Goal: Information Seeking & Learning: Compare options

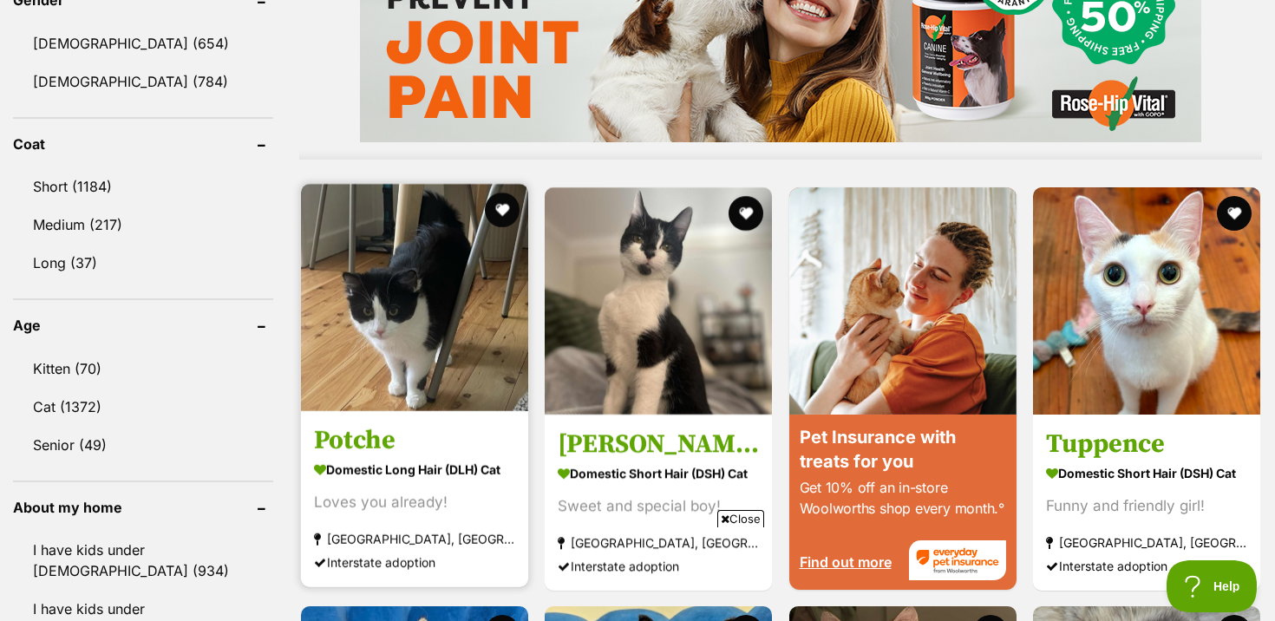
click at [435, 307] on img at bounding box center [414, 297] width 227 height 227
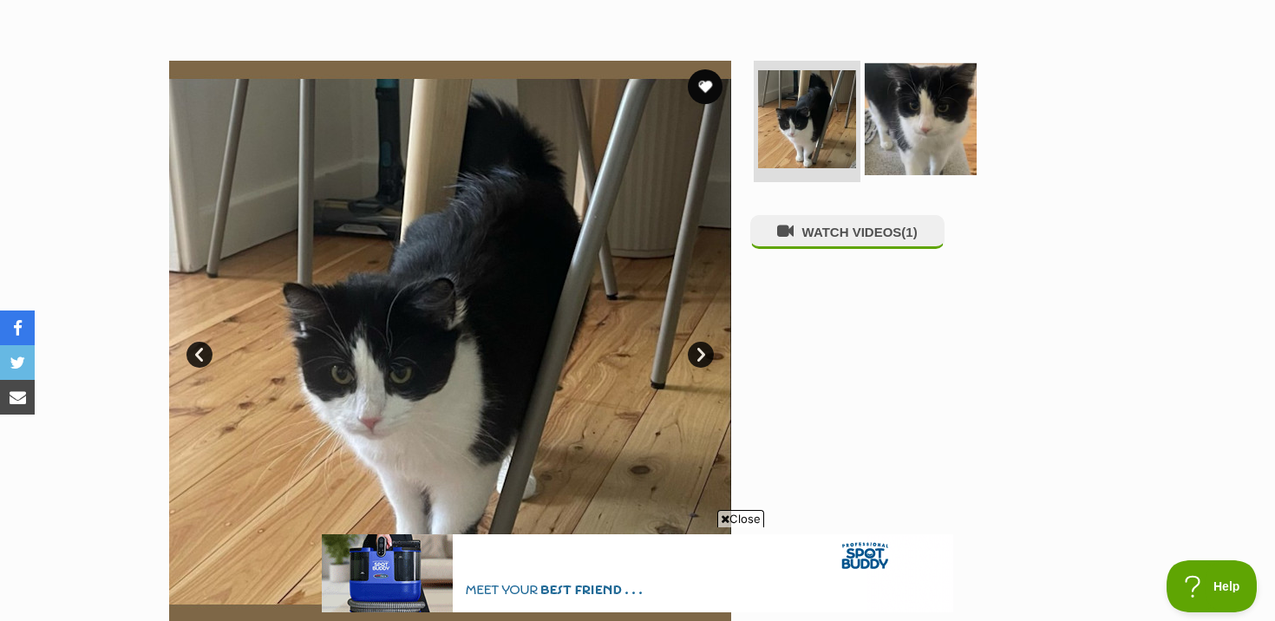
click at [898, 95] on img at bounding box center [921, 119] width 112 height 112
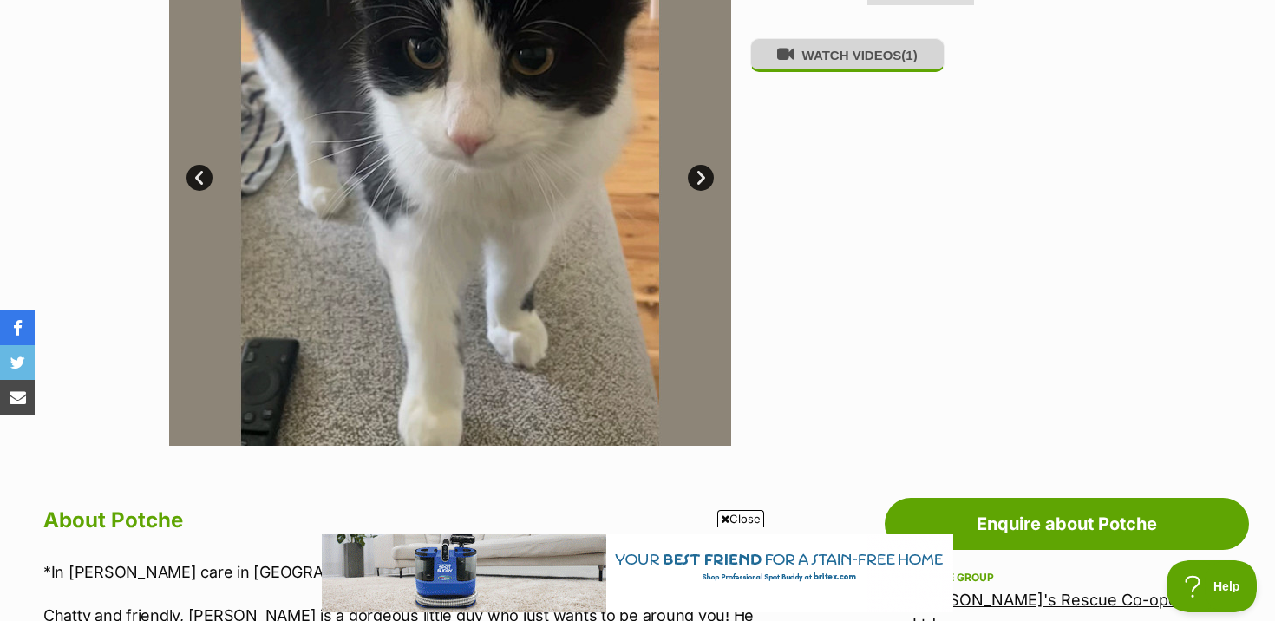
click at [845, 72] on button "WATCH VIDEOS (1)" at bounding box center [847, 55] width 194 height 34
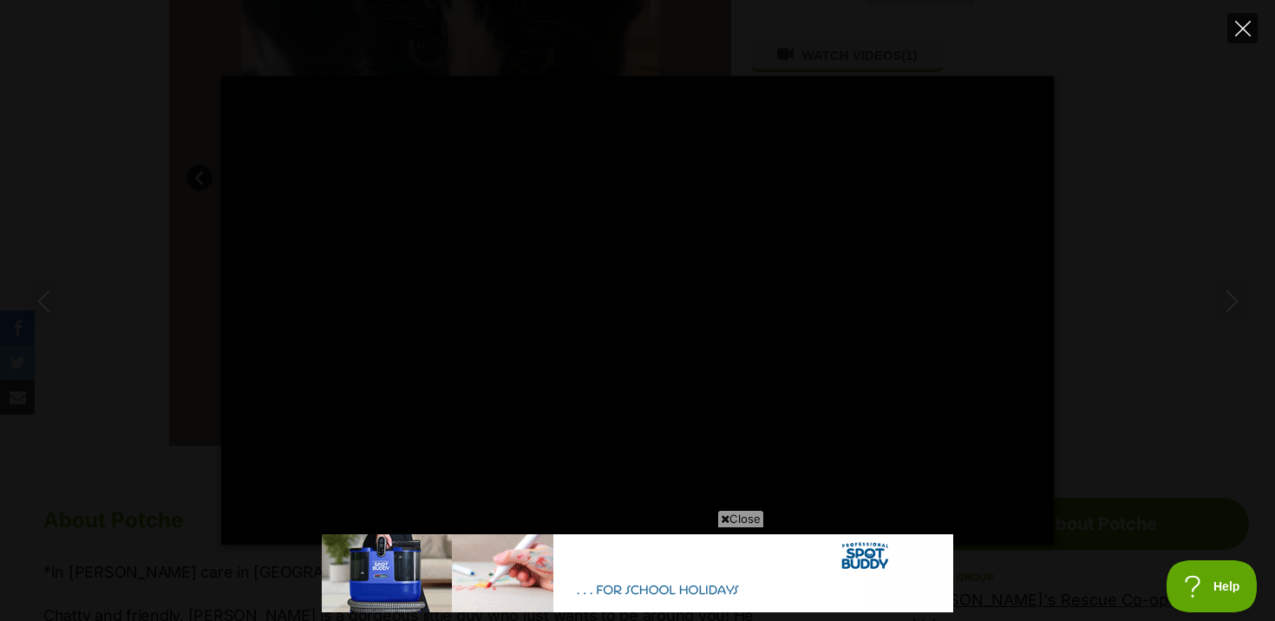
click at [1247, 26] on icon "Close" at bounding box center [1243, 29] width 16 height 16
type input "37.24"
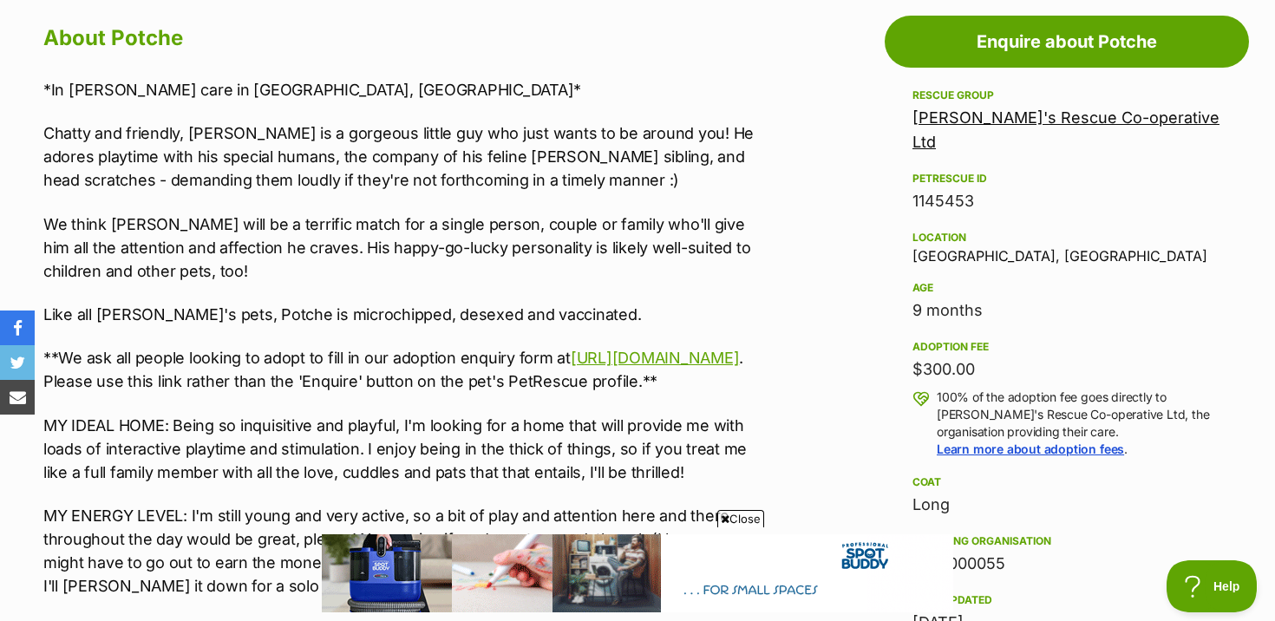
scroll to position [1041, 0]
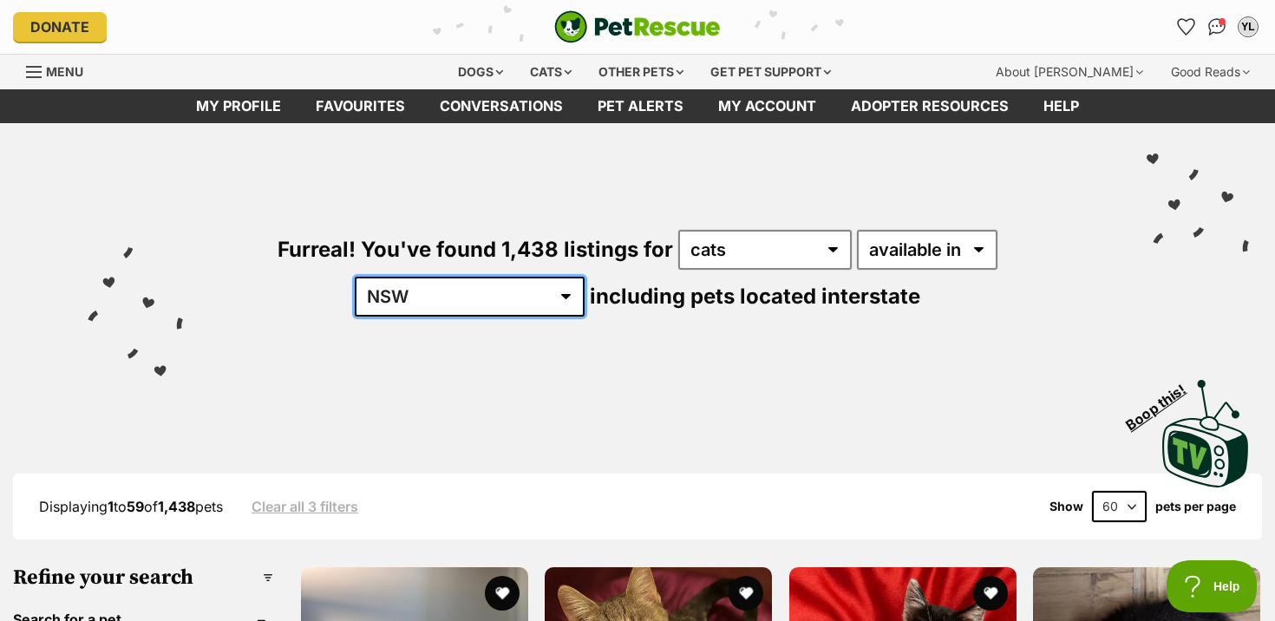
click at [585, 277] on select "Australia ACT NSW NT QLD SA TAS VIC WA" at bounding box center [470, 297] width 230 height 40
select select "any"
click at [585, 277] on select "Australia ACT NSW NT QLD SA TAS VIC WA" at bounding box center [470, 297] width 230 height 40
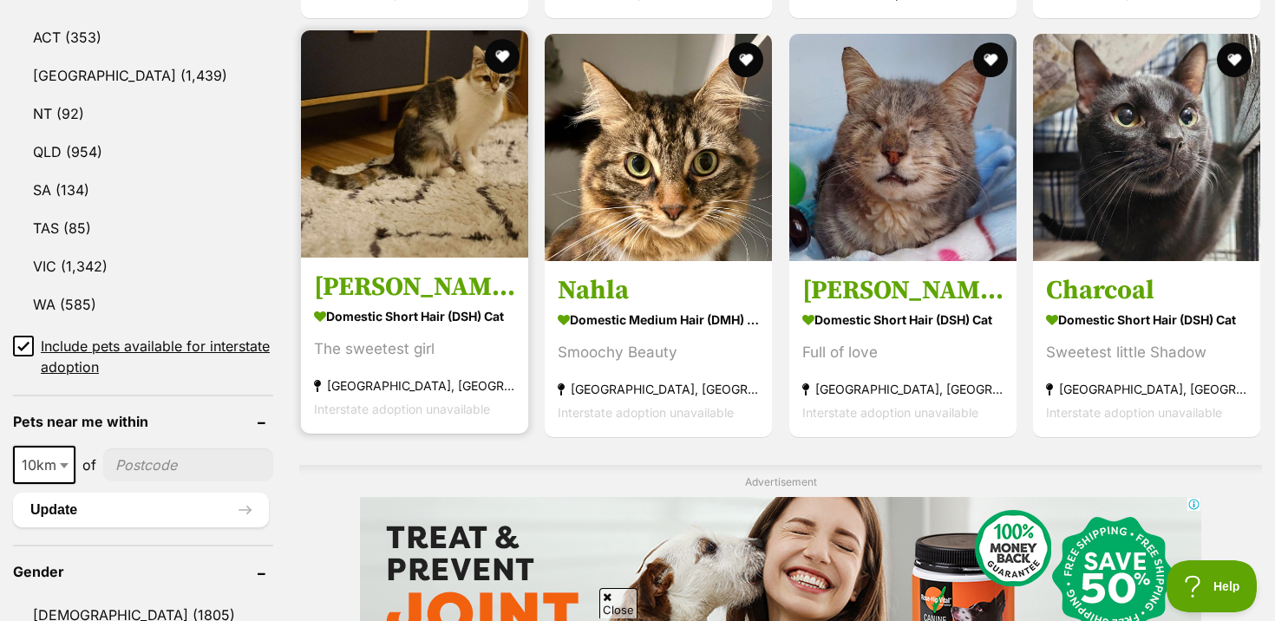
click at [403, 327] on section "Domestic Short Hair (DSH) Cat The sweetest girl Newport, VIC Interstate adoptio…" at bounding box center [414, 362] width 201 height 117
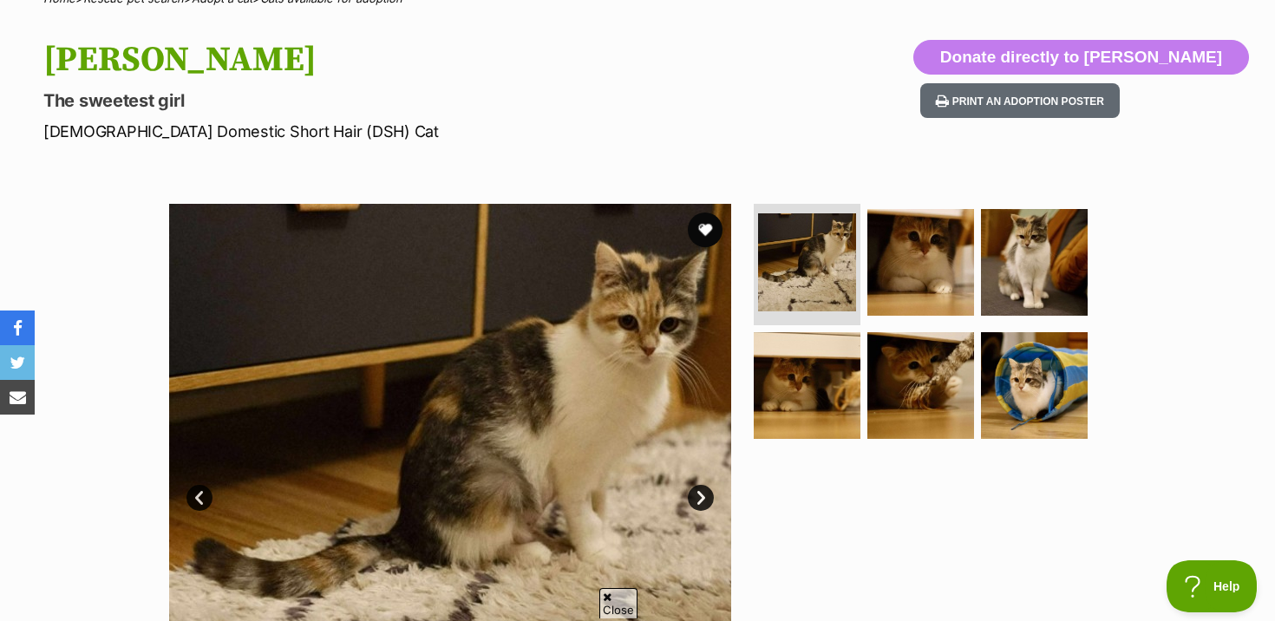
scroll to position [186, 0]
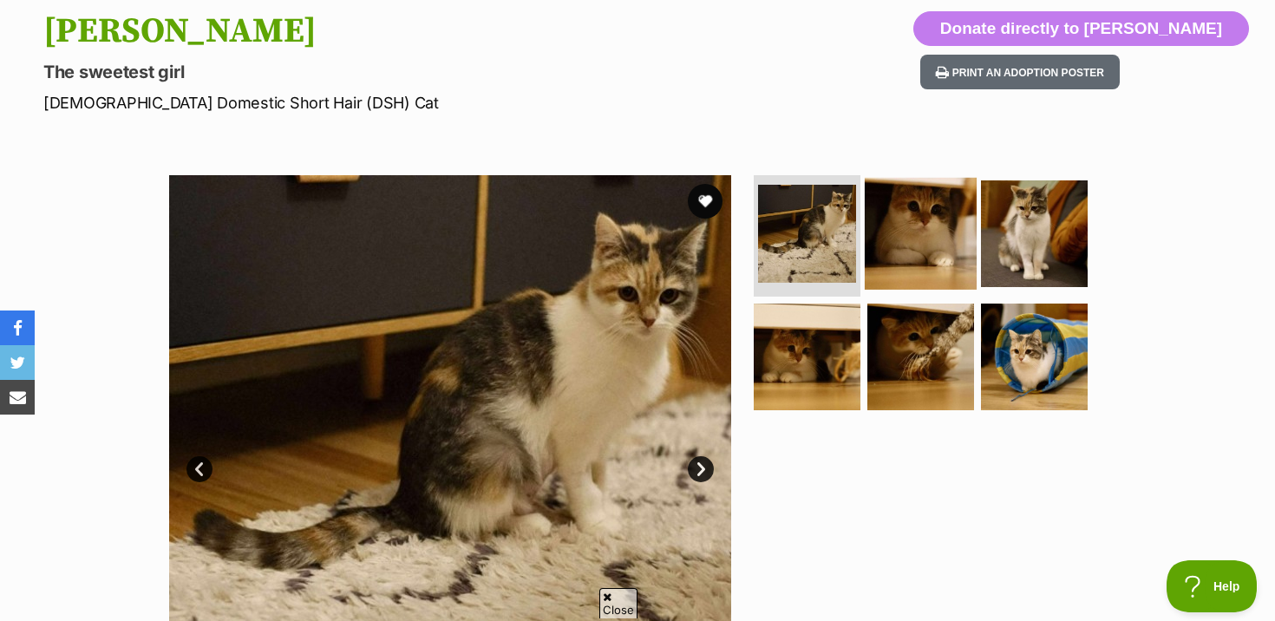
click at [888, 205] on img at bounding box center [921, 234] width 112 height 112
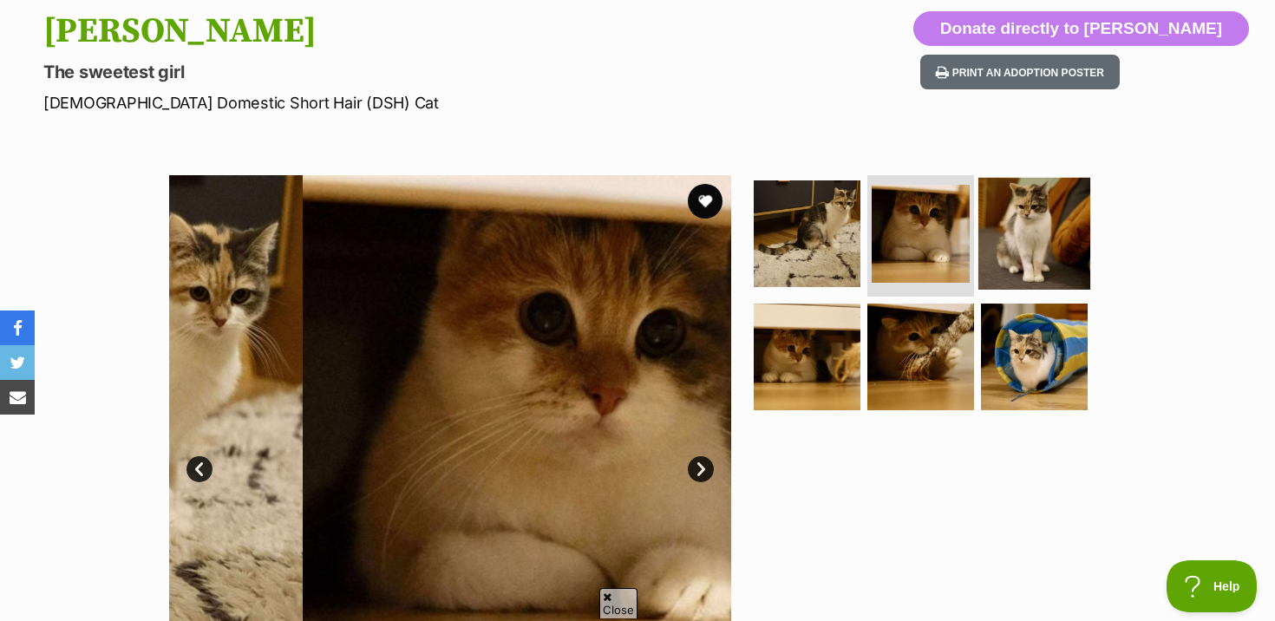
scroll to position [0, 0]
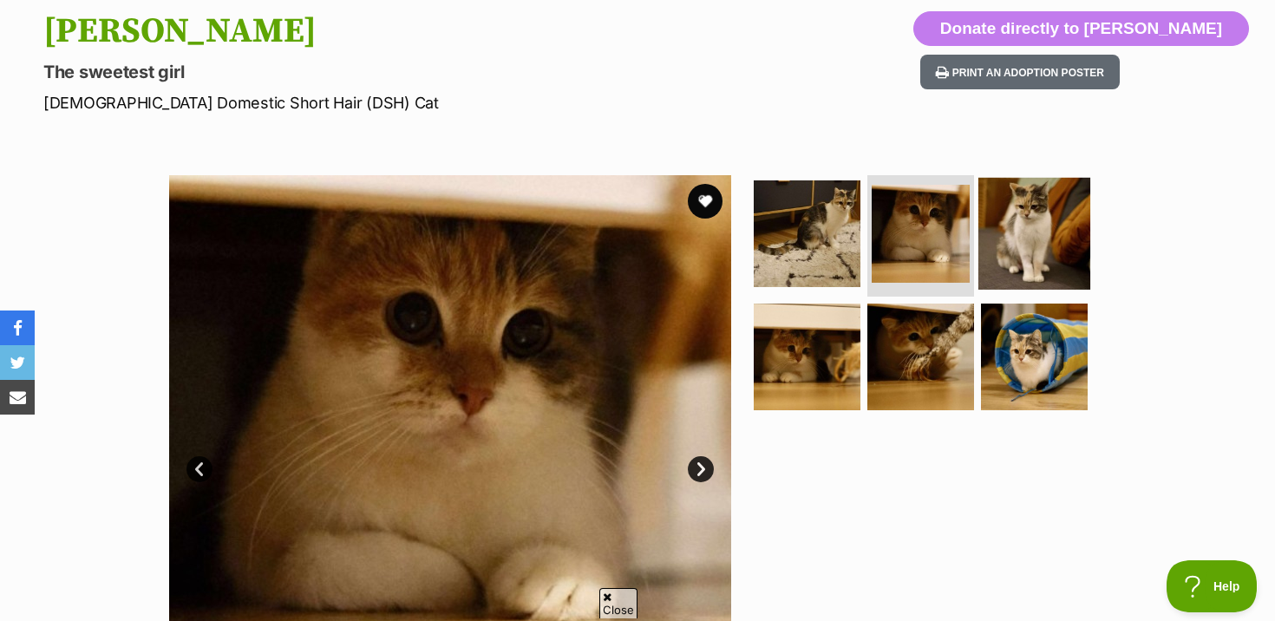
click at [993, 218] on img at bounding box center [1034, 234] width 112 height 112
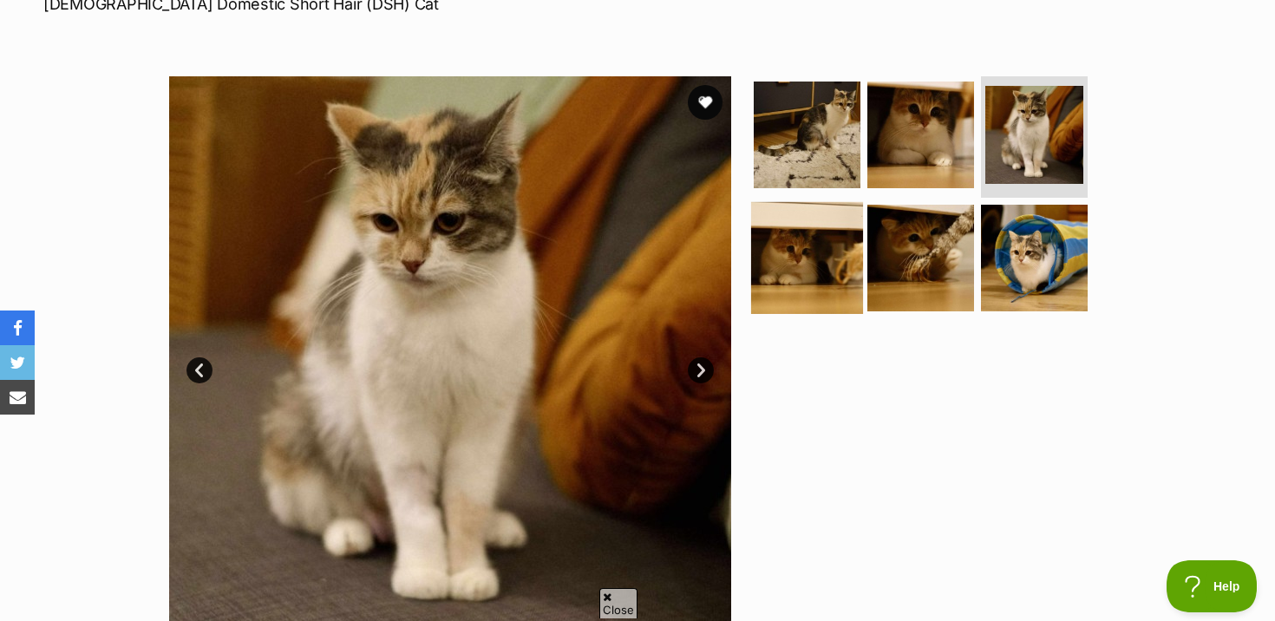
click at [848, 286] on img at bounding box center [807, 257] width 112 height 112
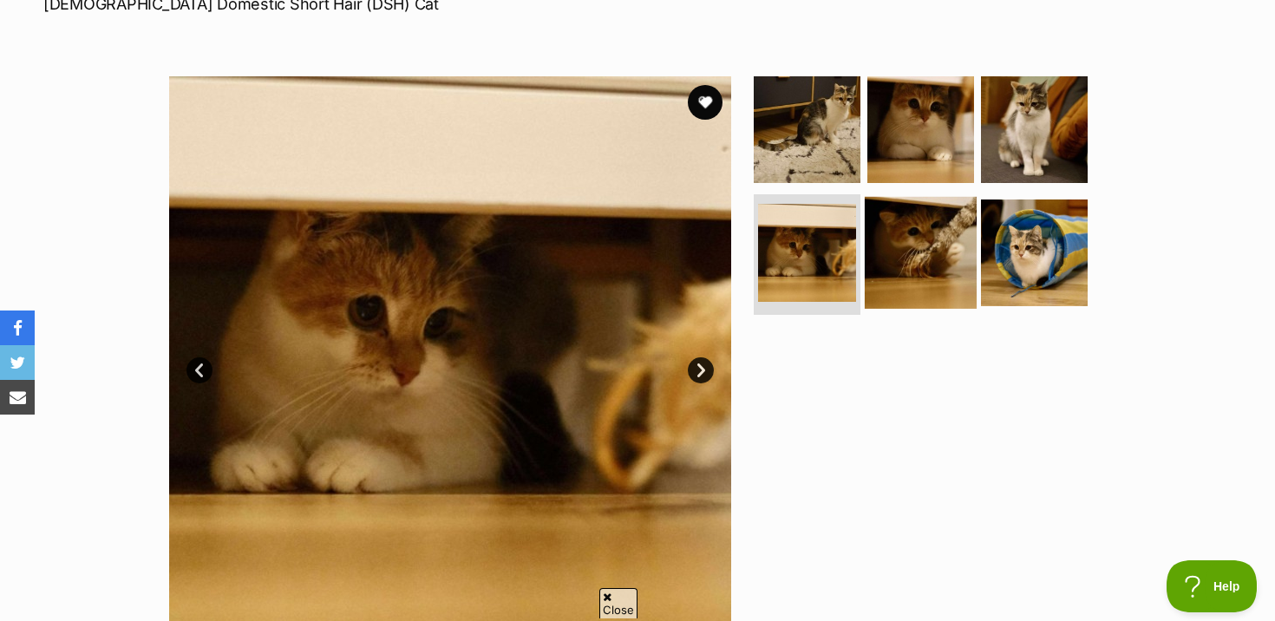
click at [908, 272] on img at bounding box center [921, 252] width 112 height 112
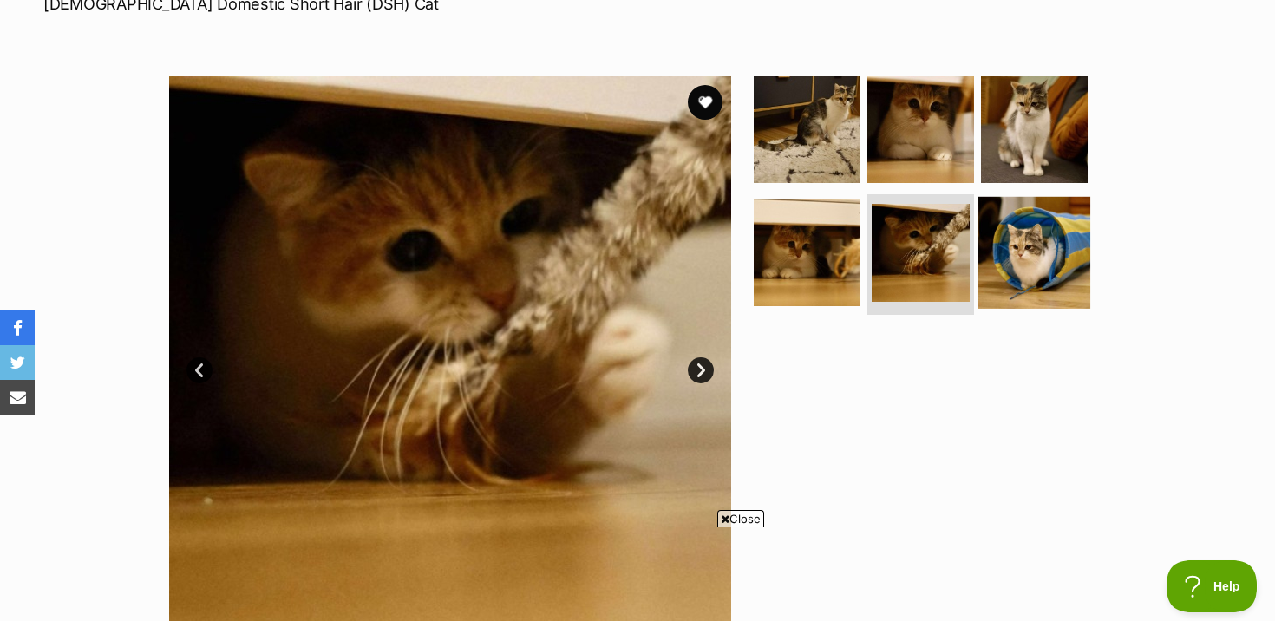
click at [1040, 257] on img at bounding box center [1034, 252] width 112 height 112
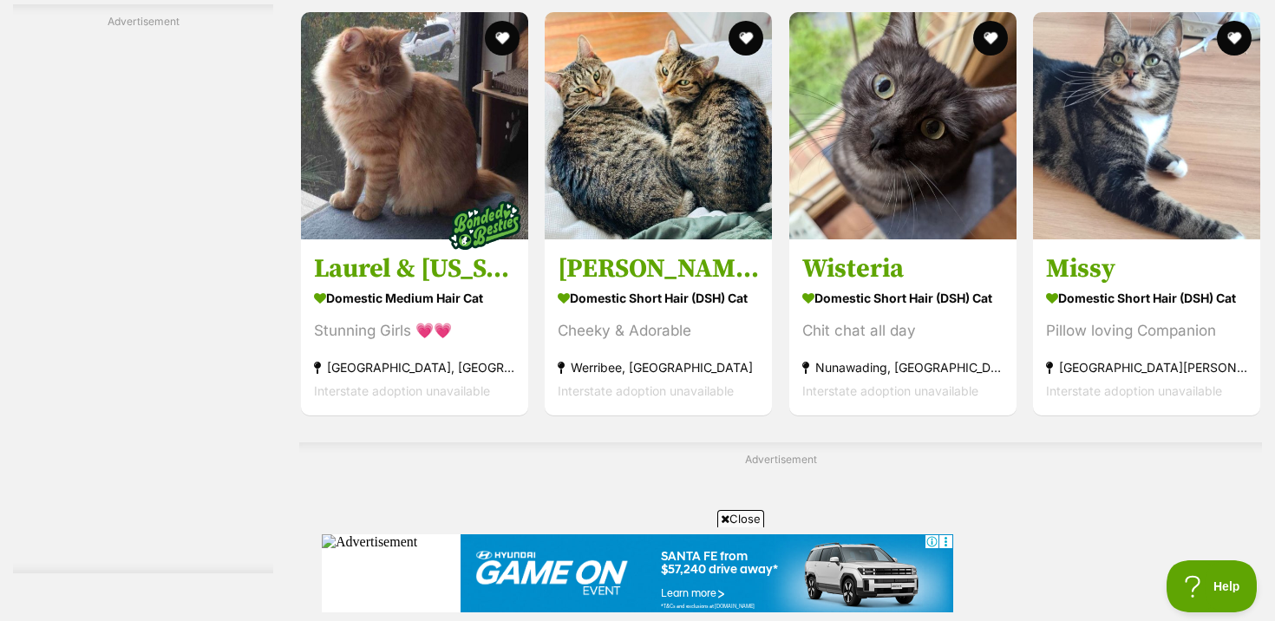
scroll to position [5731, 0]
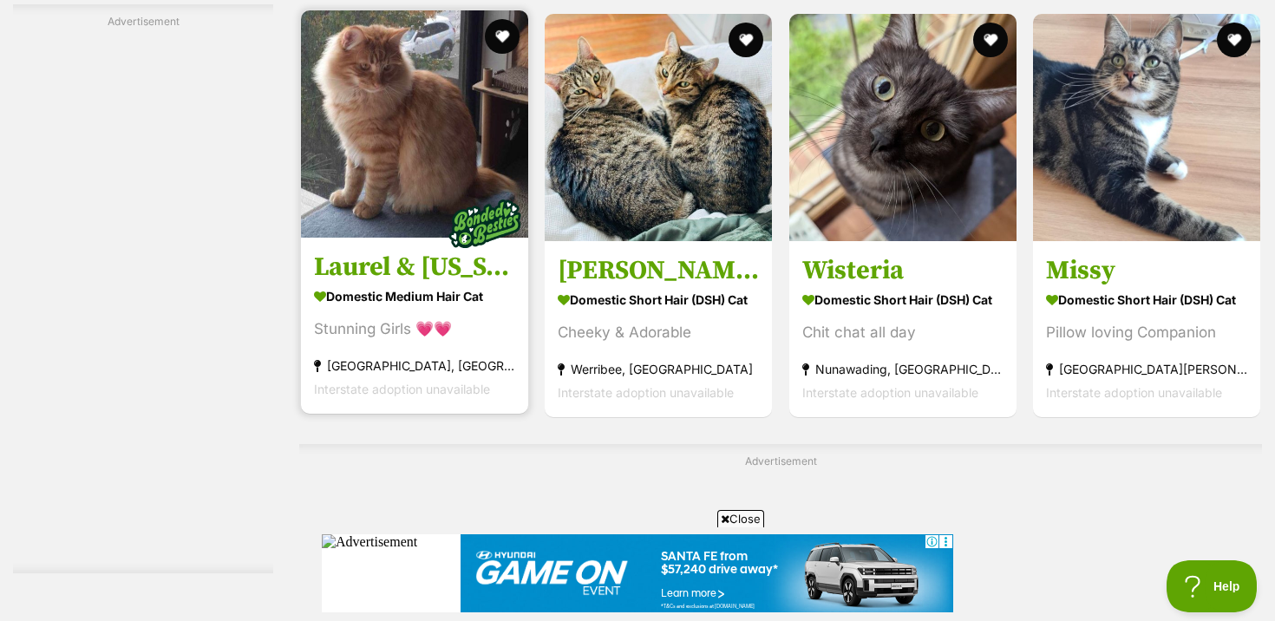
click at [455, 296] on strong "Domestic Medium Hair Cat" at bounding box center [414, 295] width 201 height 25
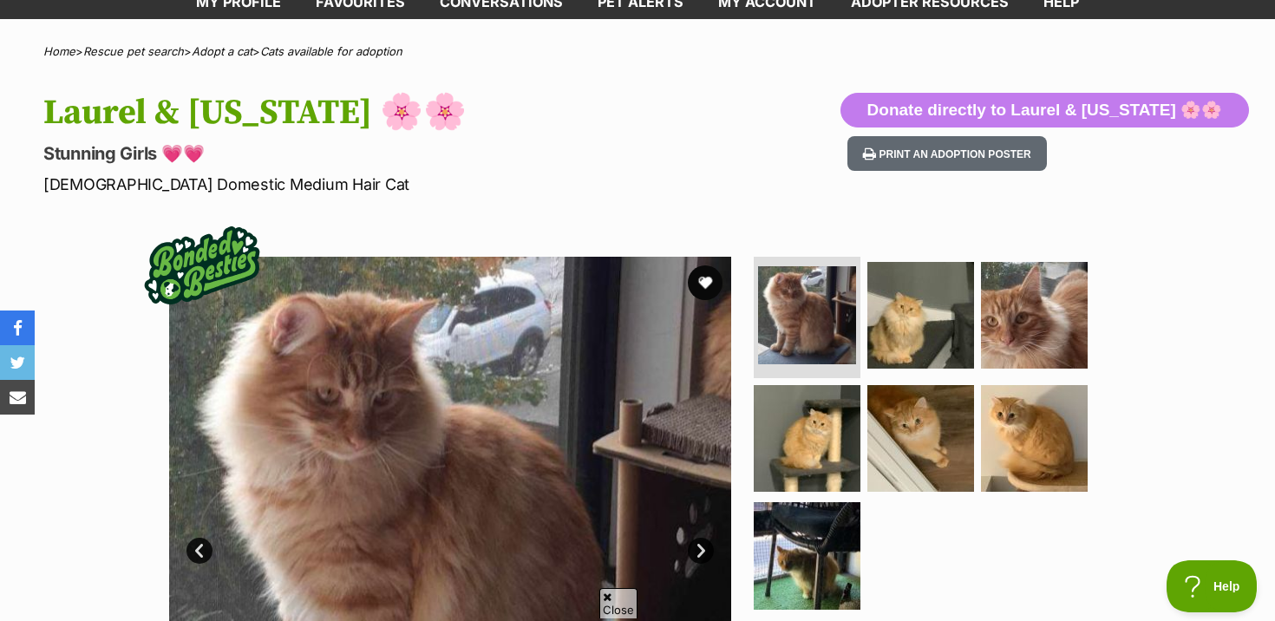
scroll to position [144, 0]
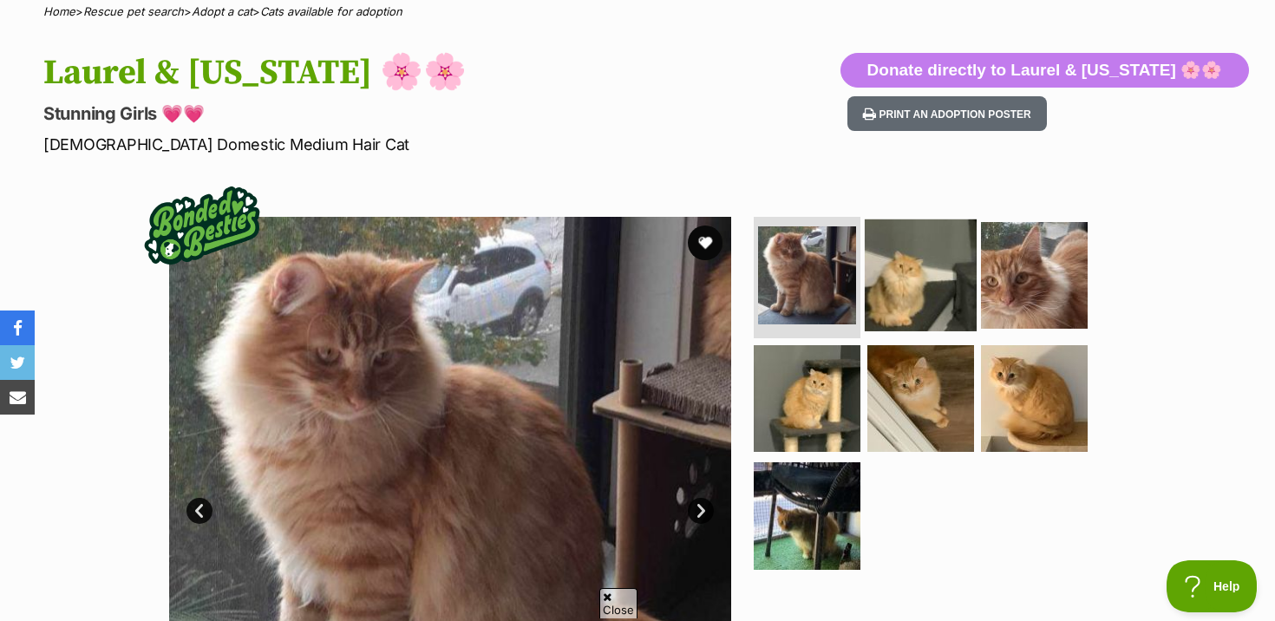
click at [906, 286] on img at bounding box center [921, 275] width 112 height 112
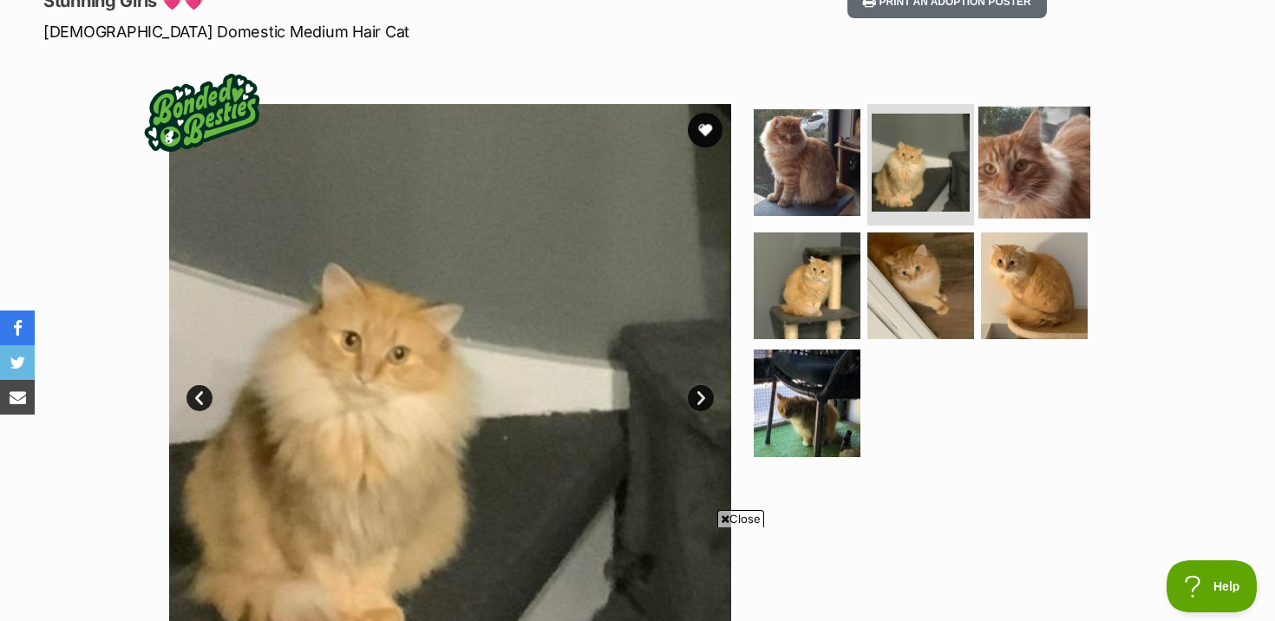
scroll to position [0, 0]
click at [1031, 205] on img at bounding box center [1034, 163] width 112 height 112
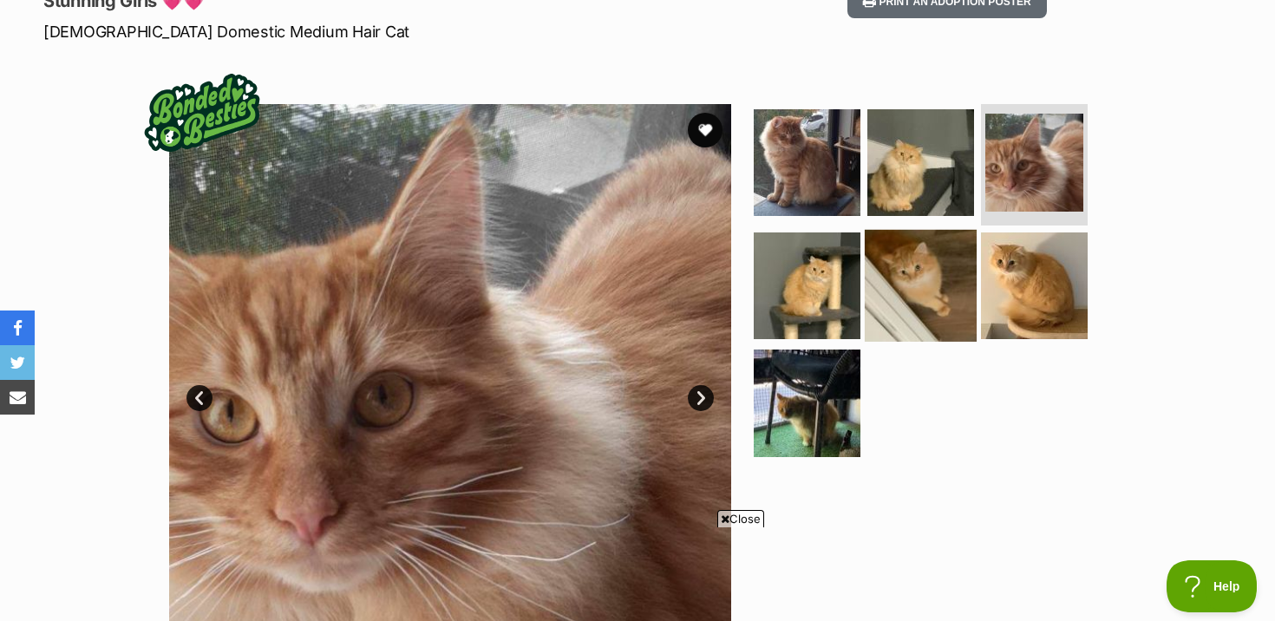
click at [881, 252] on img at bounding box center [921, 285] width 112 height 112
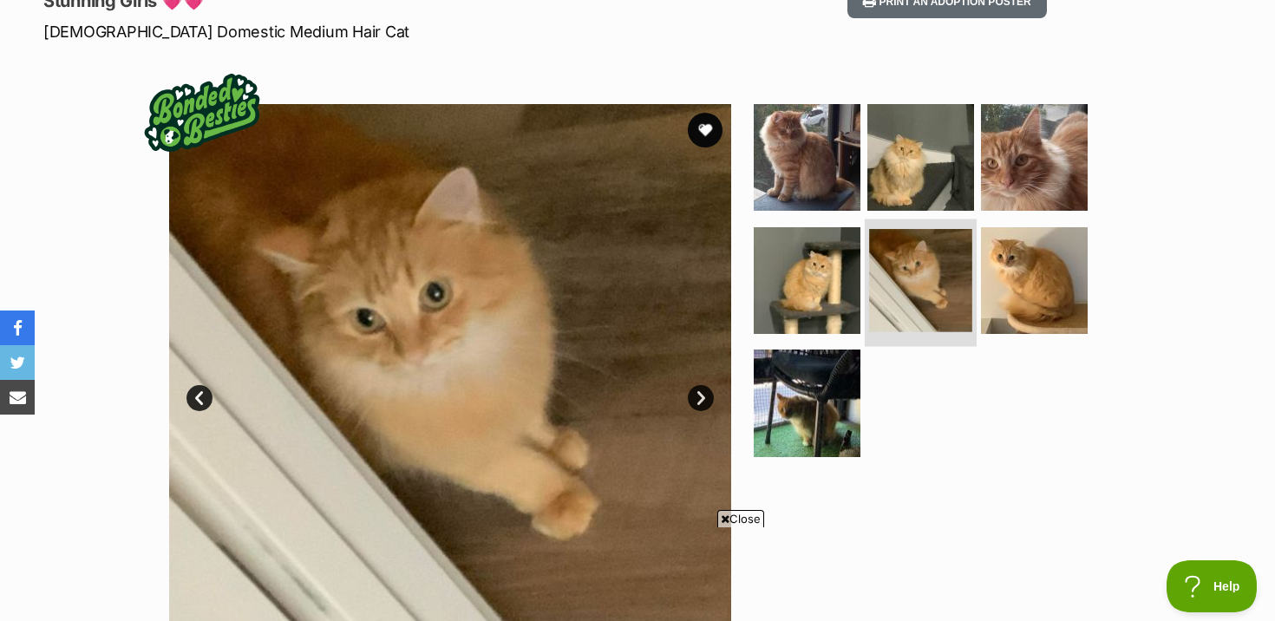
click at [951, 255] on img at bounding box center [920, 280] width 103 height 103
click at [961, 252] on img at bounding box center [920, 280] width 103 height 103
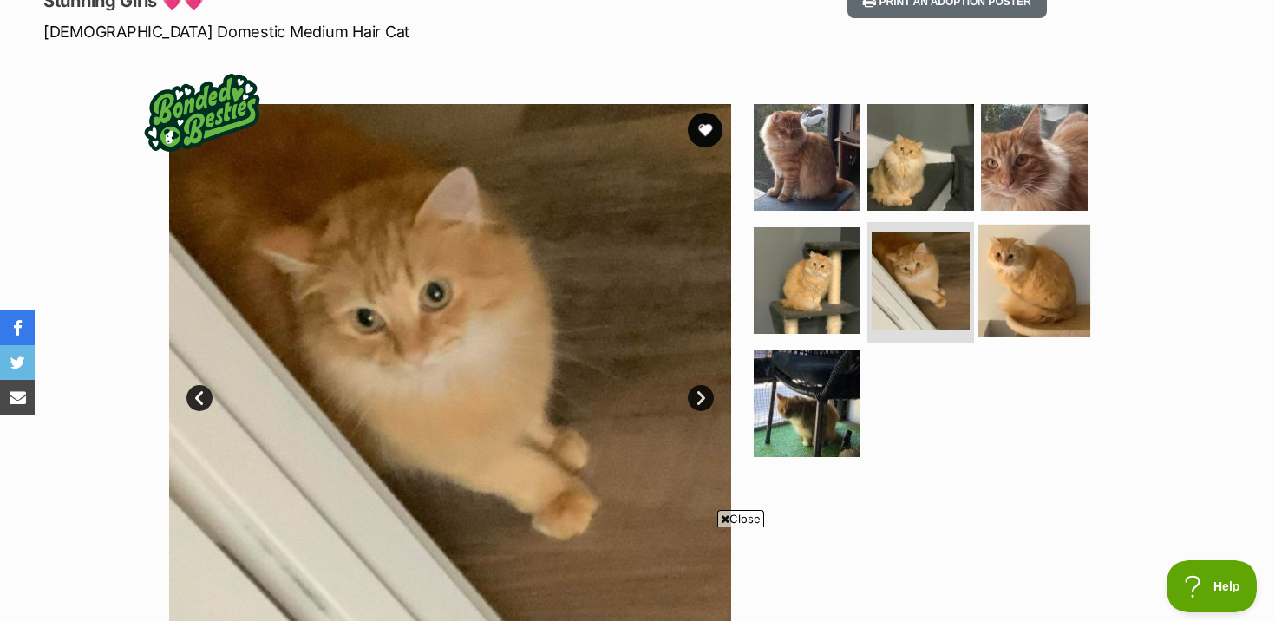
click at [999, 256] on img at bounding box center [1034, 280] width 112 height 112
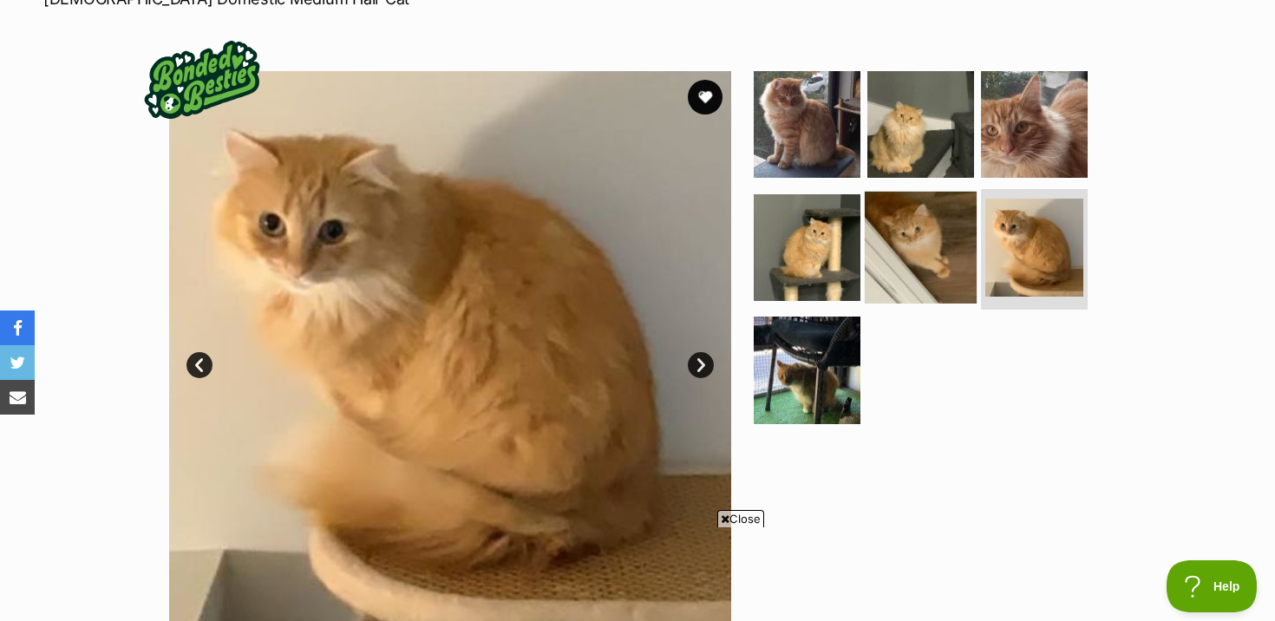
scroll to position [292, 0]
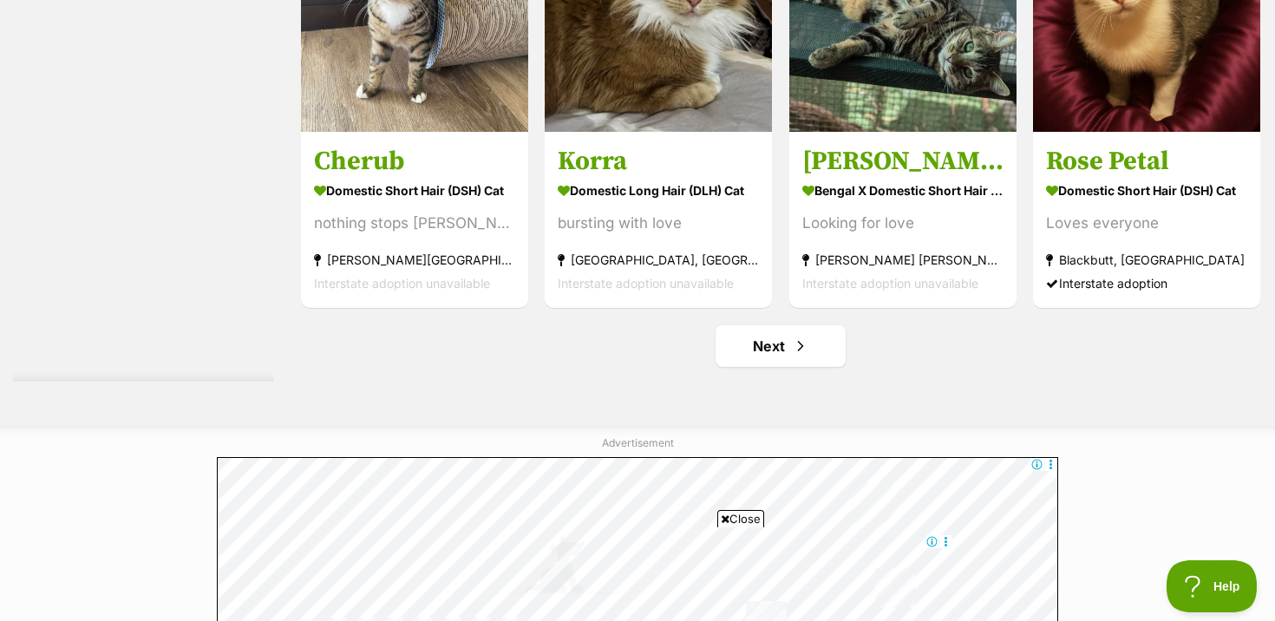
scroll to position [9134, 0]
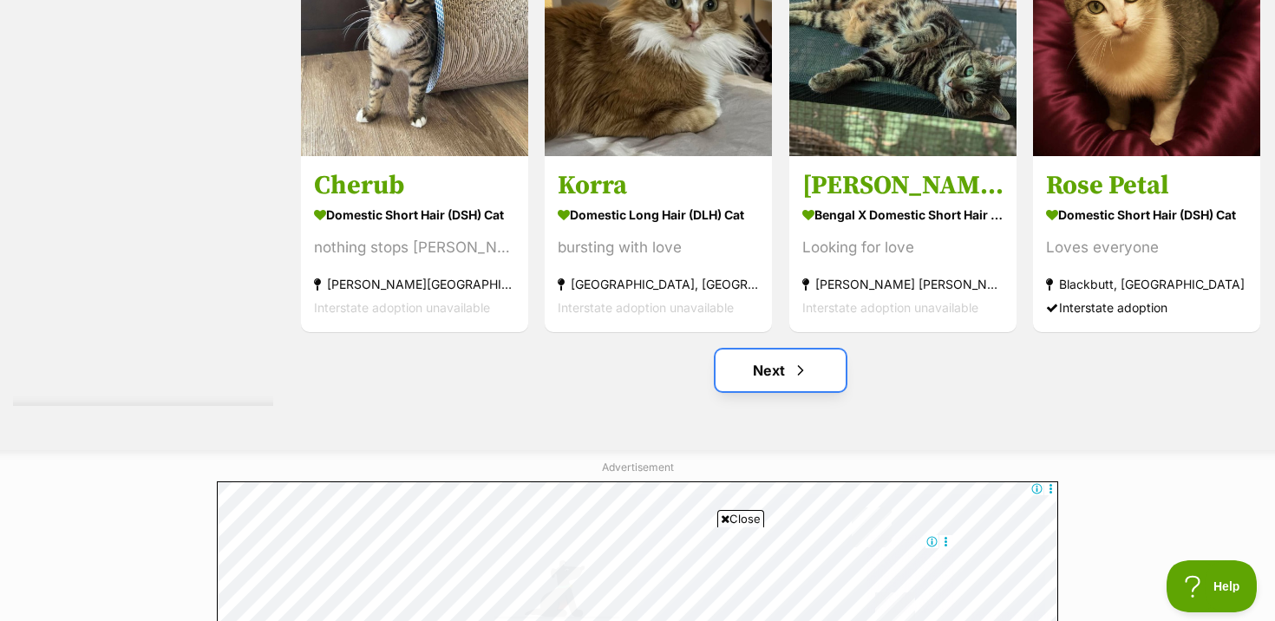
click at [764, 350] on link "Next" at bounding box center [781, 371] width 130 height 42
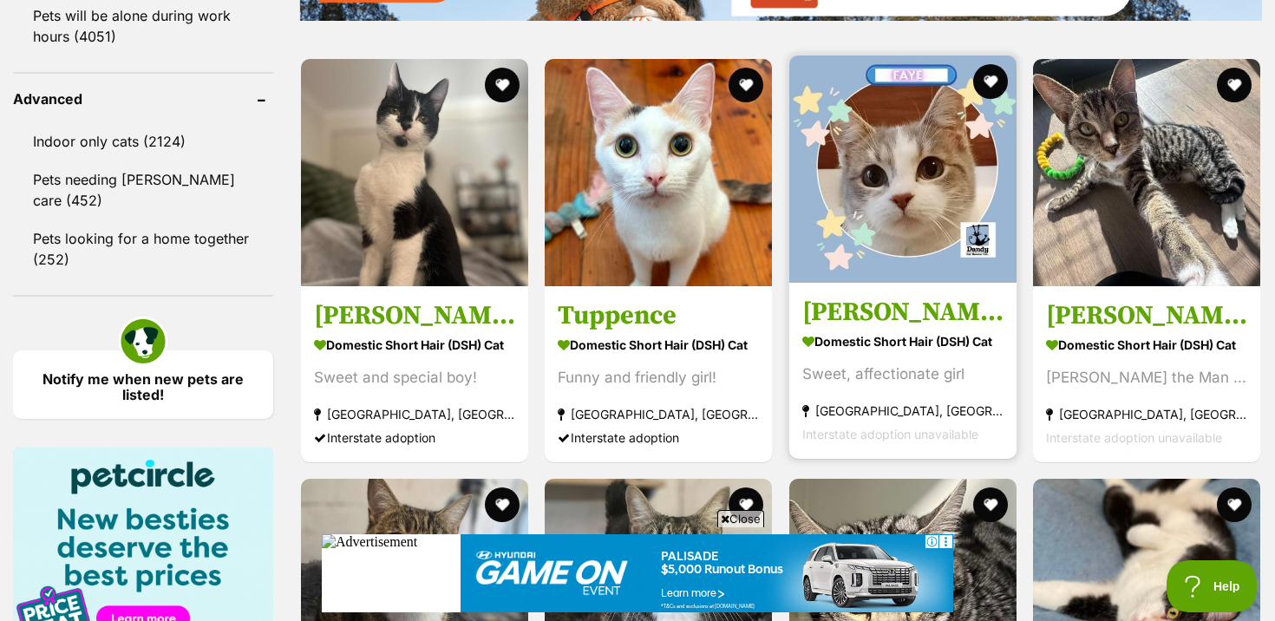
scroll to position [2254, 0]
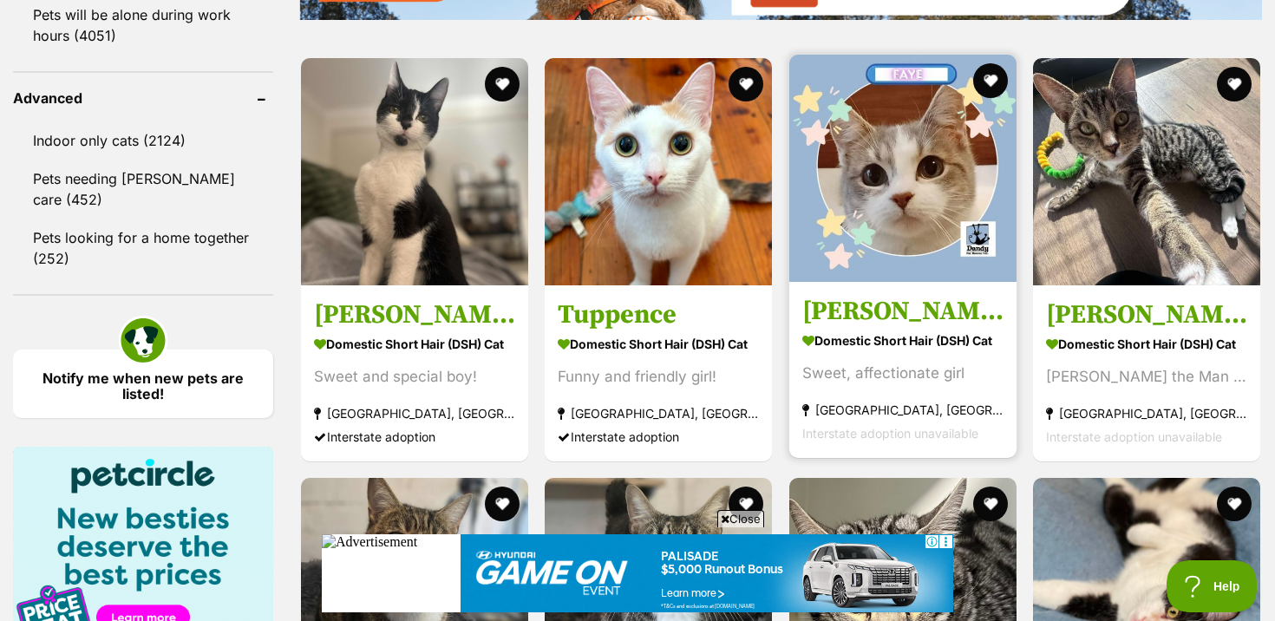
click at [979, 216] on img at bounding box center [902, 168] width 227 height 227
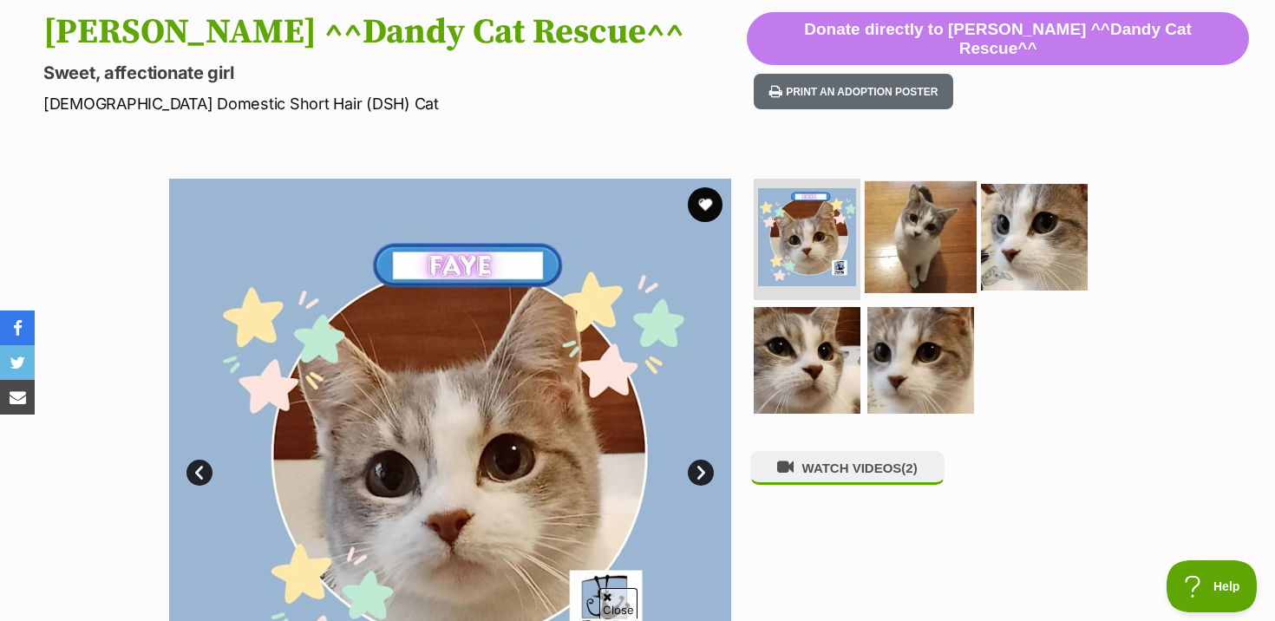
click at [950, 214] on img at bounding box center [921, 237] width 112 height 112
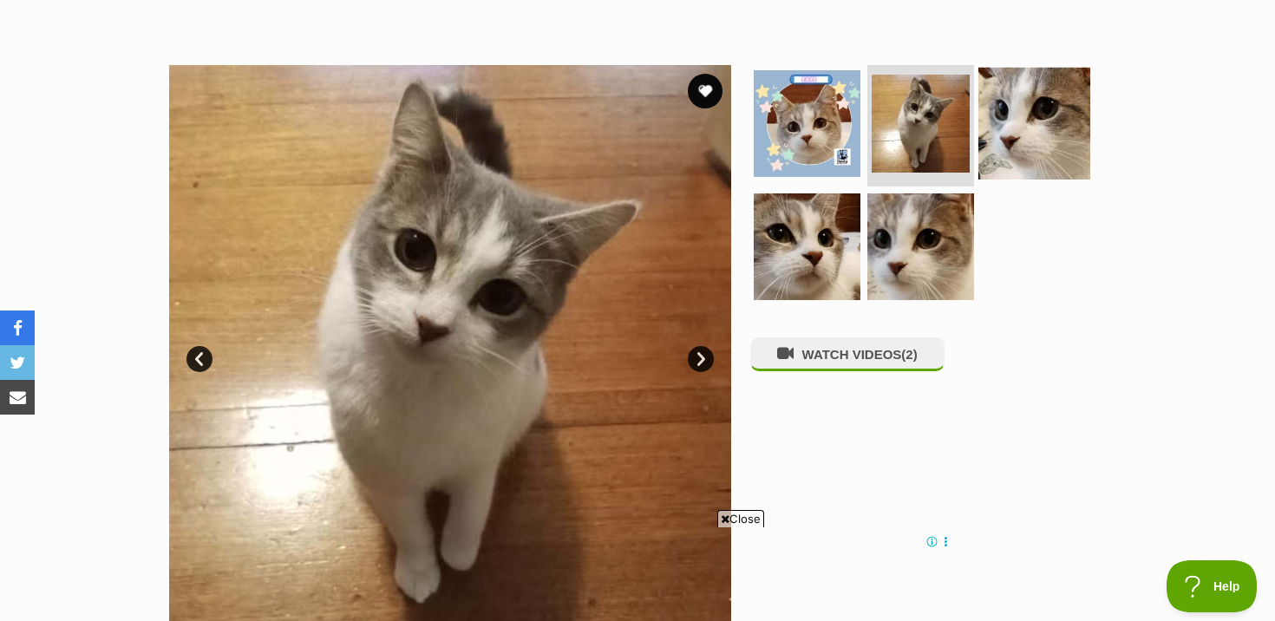
click at [978, 155] on img at bounding box center [1034, 124] width 112 height 112
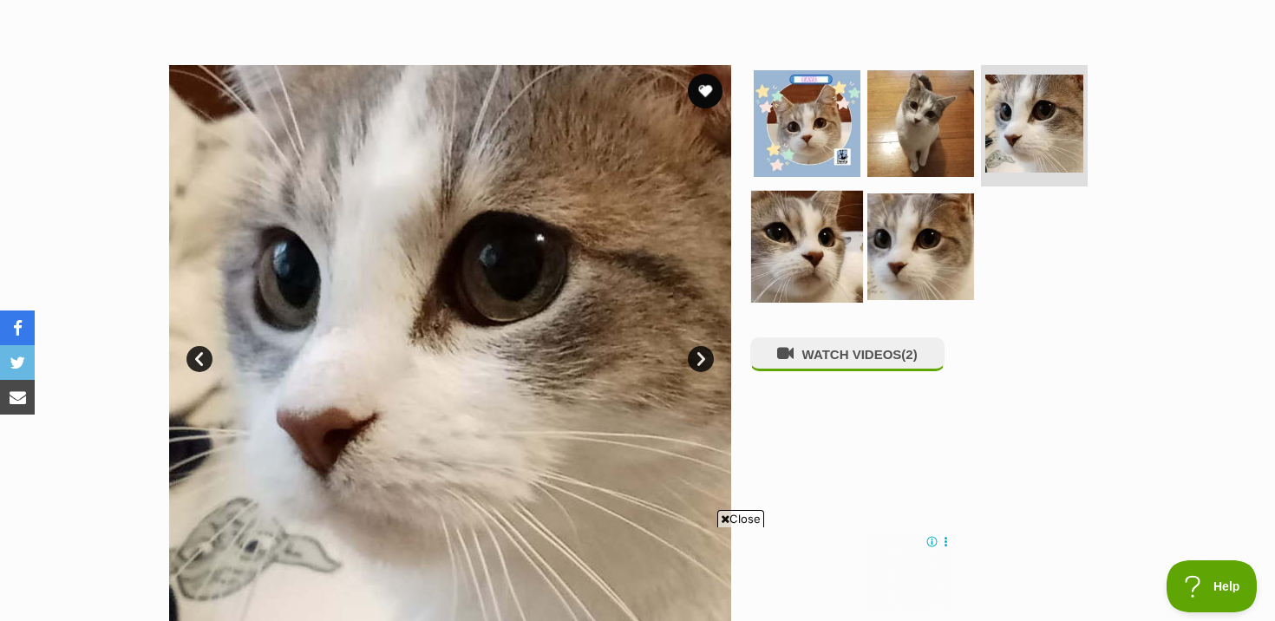
click at [829, 269] on img at bounding box center [807, 247] width 112 height 112
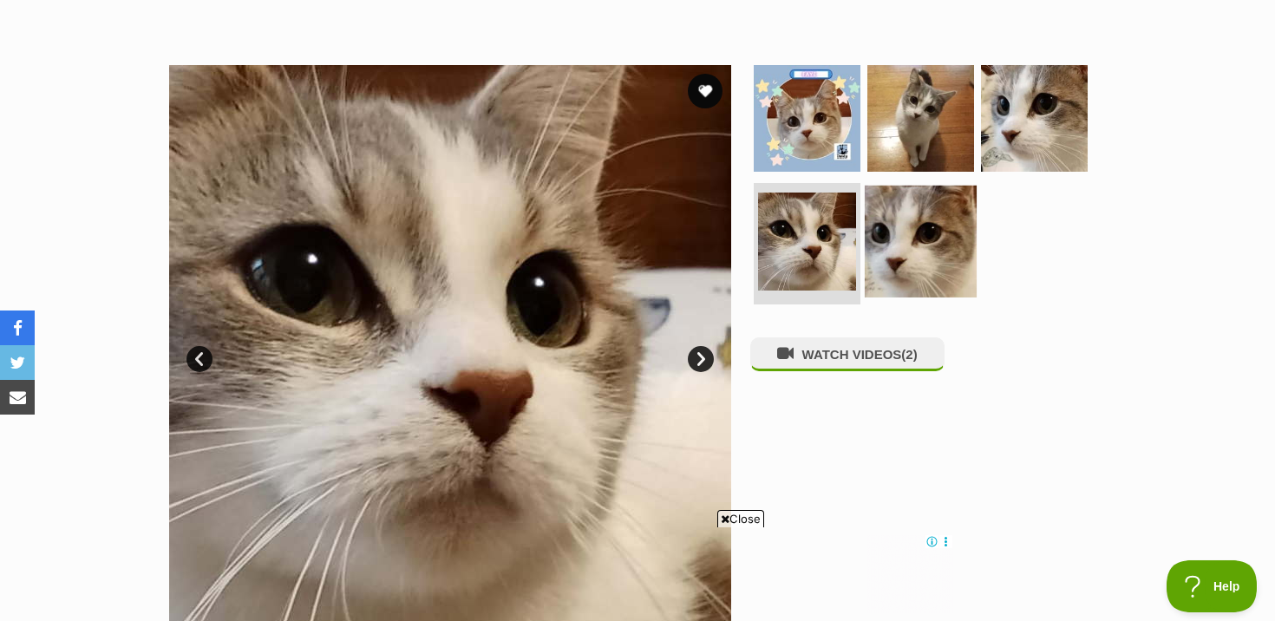
click at [922, 269] on img at bounding box center [921, 242] width 112 height 112
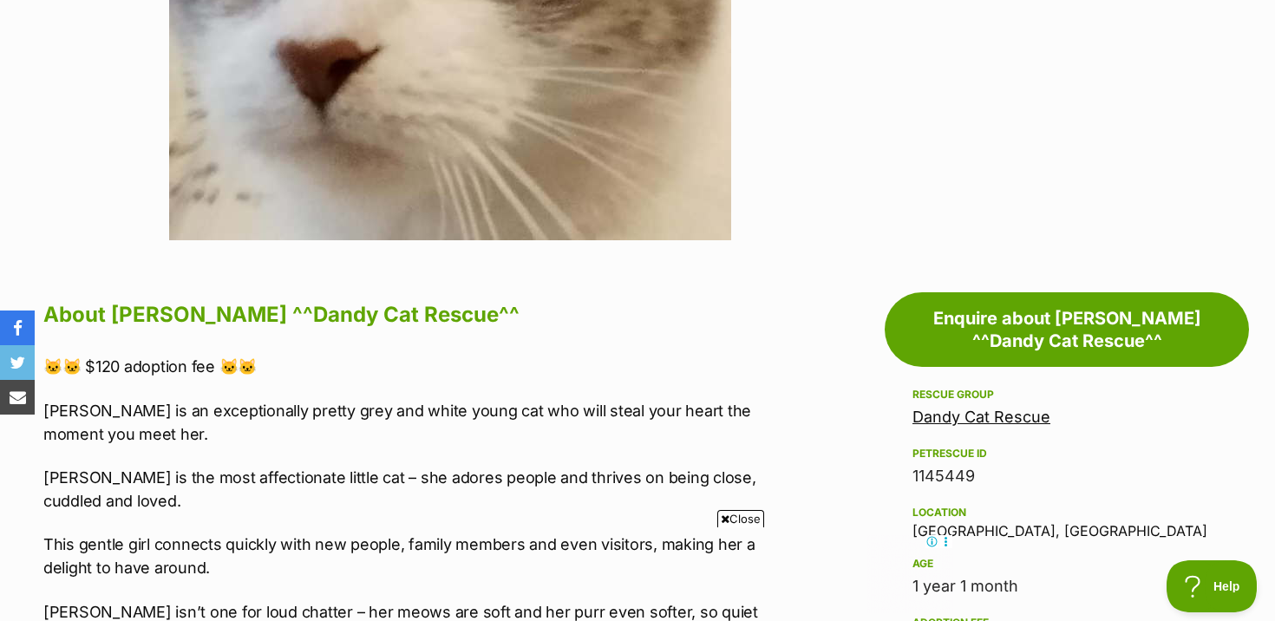
scroll to position [596, 0]
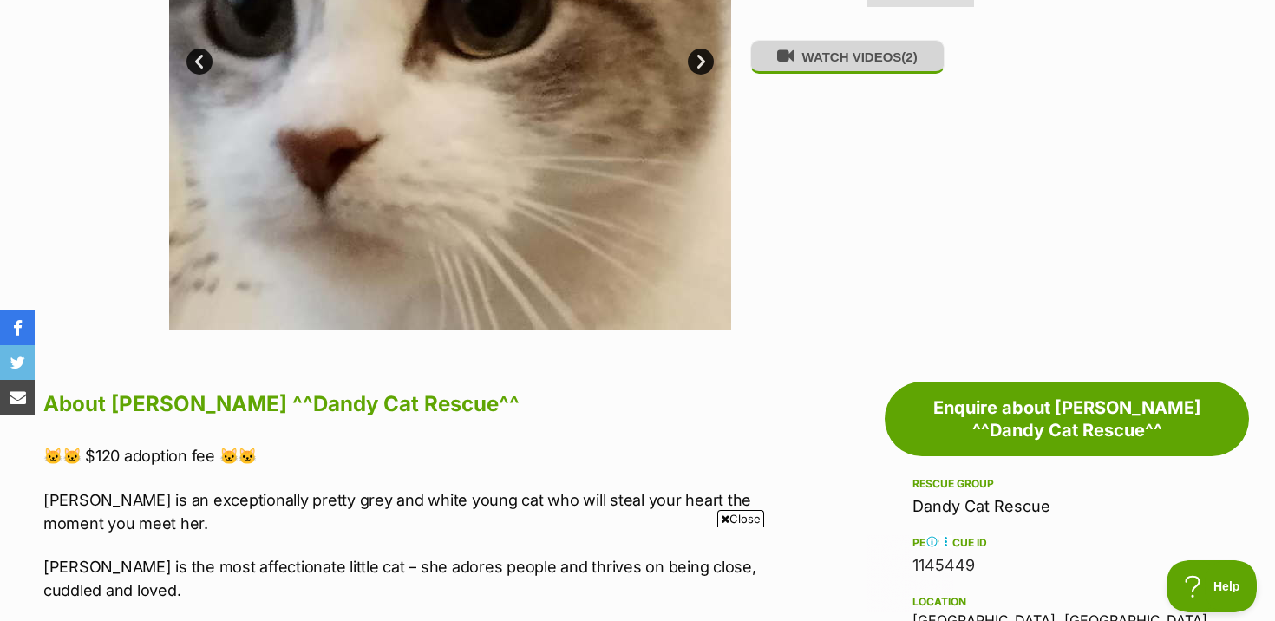
click at [785, 64] on icon at bounding box center [785, 56] width 16 height 16
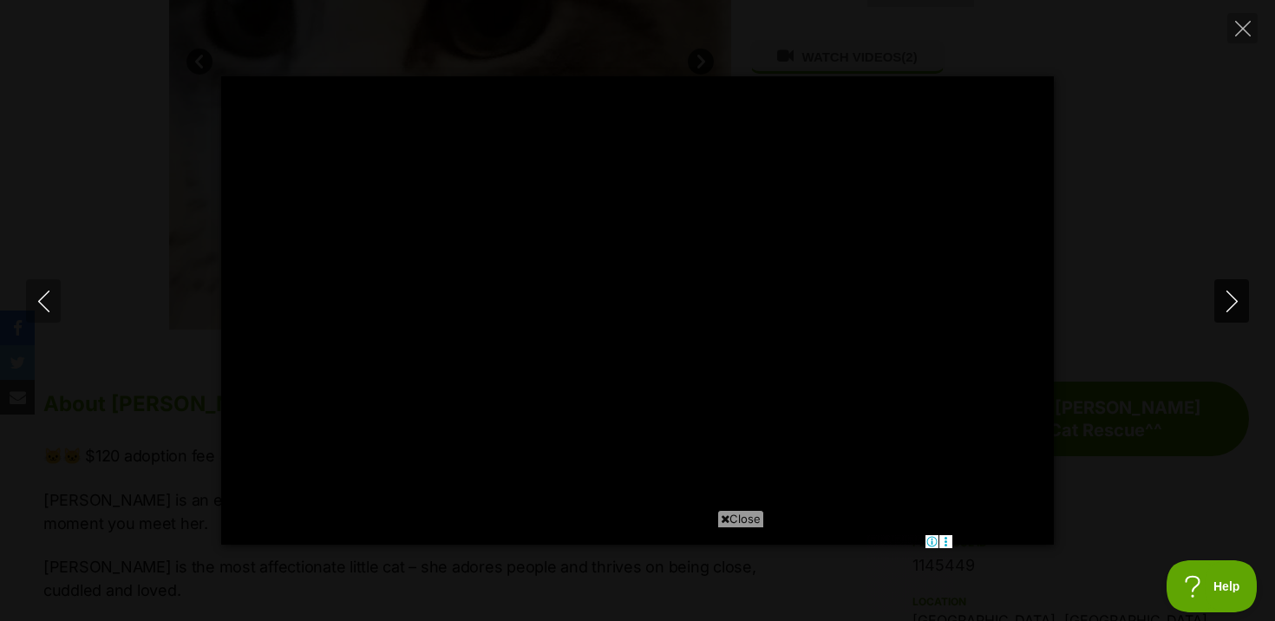
click at [1241, 300] on icon "Next" at bounding box center [1232, 302] width 22 height 22
type input "30.08"
type input "12.17"
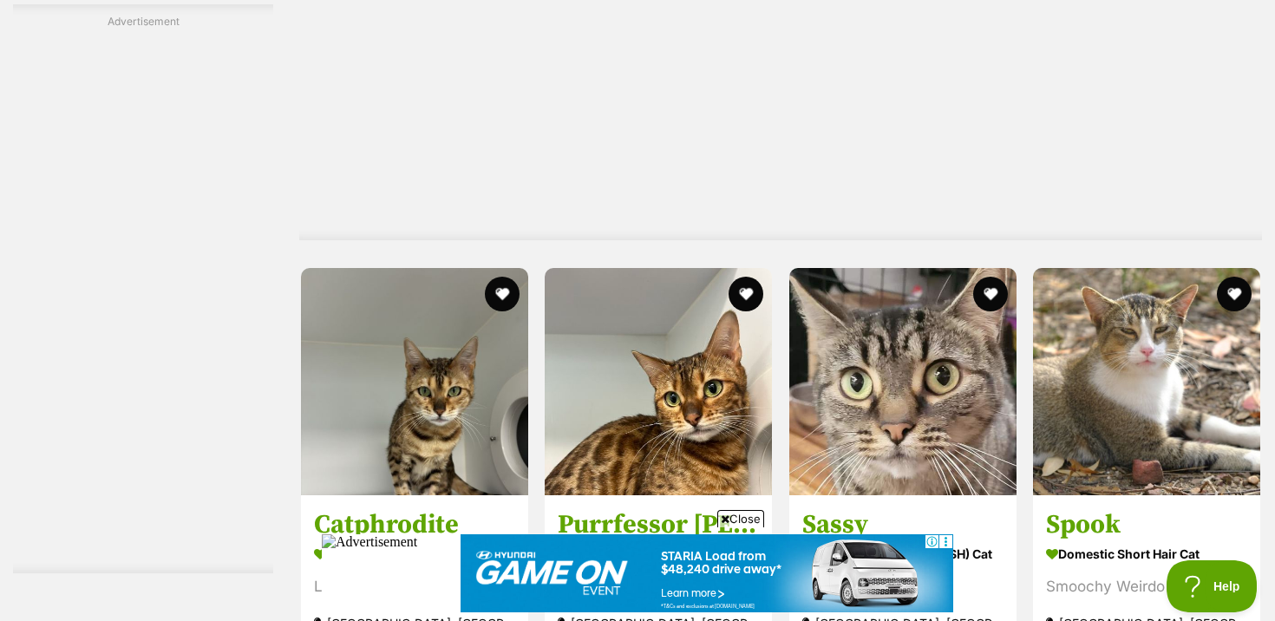
scroll to position [6061, 0]
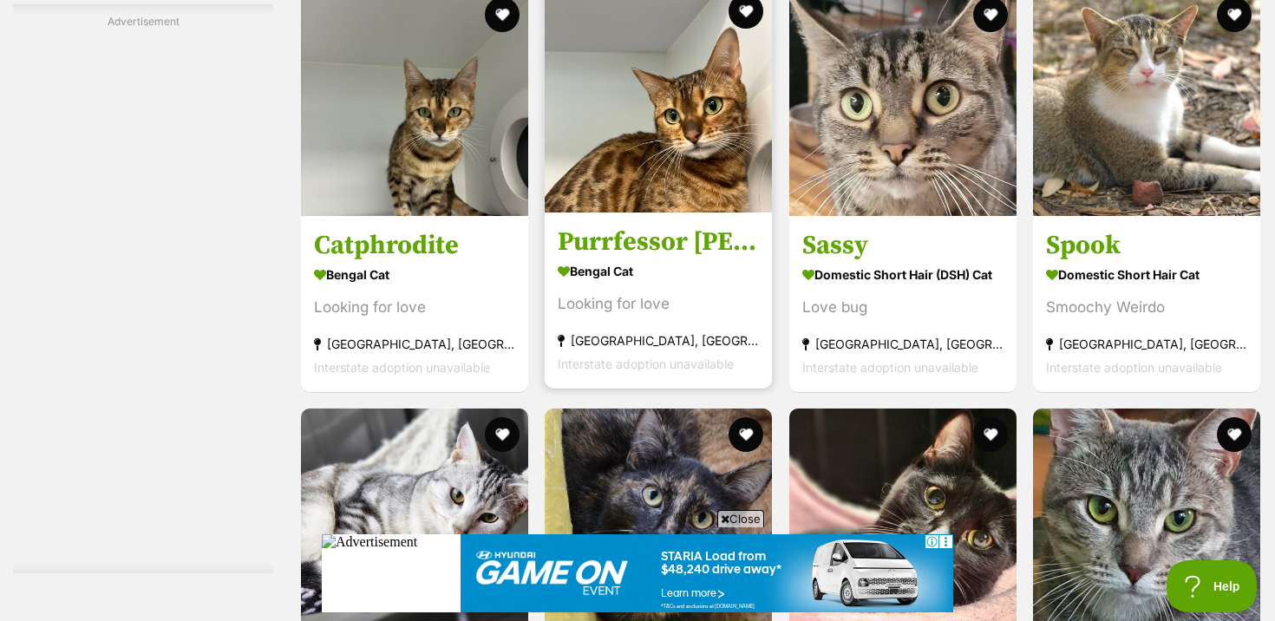
click at [591, 301] on div "Looking for love" at bounding box center [658, 303] width 201 height 23
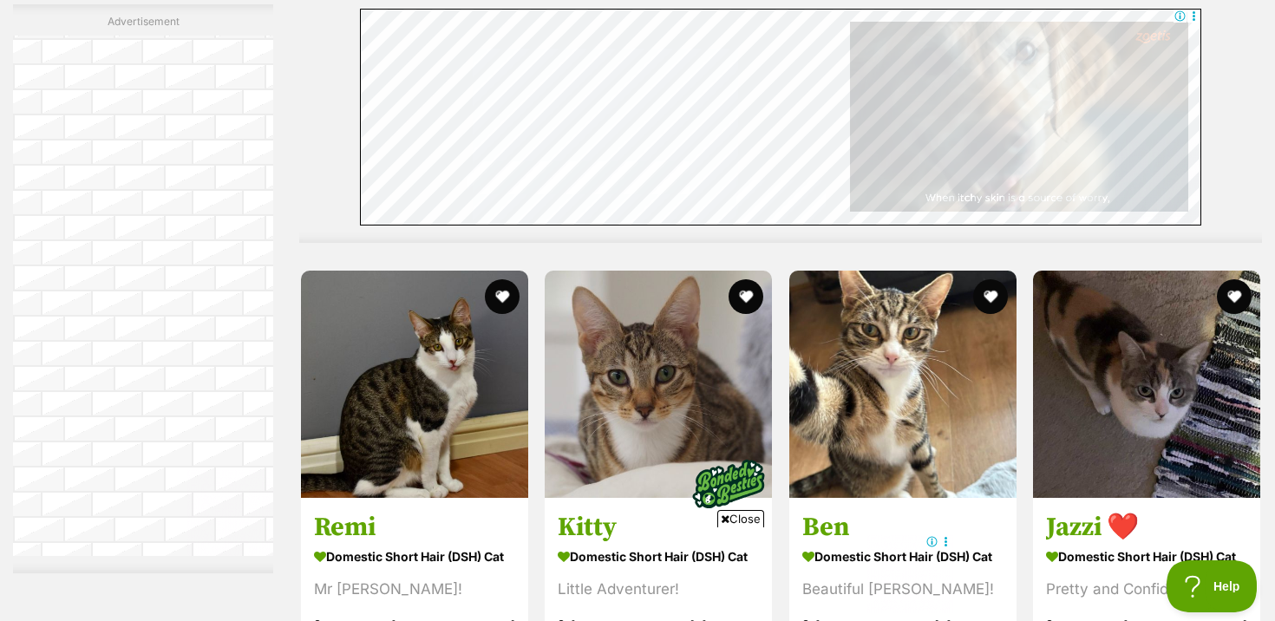
scroll to position [8795, 0]
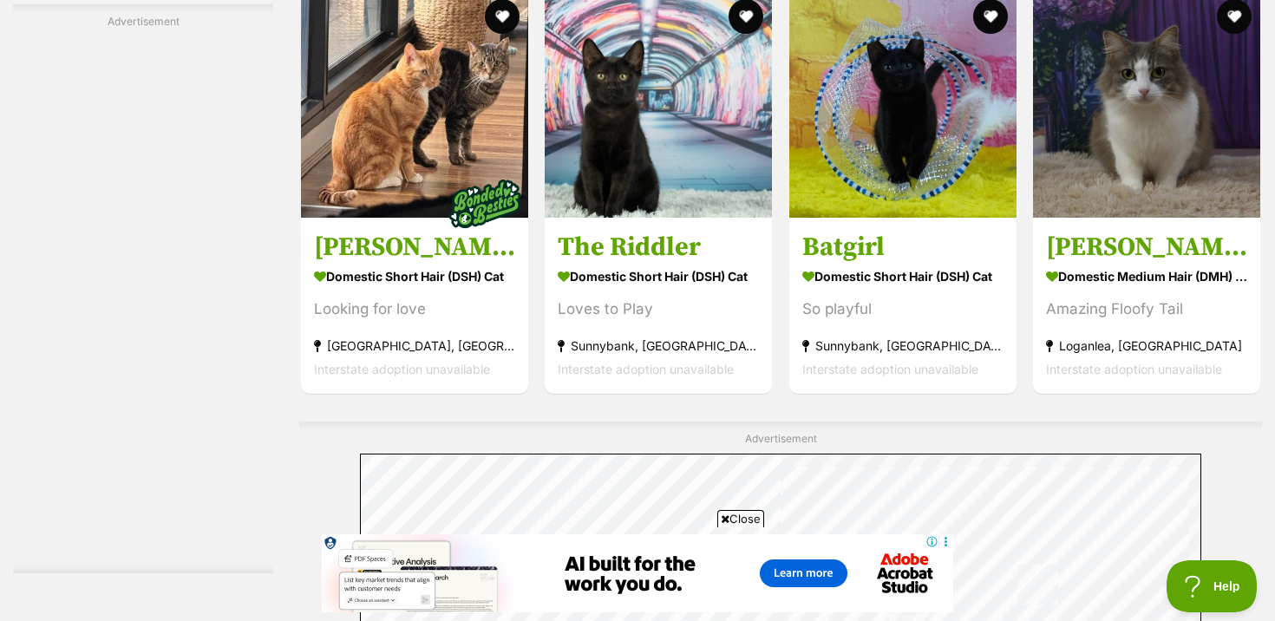
scroll to position [3576, 0]
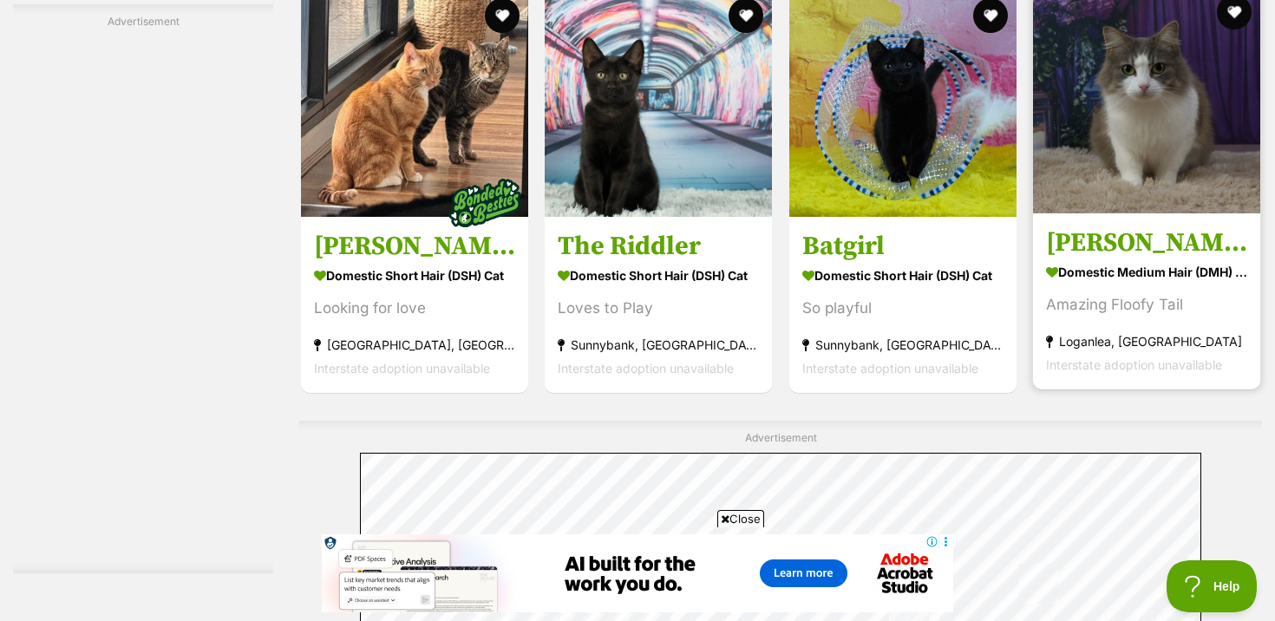
click at [1078, 252] on h3 "[PERSON_NAME]" at bounding box center [1146, 242] width 201 height 33
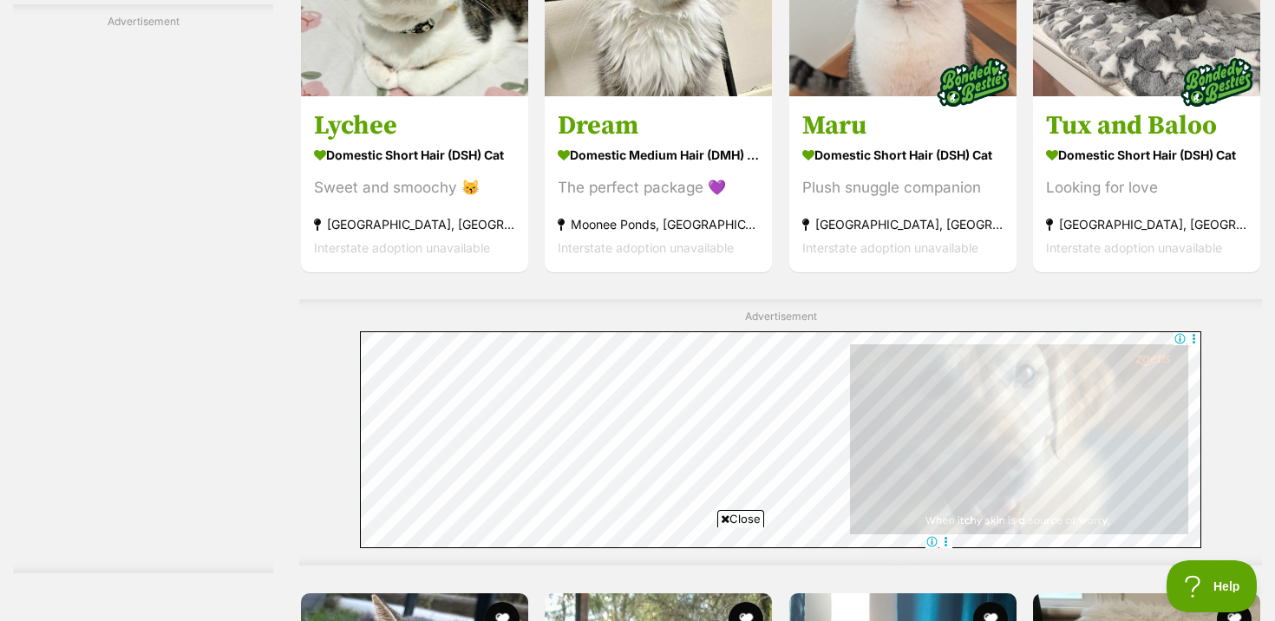
scroll to position [5789, 0]
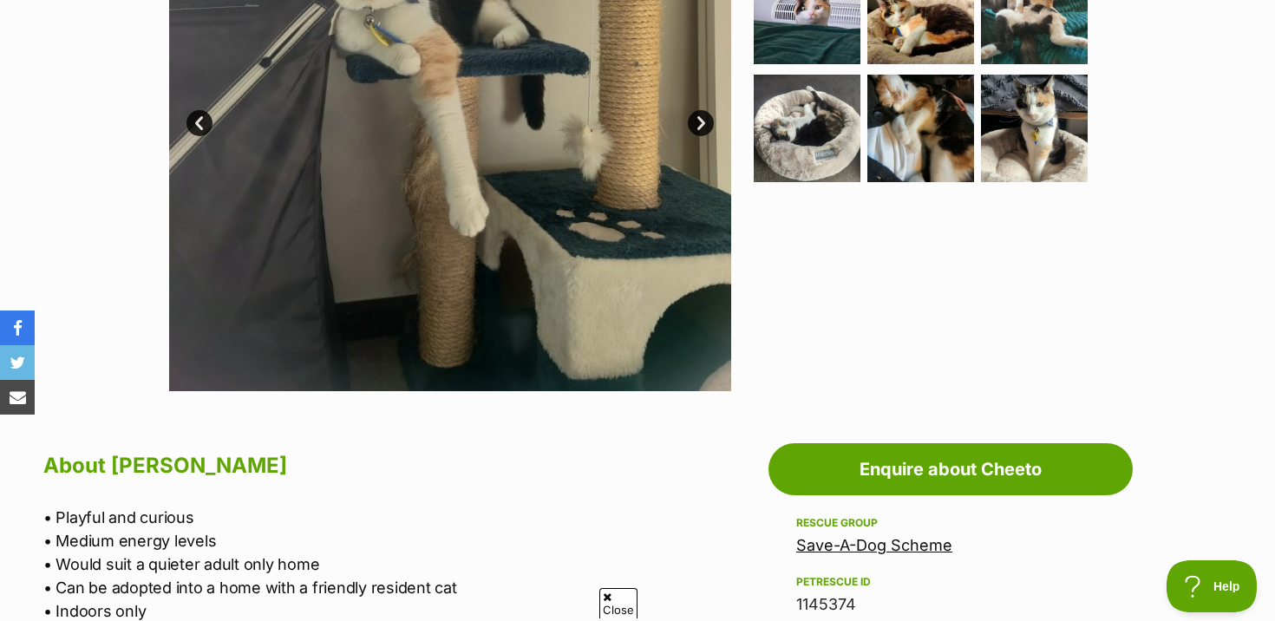
scroll to position [355, 0]
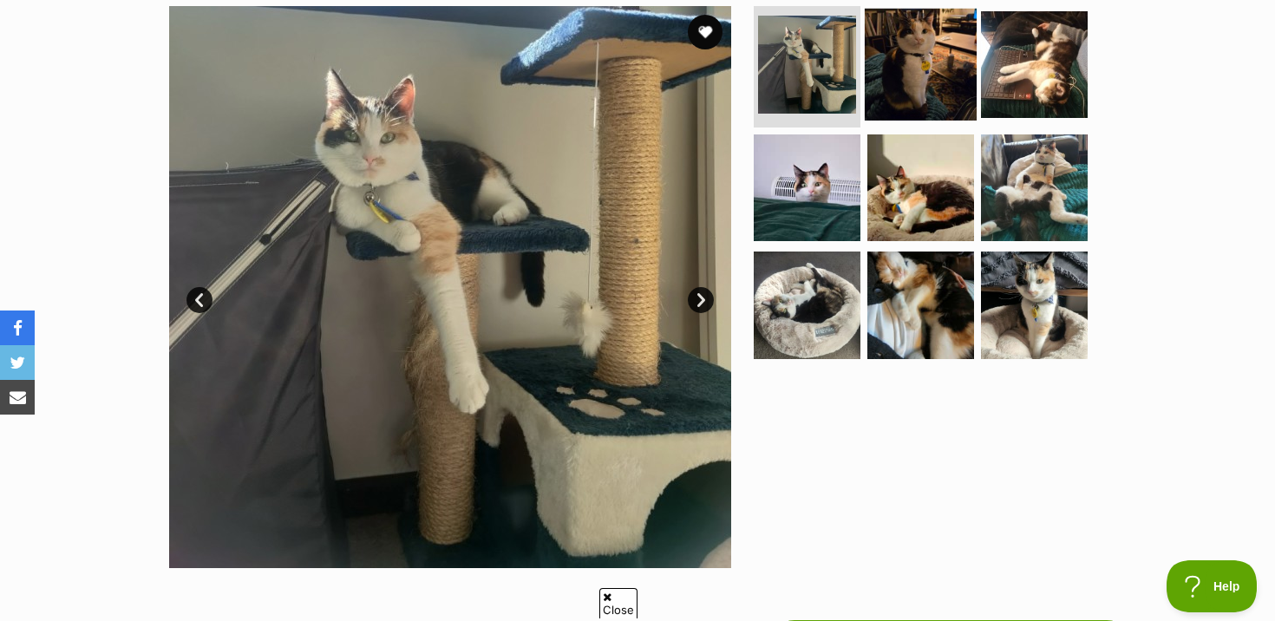
click at [914, 57] on img at bounding box center [921, 65] width 112 height 112
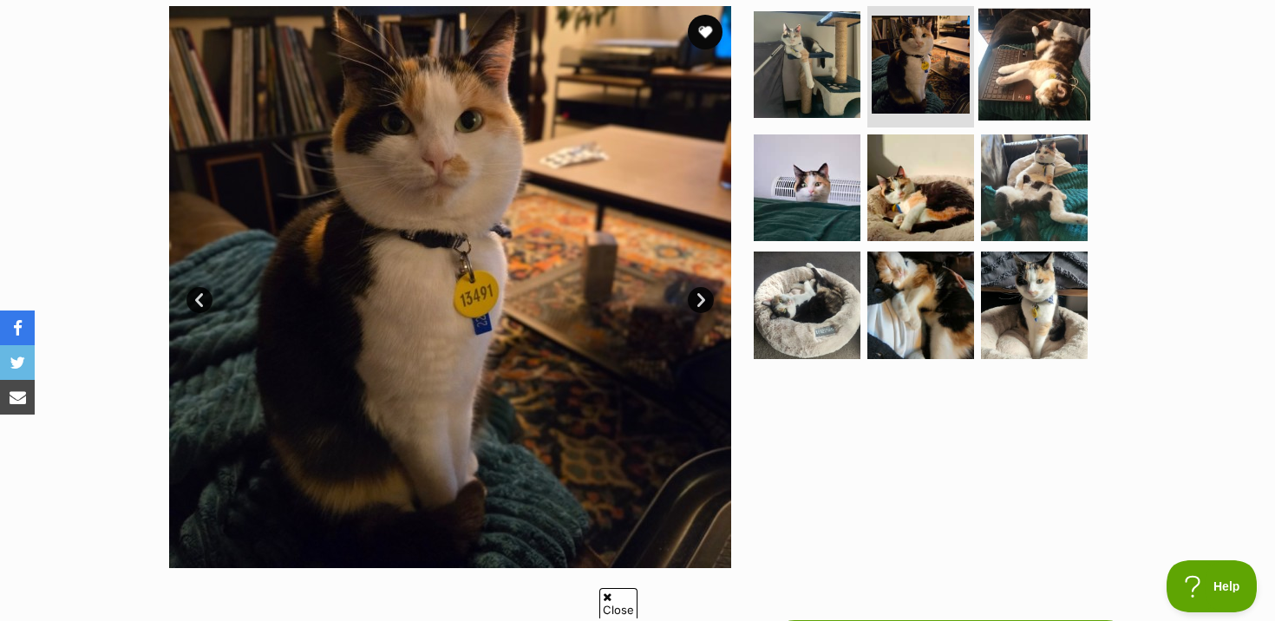
click at [996, 68] on img at bounding box center [1034, 65] width 112 height 112
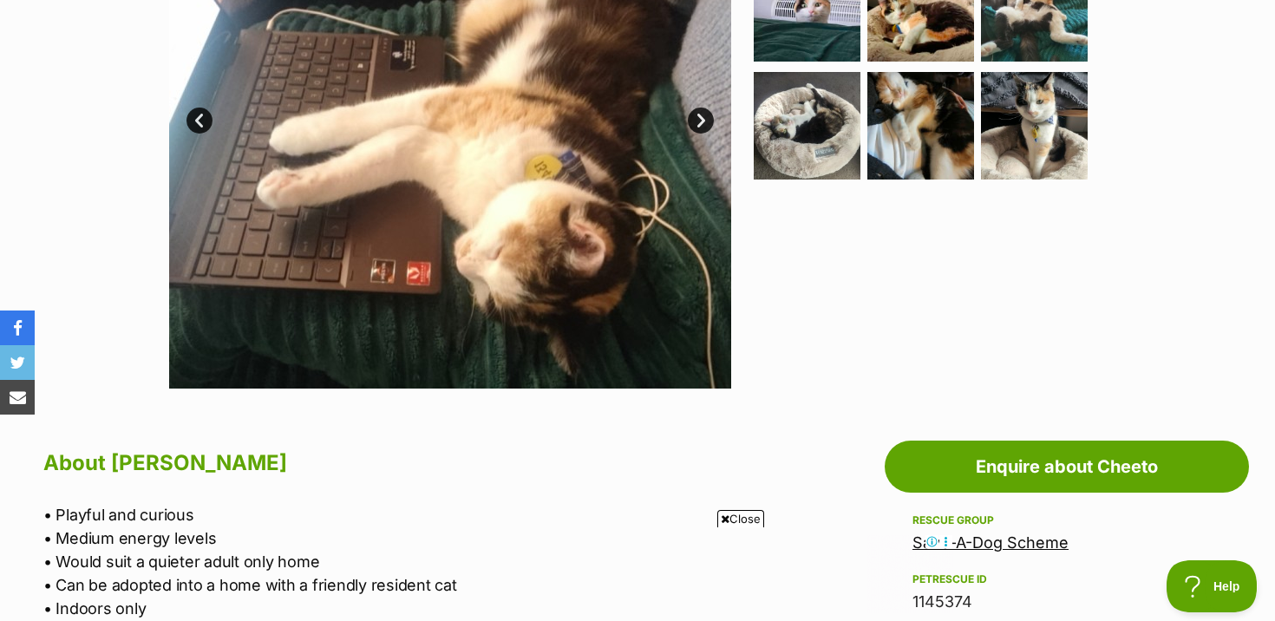
scroll to position [317, 0]
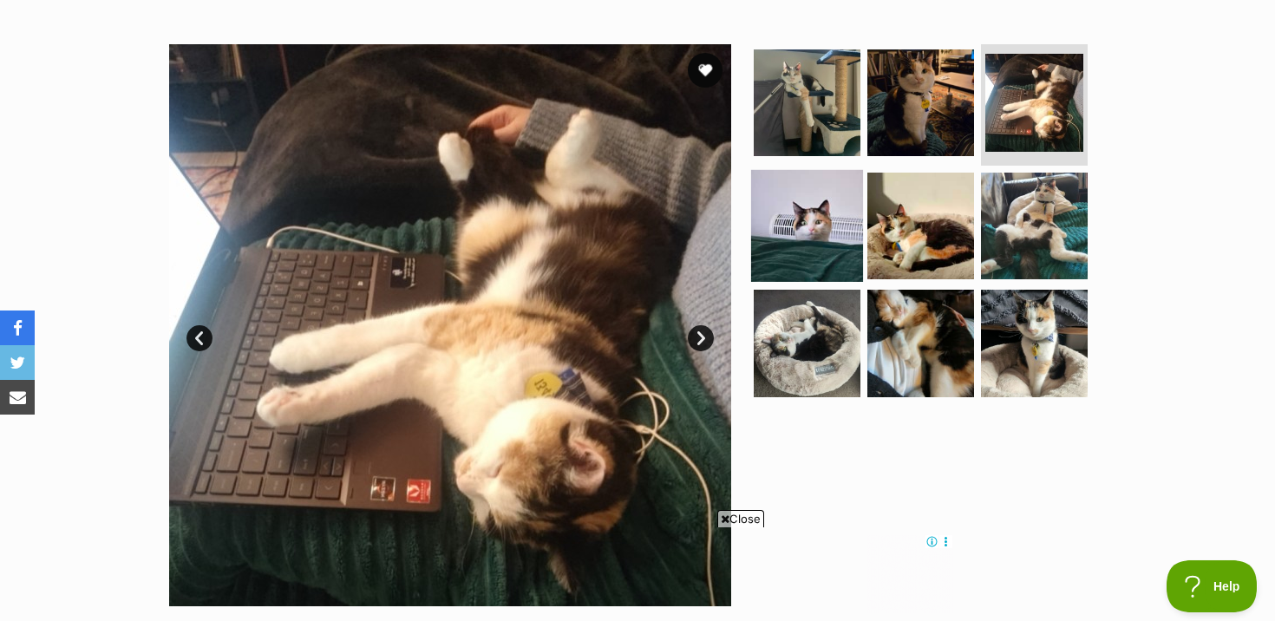
click at [821, 200] on img at bounding box center [807, 225] width 112 height 112
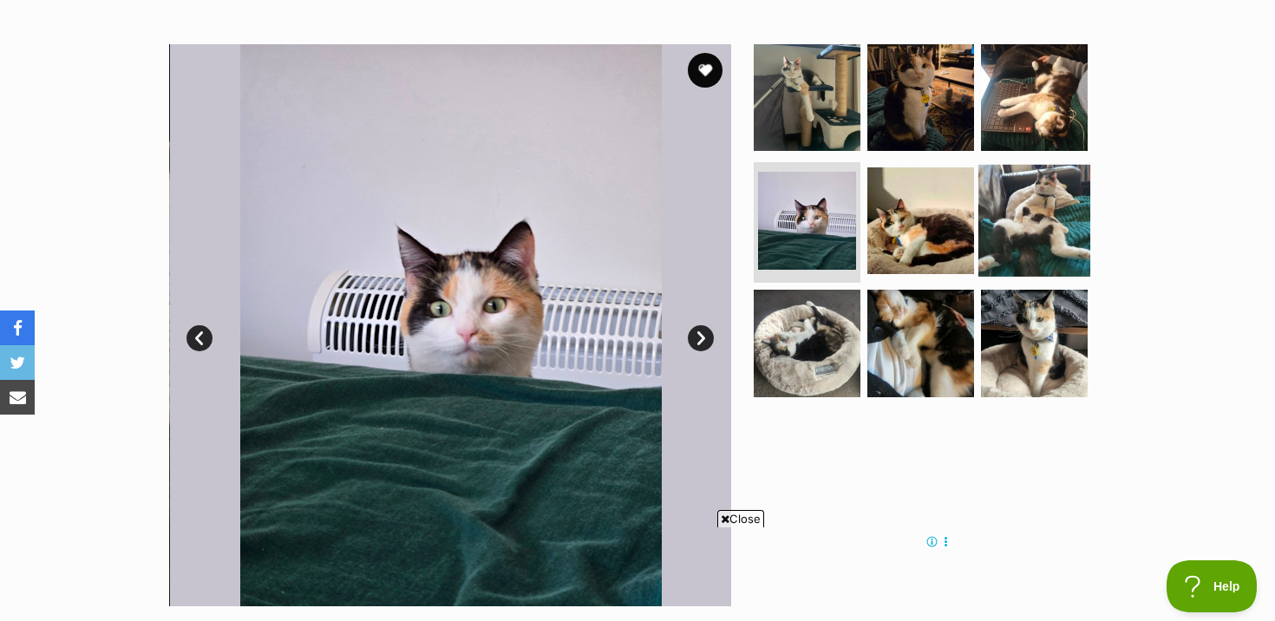
click at [1008, 201] on img at bounding box center [1034, 220] width 112 height 112
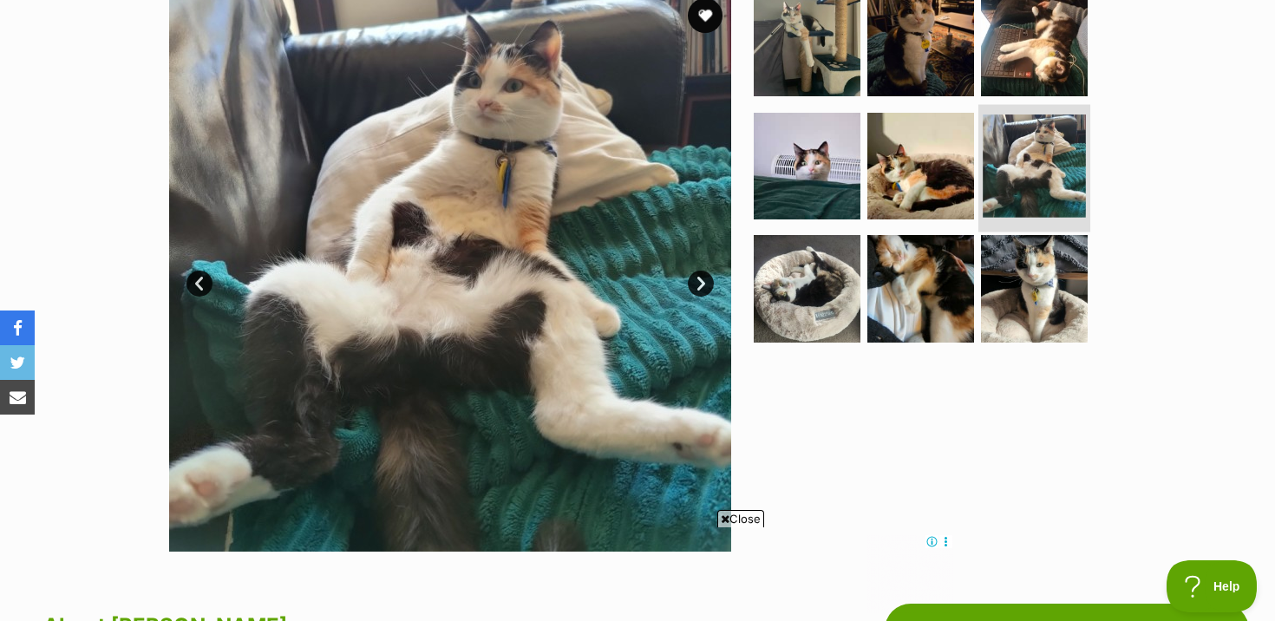
scroll to position [370, 0]
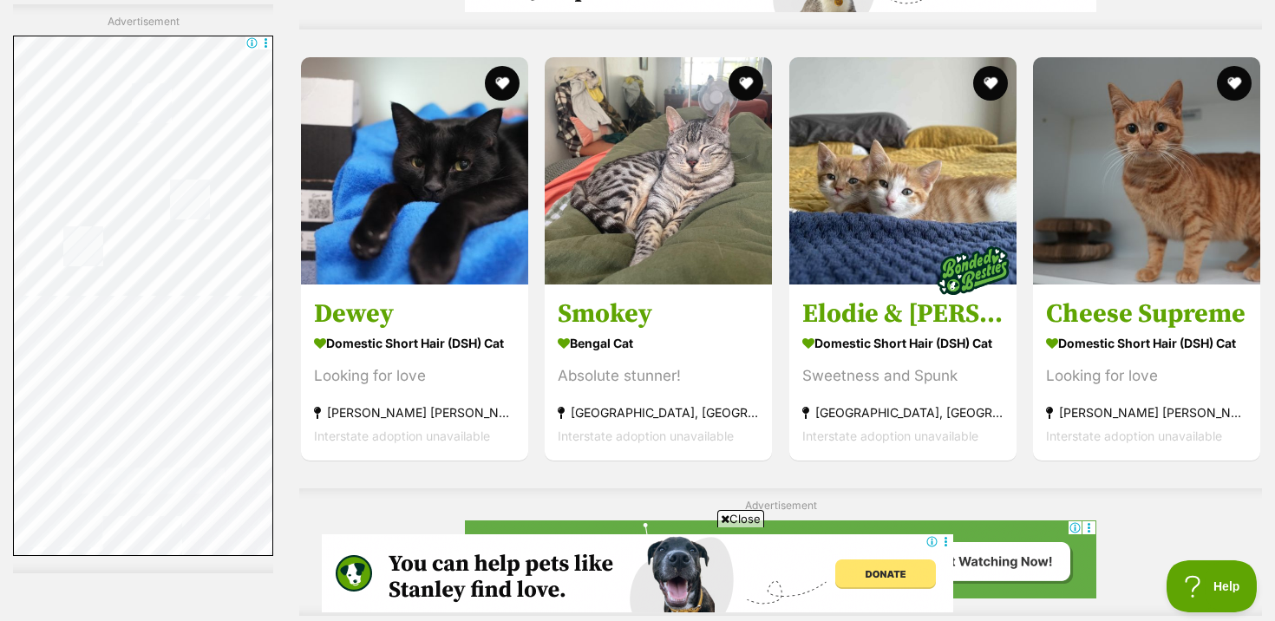
scroll to position [6590, 0]
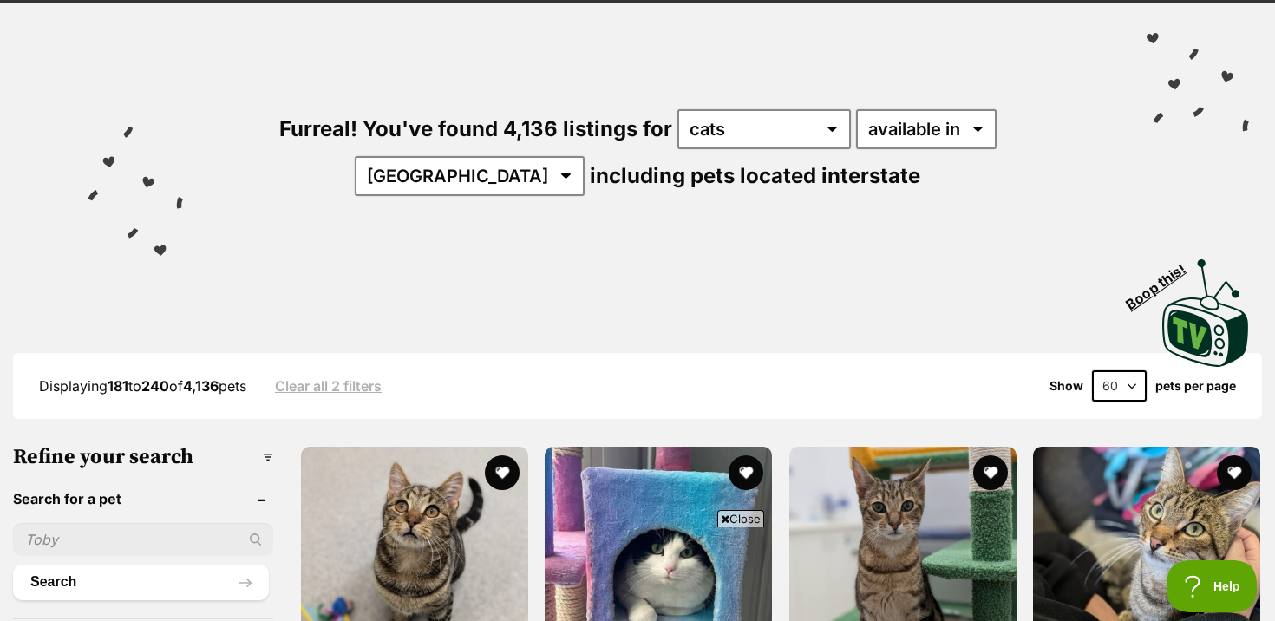
scroll to position [338, 0]
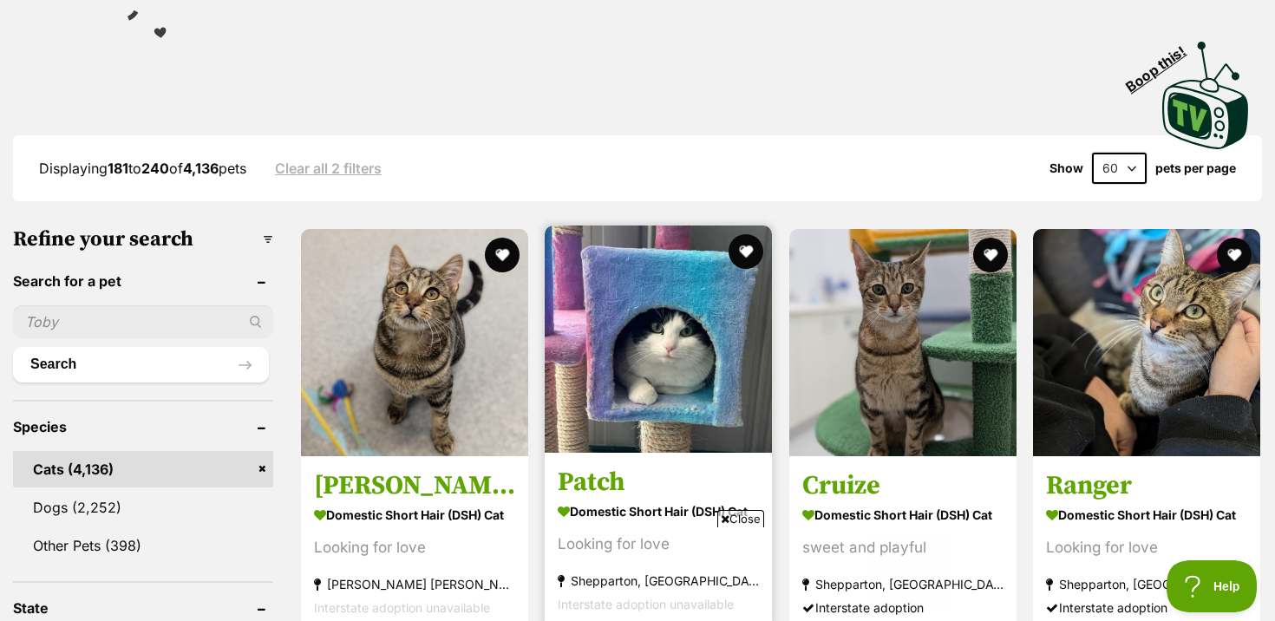
click at [677, 312] on img at bounding box center [658, 339] width 227 height 227
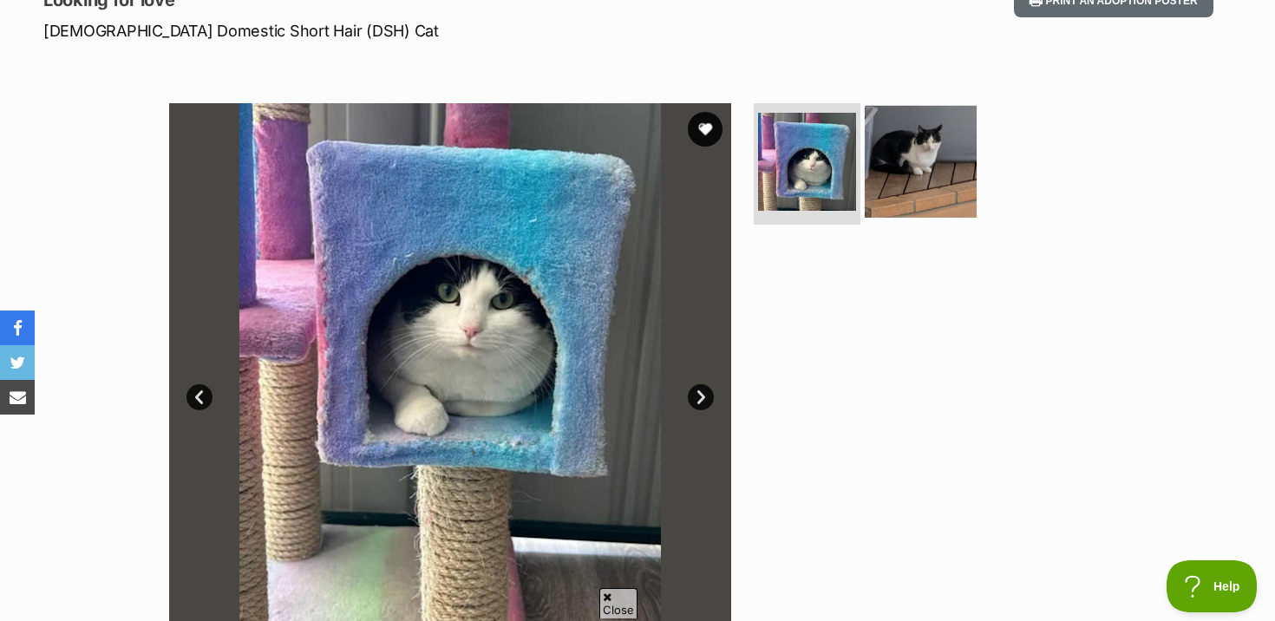
click at [891, 142] on img at bounding box center [921, 162] width 112 height 112
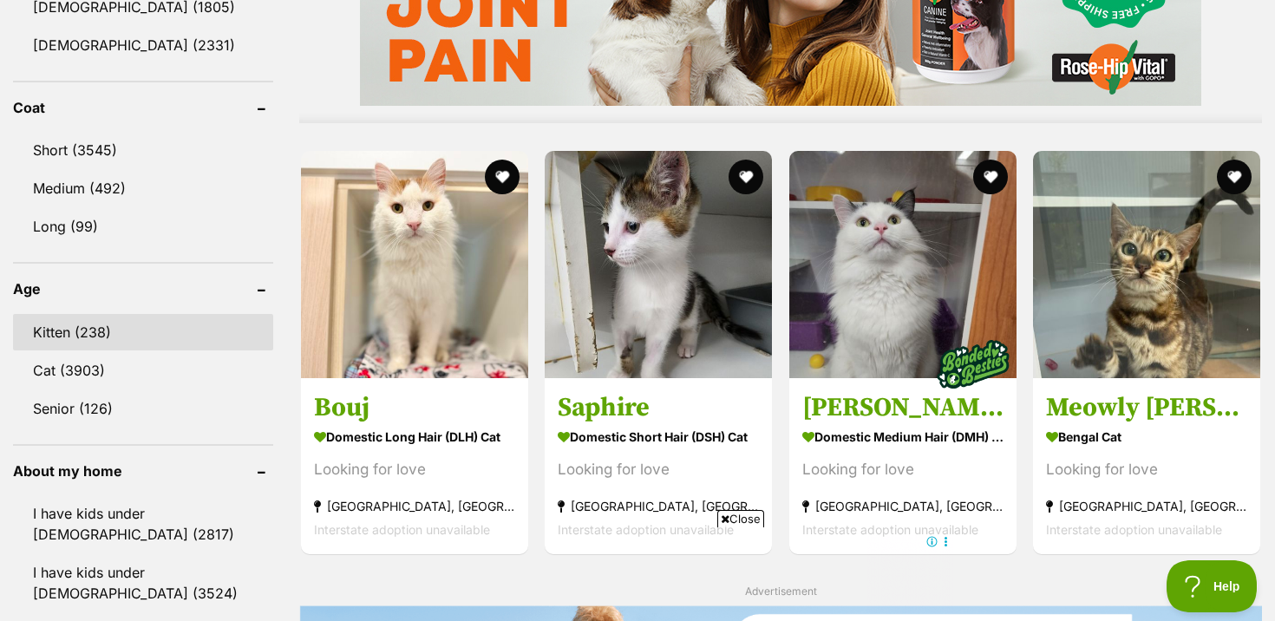
click at [136, 336] on link "Kitten (238)" at bounding box center [143, 332] width 260 height 36
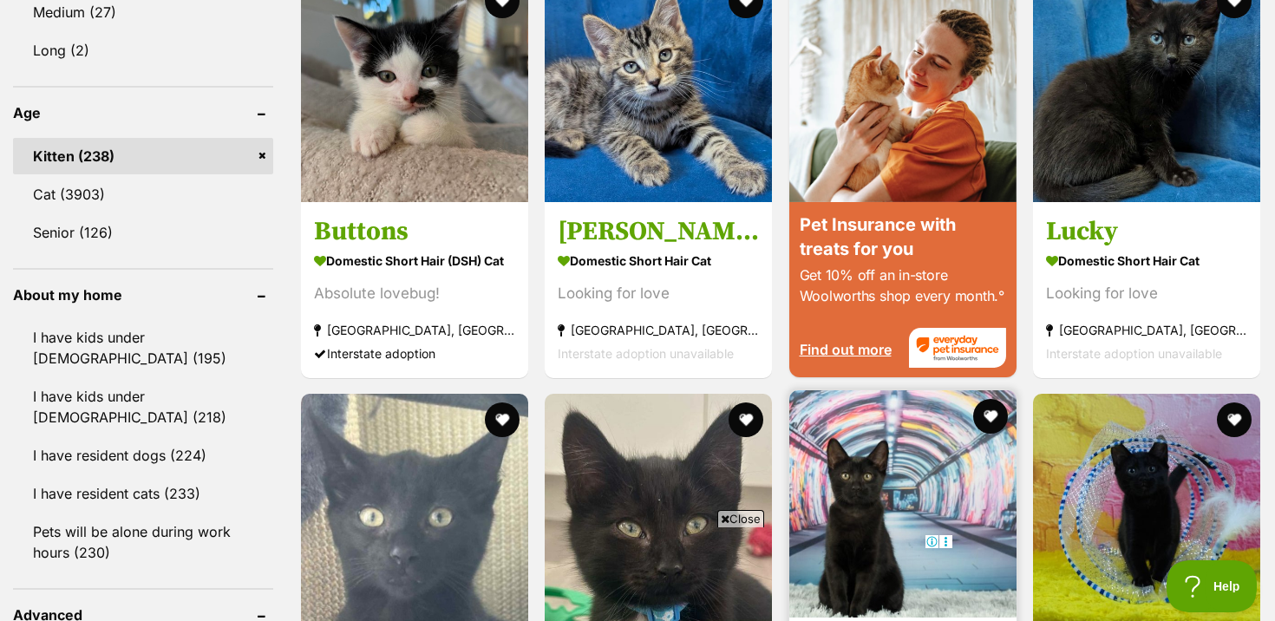
scroll to position [1718, 0]
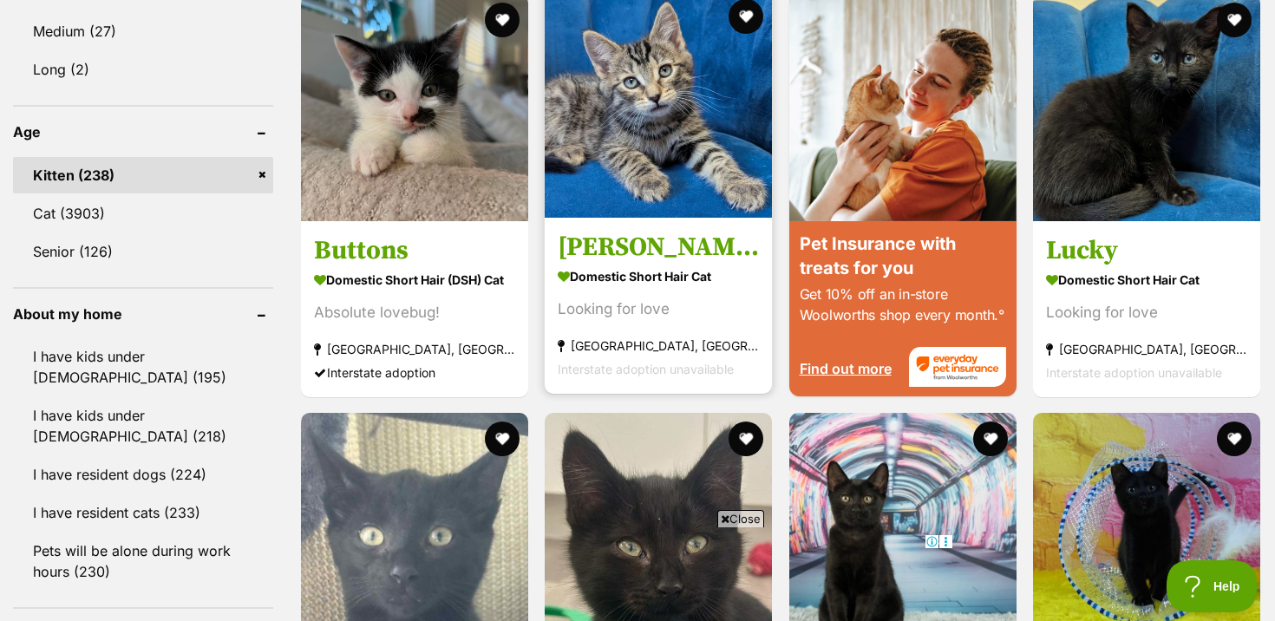
click at [741, 247] on h3 "Leo" at bounding box center [658, 246] width 201 height 33
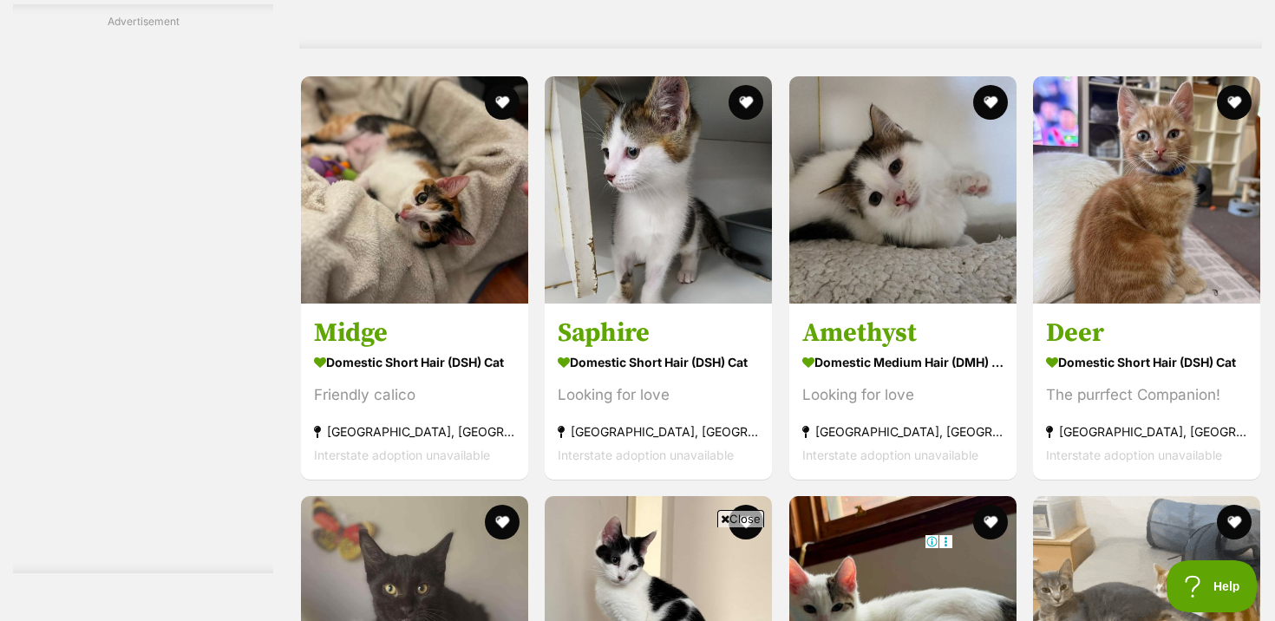
scroll to position [3397, 0]
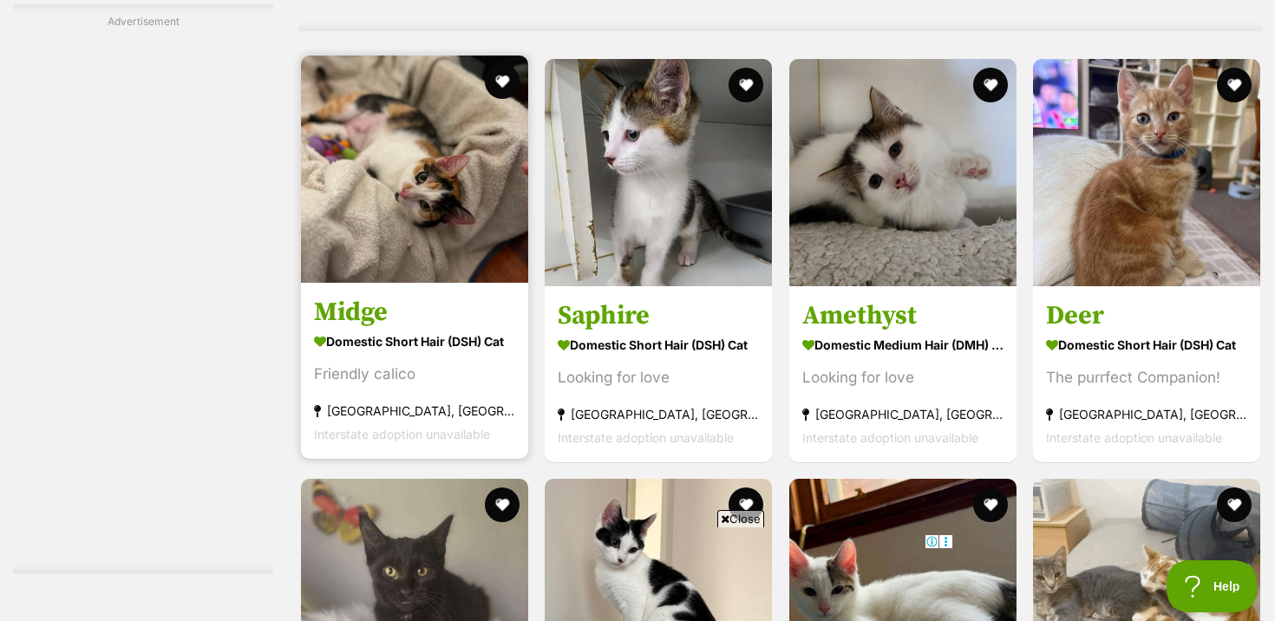
click at [444, 269] on img at bounding box center [414, 169] width 227 height 227
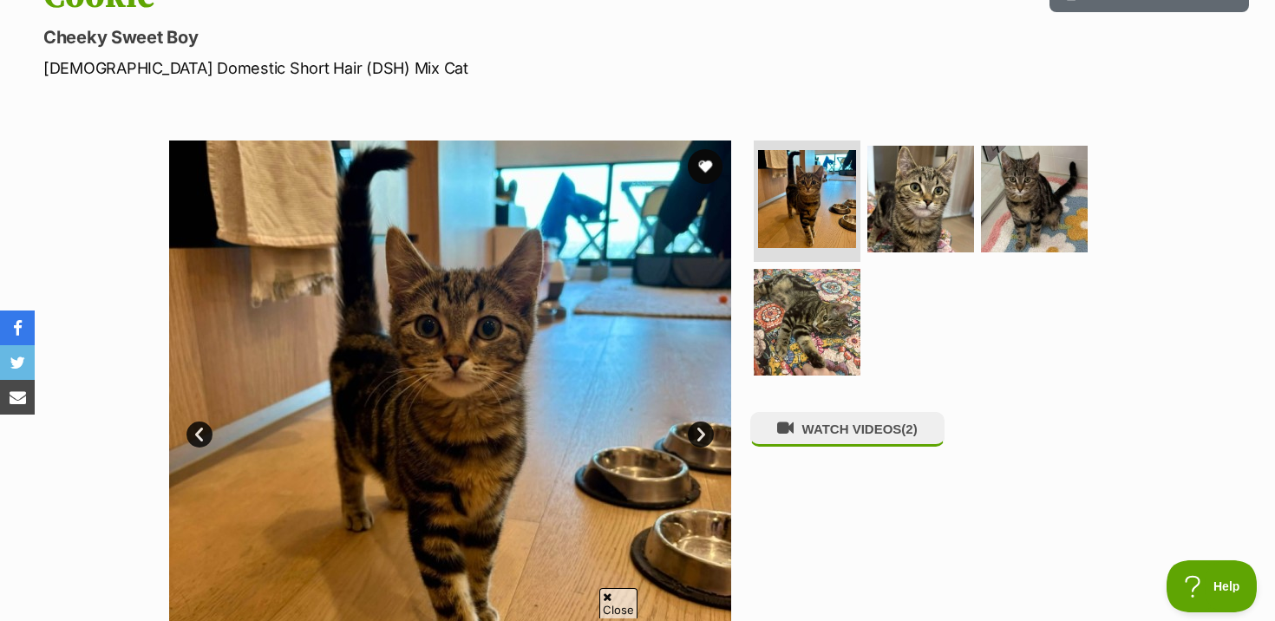
scroll to position [248, 0]
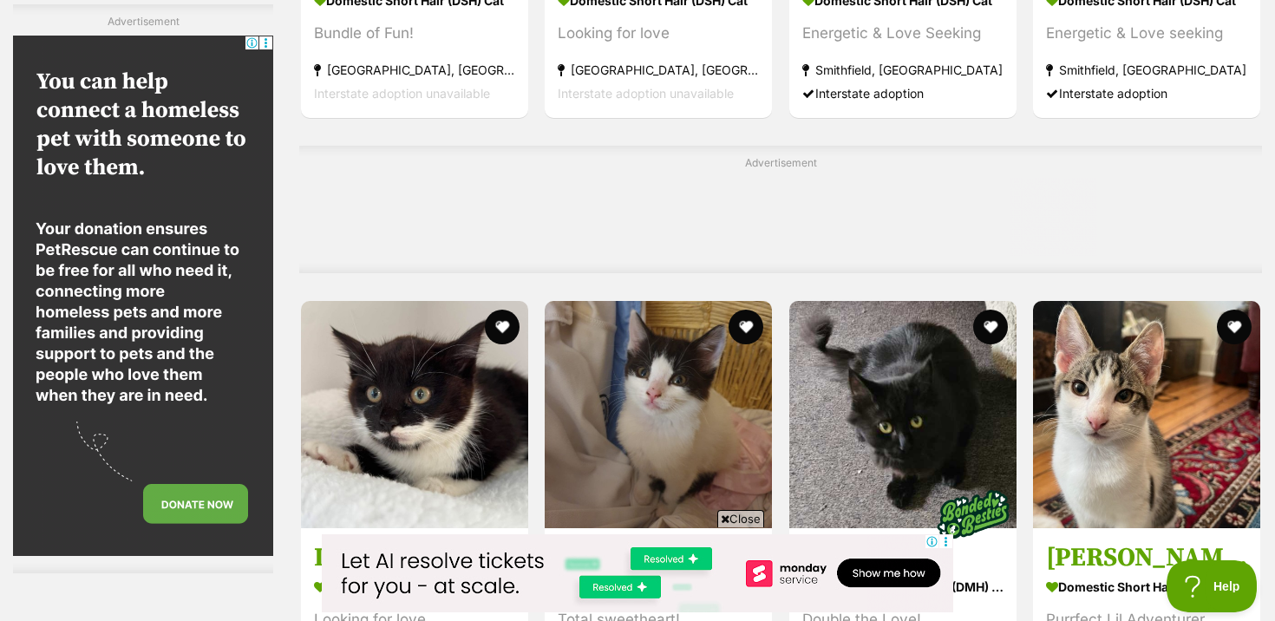
scroll to position [6437, 0]
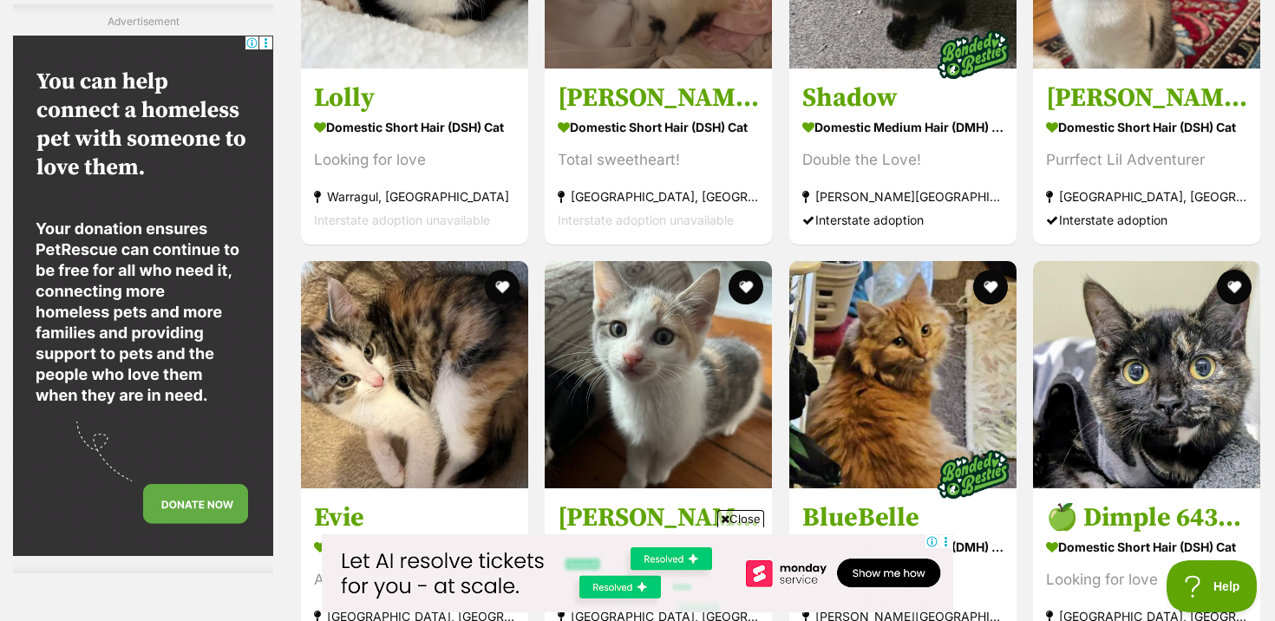
scroll to position [0, 0]
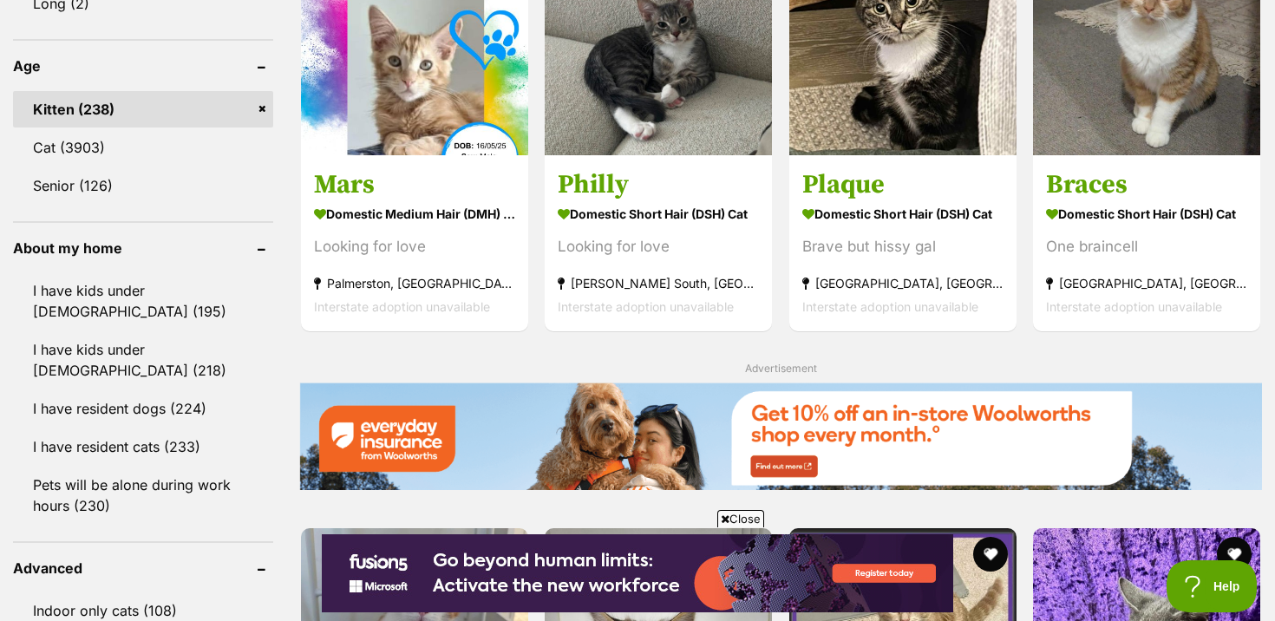
scroll to position [1741, 0]
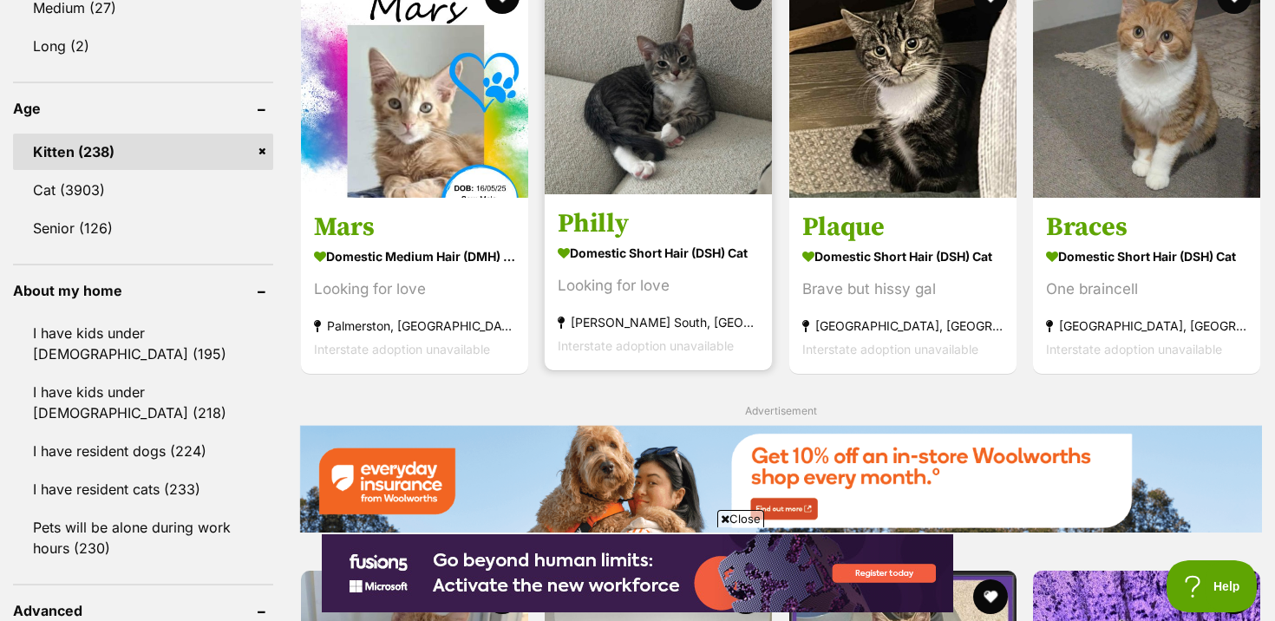
click at [723, 269] on section "Domestic Short Hair (DSH) Cat Looking for love Clayton South, VIC Interstate ad…" at bounding box center [658, 297] width 201 height 117
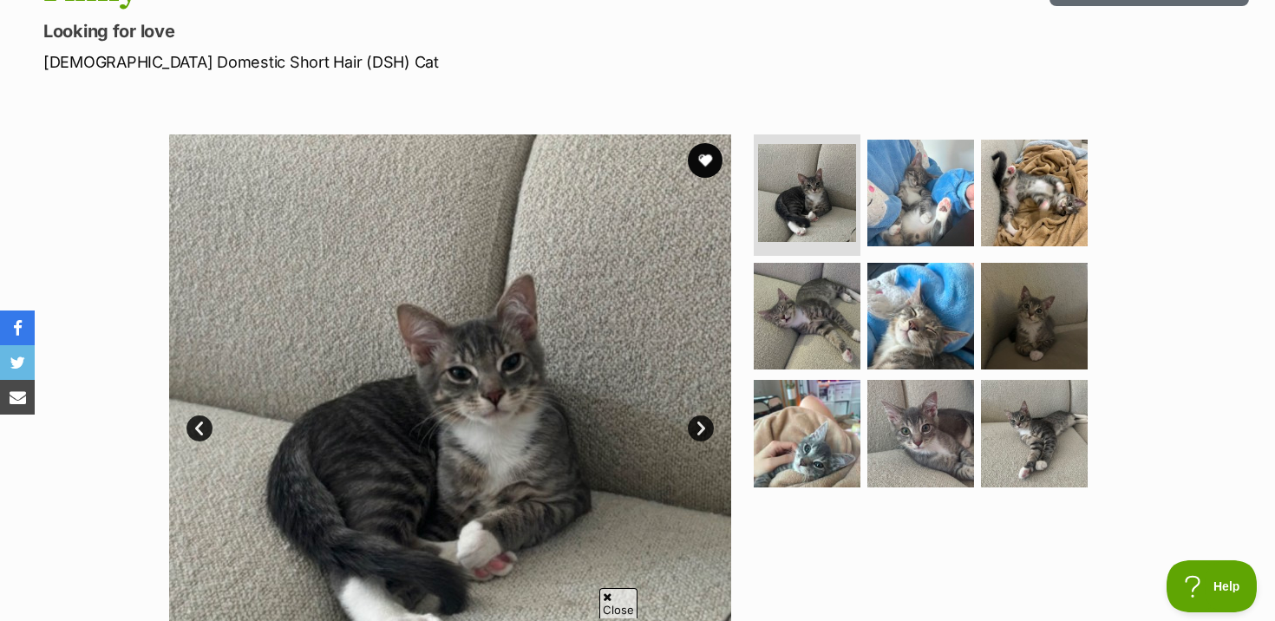
scroll to position [288, 0]
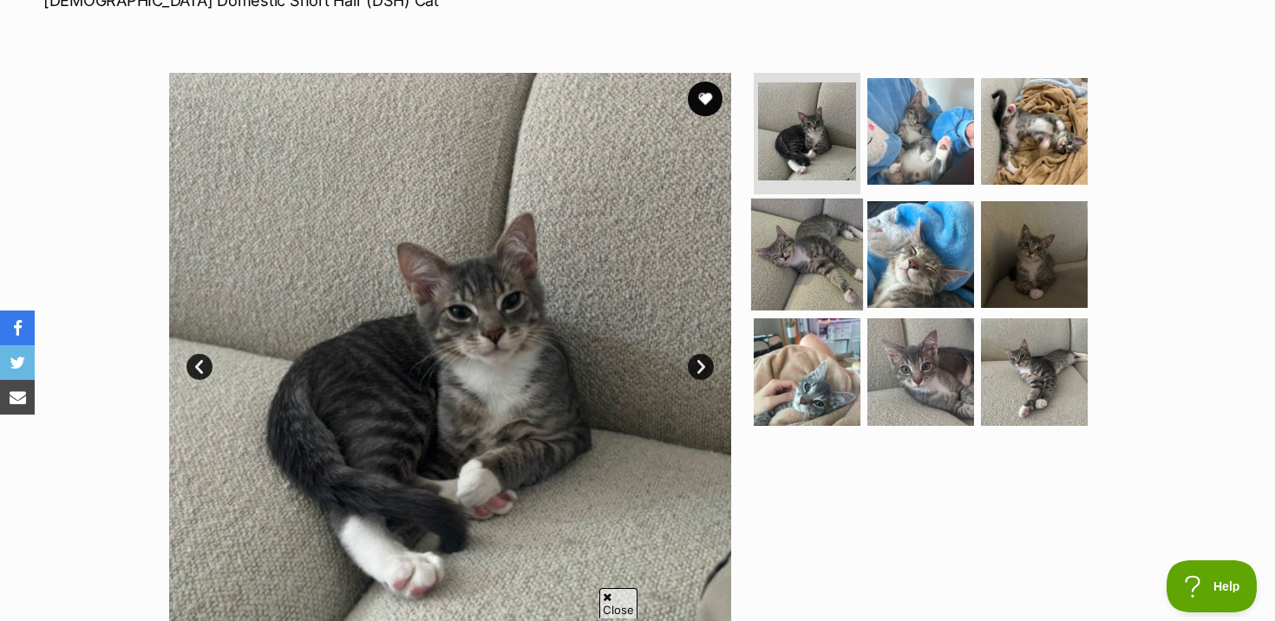
click at [829, 219] on img at bounding box center [807, 254] width 112 height 112
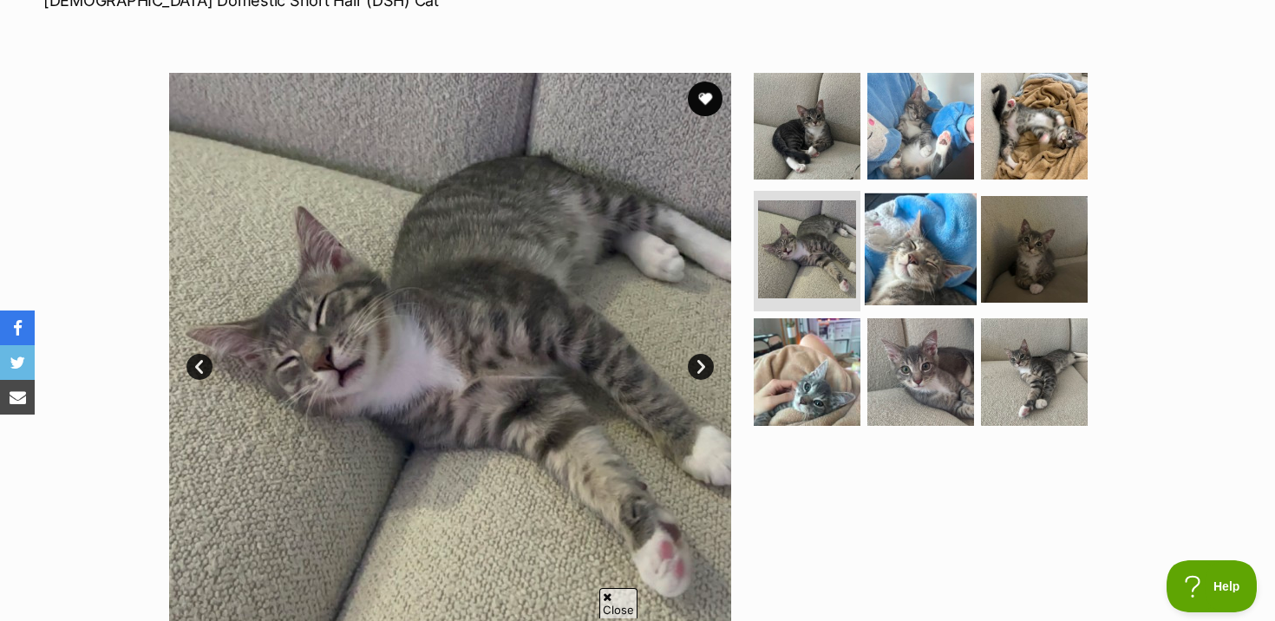
click at [905, 234] on img at bounding box center [921, 249] width 112 height 112
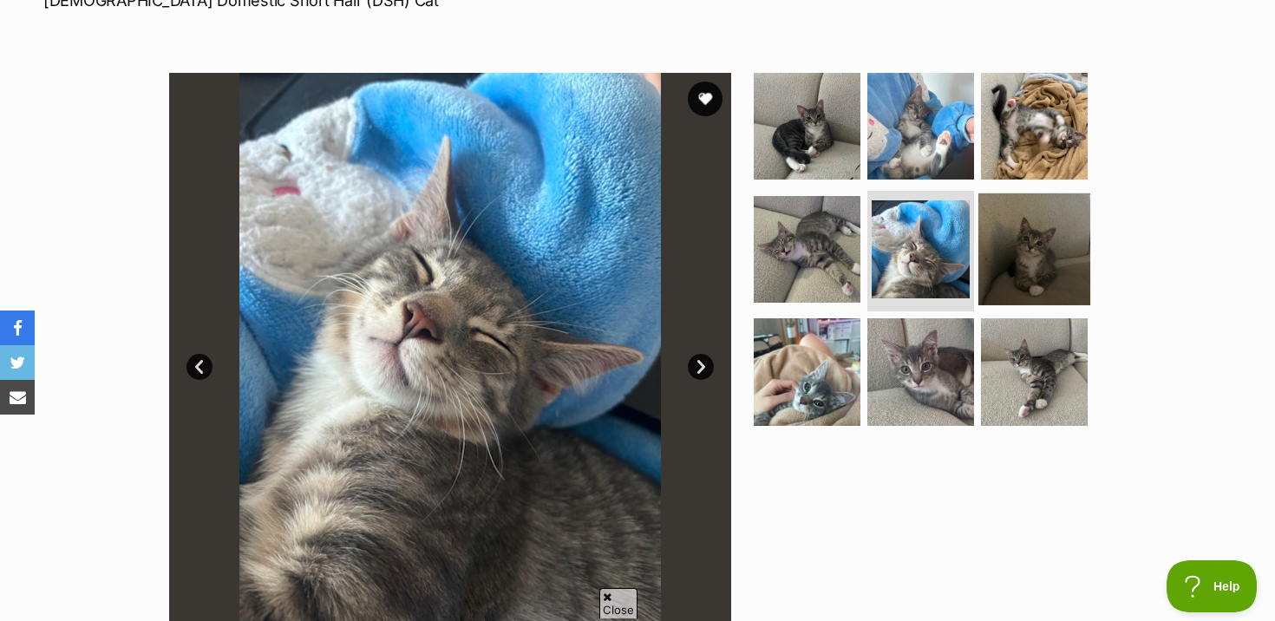
scroll to position [0, 0]
click at [996, 250] on img at bounding box center [1034, 249] width 112 height 112
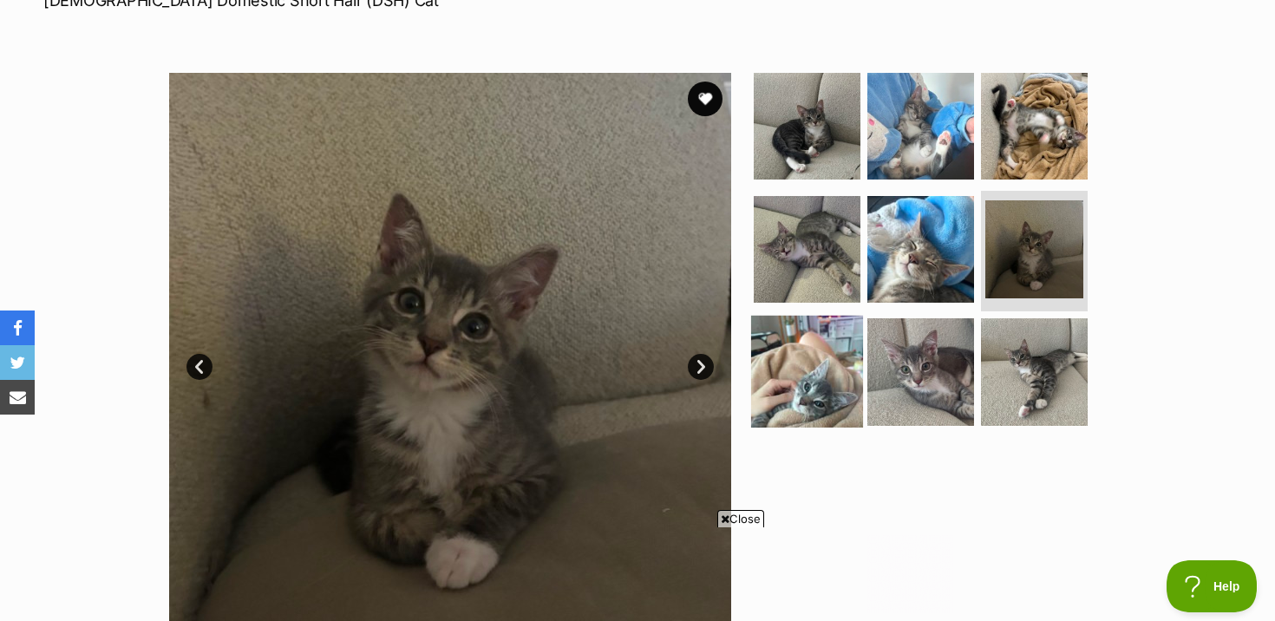
click at [824, 361] on img at bounding box center [807, 372] width 112 height 112
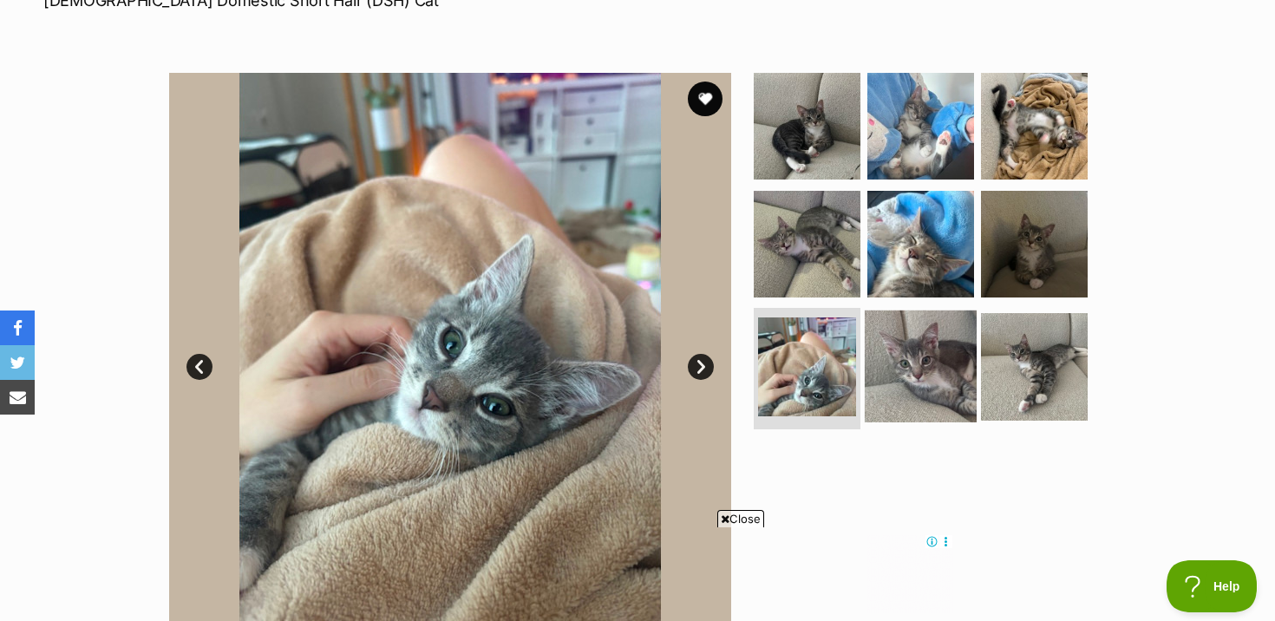
click at [913, 366] on img at bounding box center [921, 367] width 112 height 112
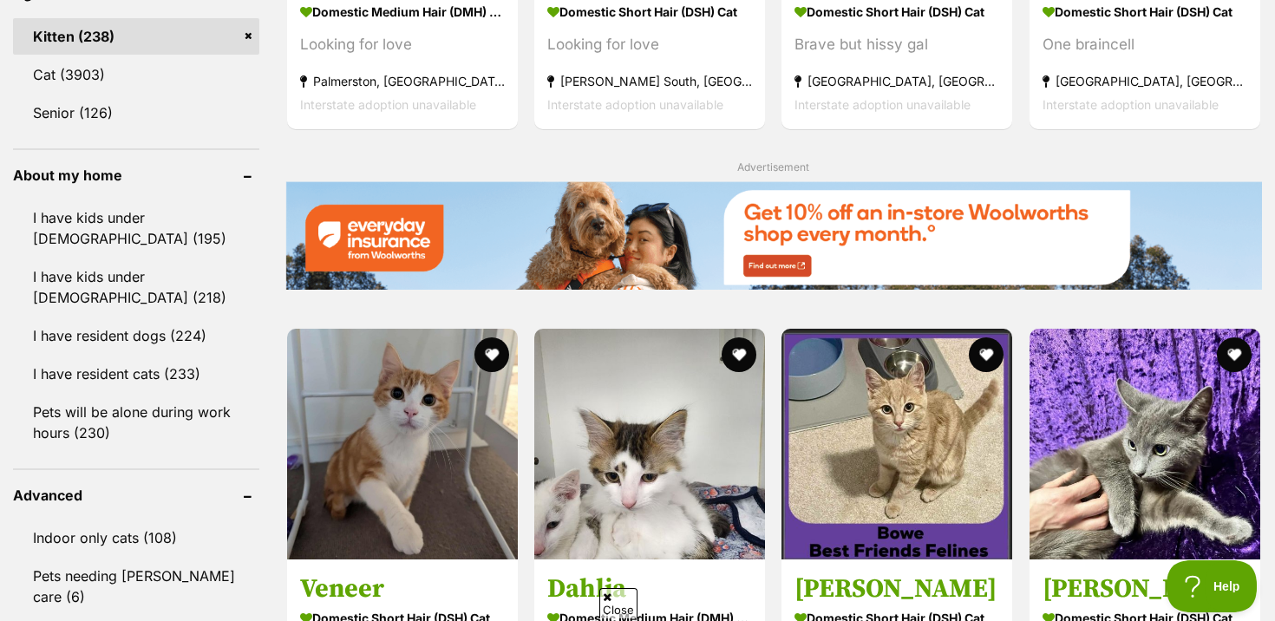
scroll to position [1859, 0]
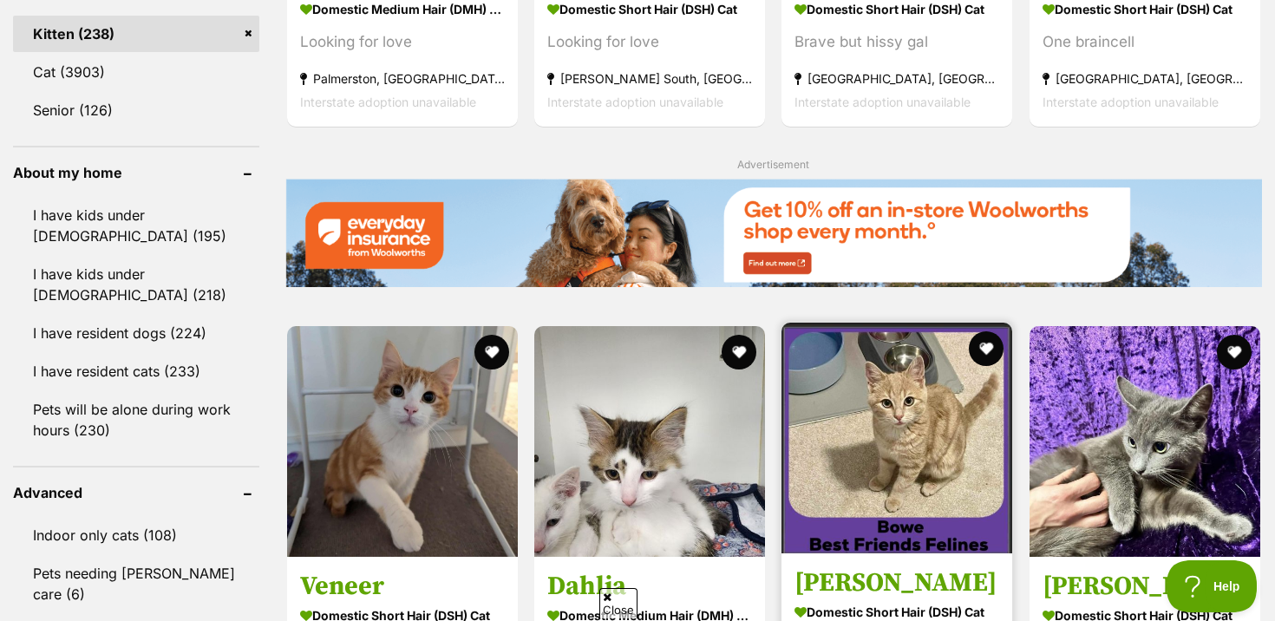
click at [844, 323] on img at bounding box center [897, 438] width 231 height 231
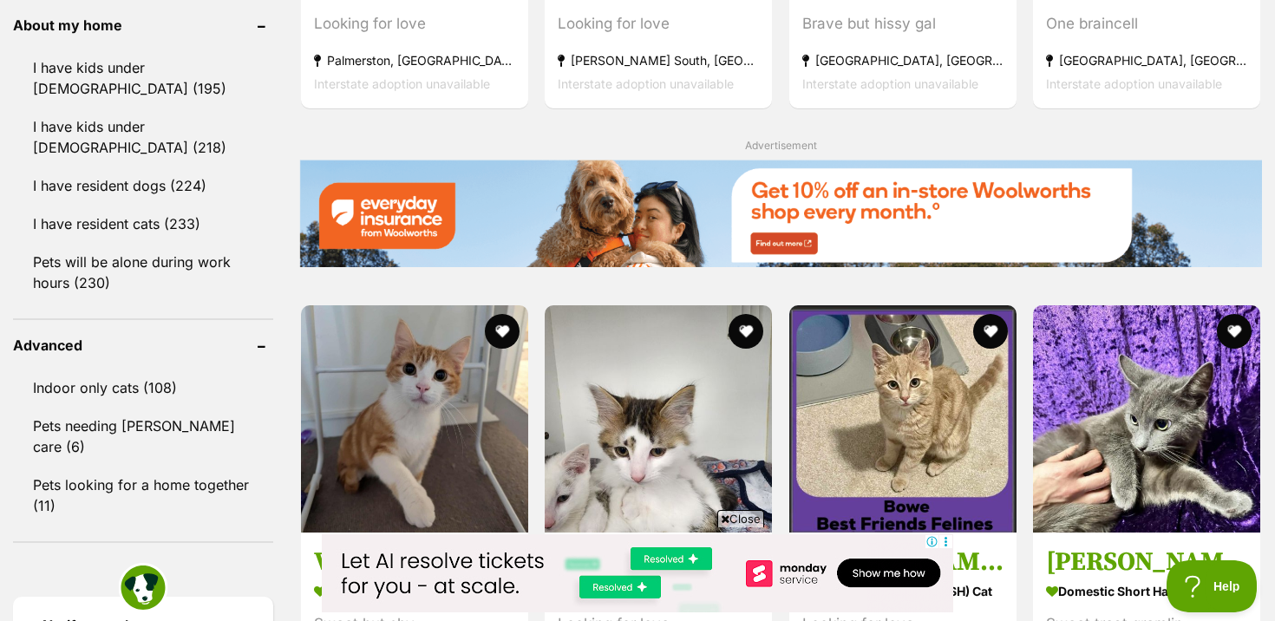
scroll to position [1947, 0]
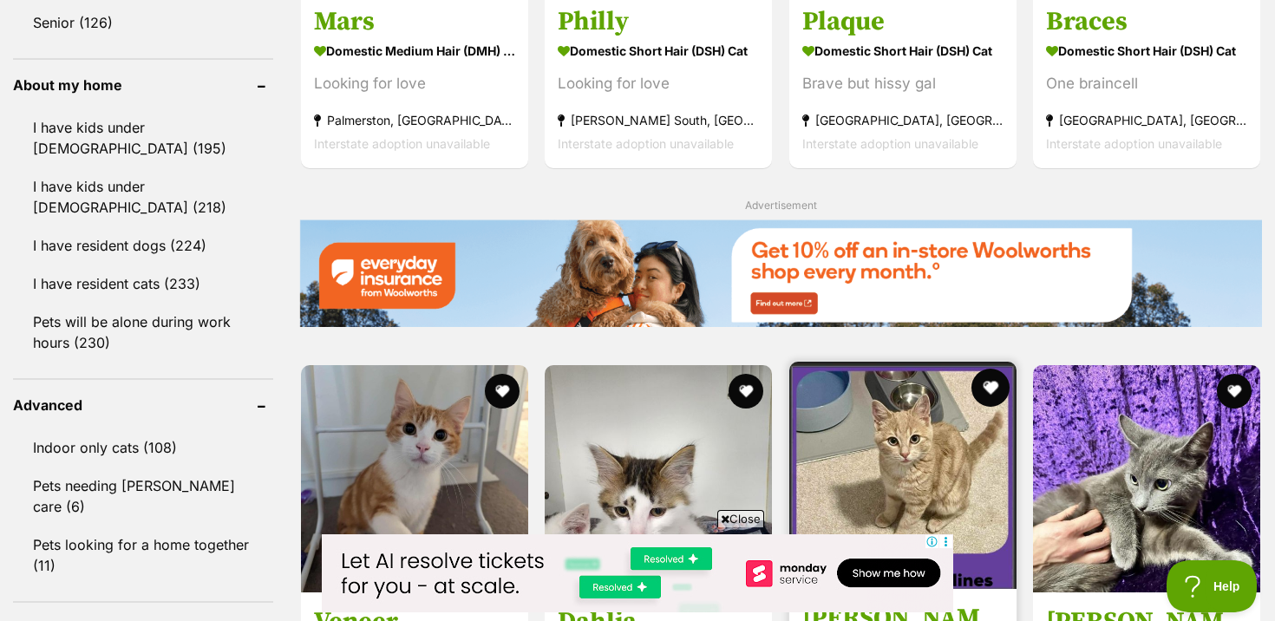
click at [992, 369] on button "favourite" at bounding box center [991, 388] width 38 height 38
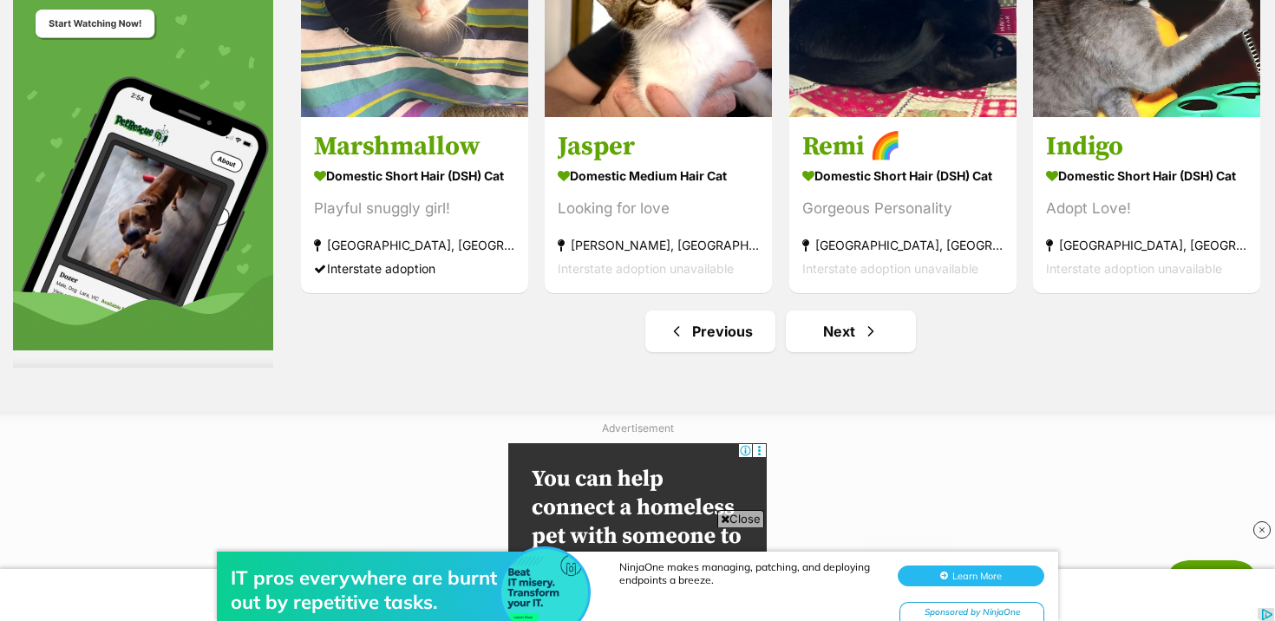
scroll to position [8207, 0]
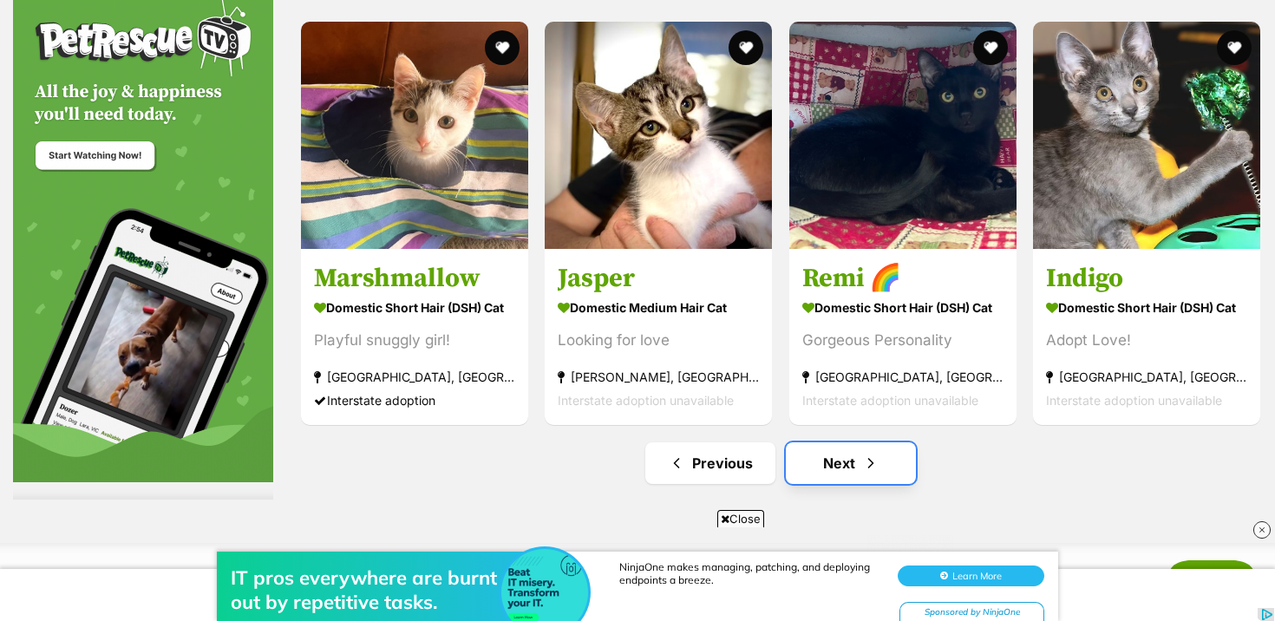
click at [833, 442] on link "Next" at bounding box center [851, 463] width 130 height 42
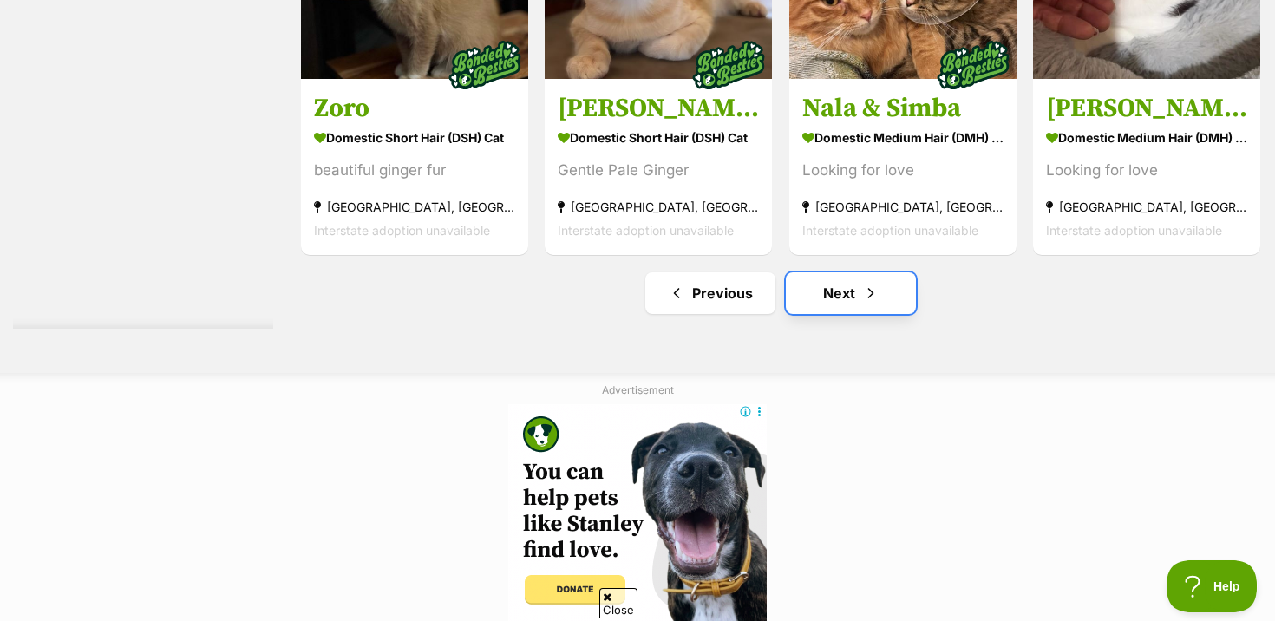
click at [848, 313] on link "Next" at bounding box center [851, 293] width 130 height 42
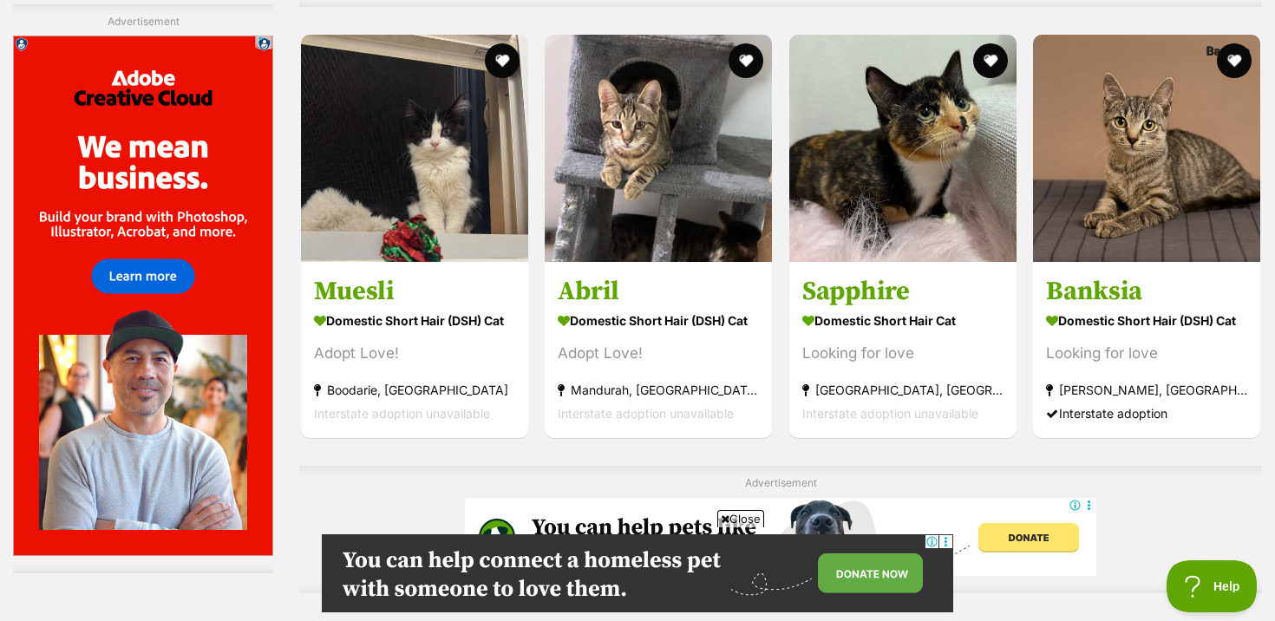
scroll to position [4876, 0]
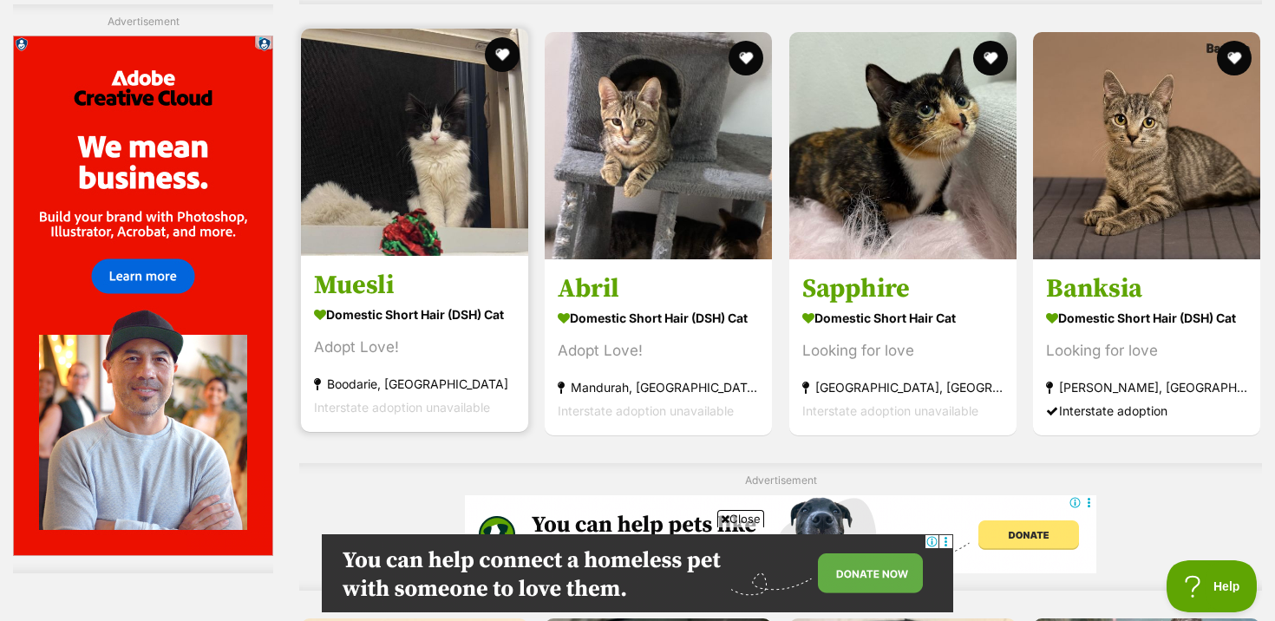
click at [457, 387] on strong "Boodarie, [GEOGRAPHIC_DATA]" at bounding box center [414, 383] width 201 height 23
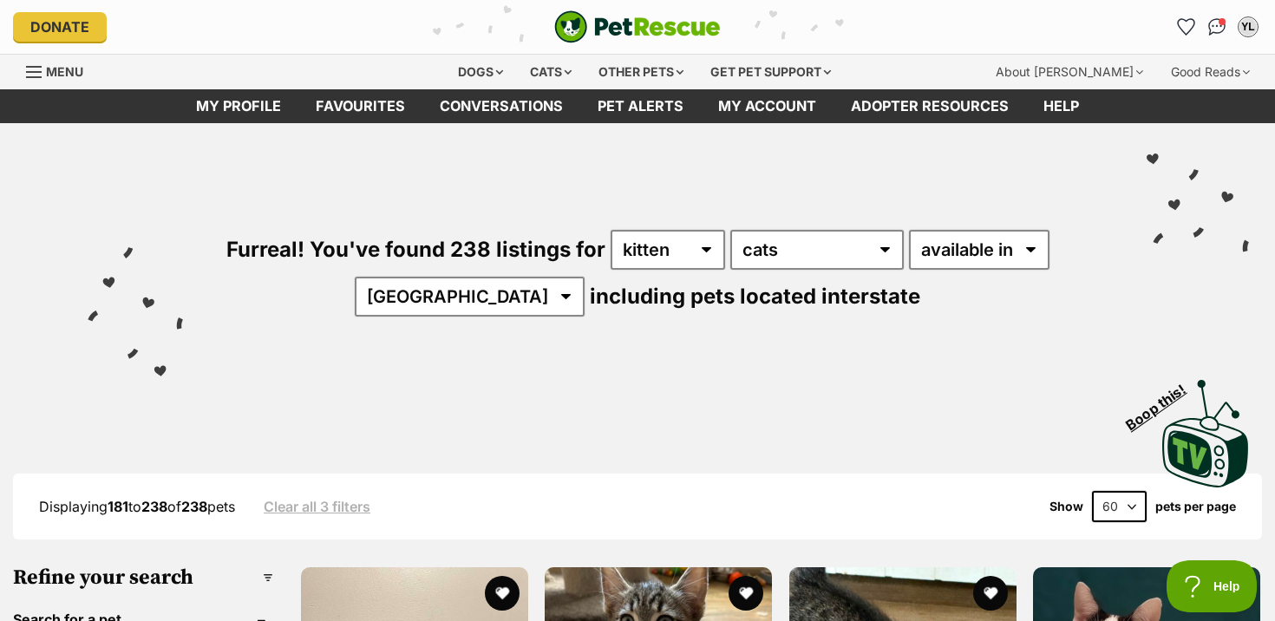
click at [35, 70] on div "Menu" at bounding box center [34, 72] width 17 height 14
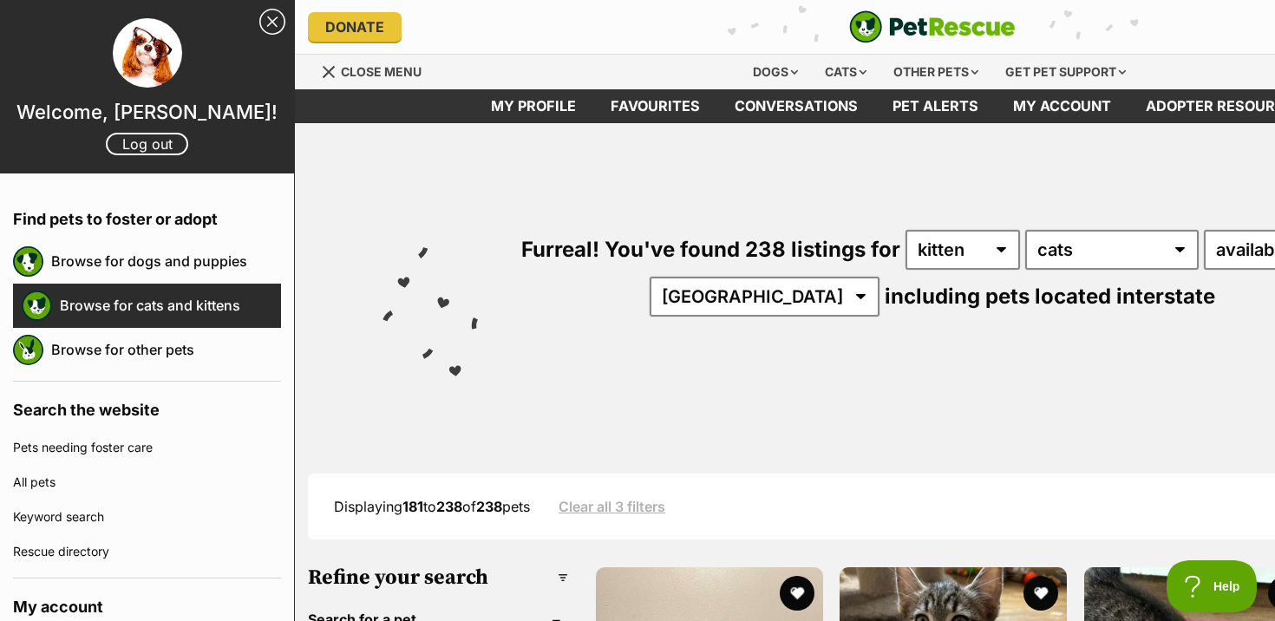
click at [158, 311] on link "Browse for cats and kittens" at bounding box center [170, 305] width 221 height 36
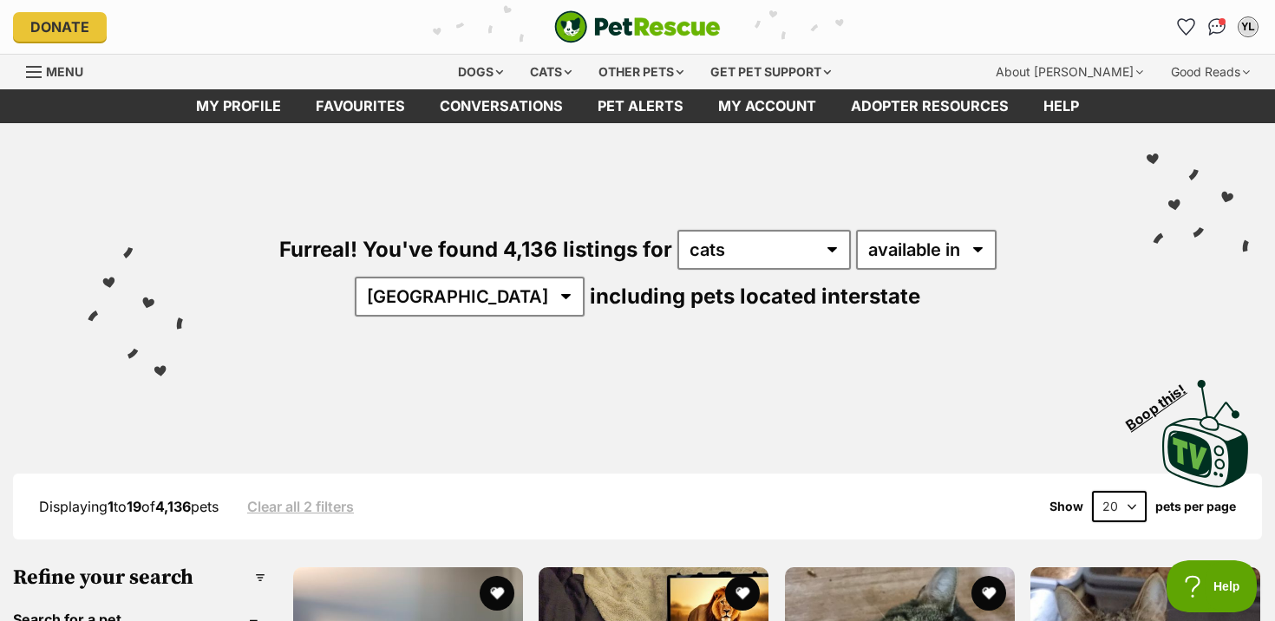
click at [55, 58] on link "Menu" at bounding box center [60, 70] width 69 height 31
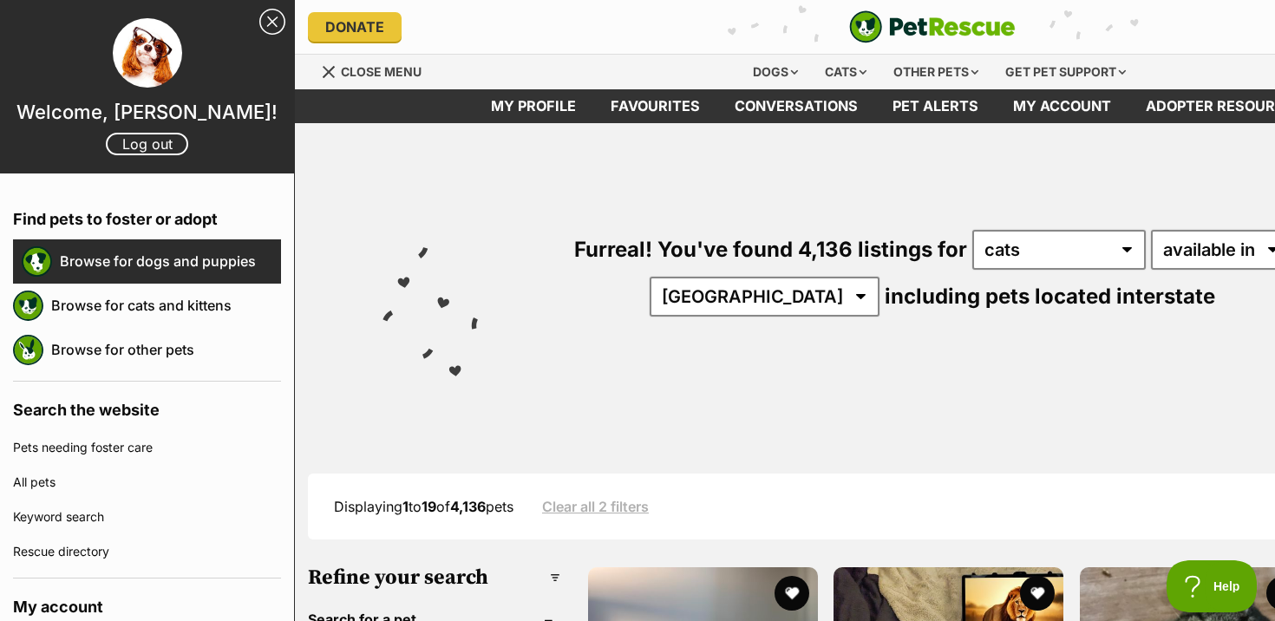
click at [108, 260] on link "Browse for dogs and puppies" at bounding box center [170, 261] width 221 height 36
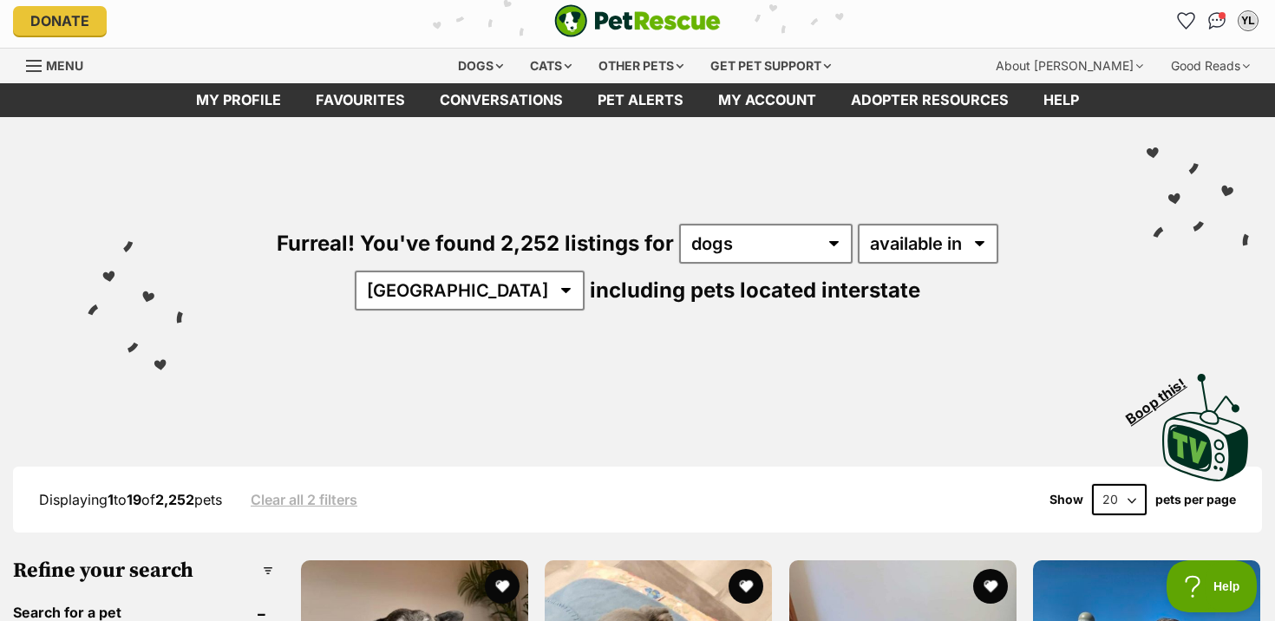
click at [1123, 512] on div "Displaying 1 to 19 of 2,252 pets Clear all 2 filters Show 20 40 60 pets per page" at bounding box center [637, 500] width 1249 height 66
click at [1123, 501] on select "20 40 60" at bounding box center [1119, 499] width 55 height 31
click at [1123, 503] on select "20 40 60" at bounding box center [1119, 499] width 55 height 31
select select "60"
click at [1092, 484] on select "20 40 60" at bounding box center [1119, 499] width 55 height 31
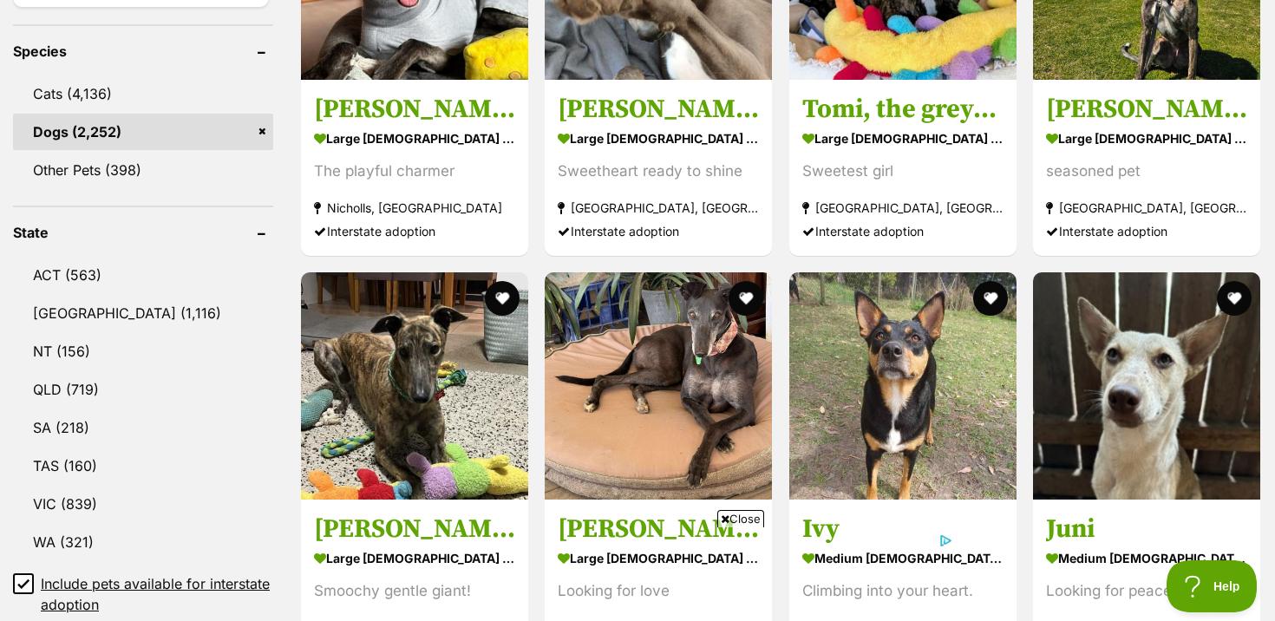
scroll to position [1364, 0]
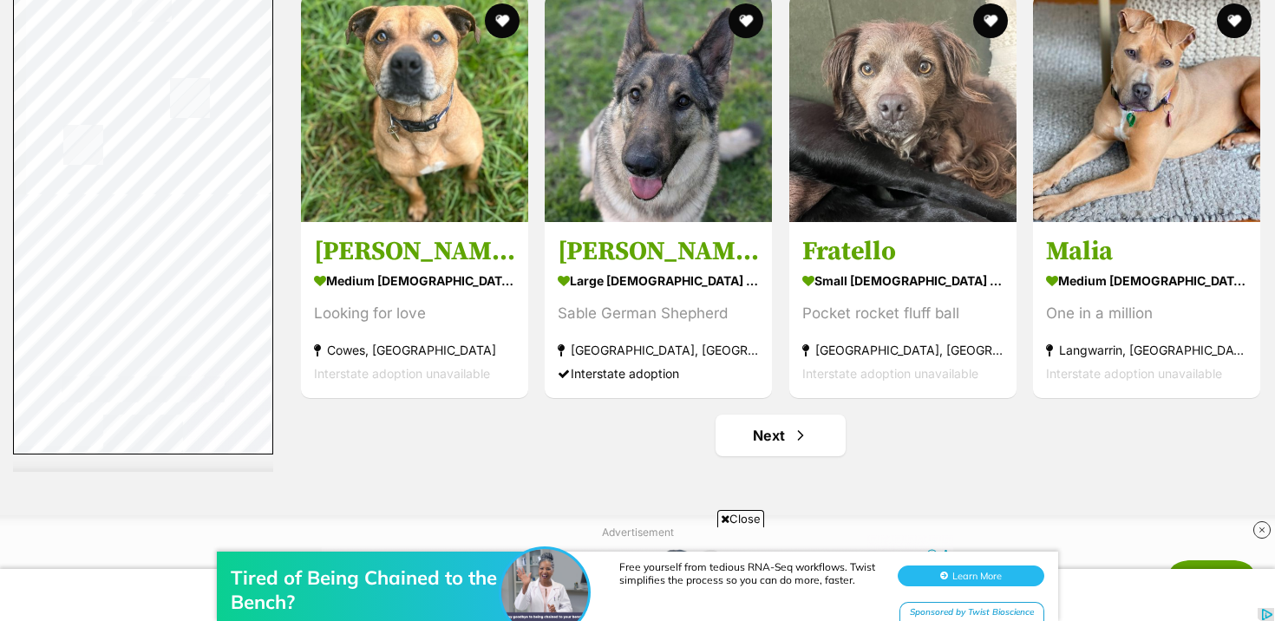
scroll to position [8930, 0]
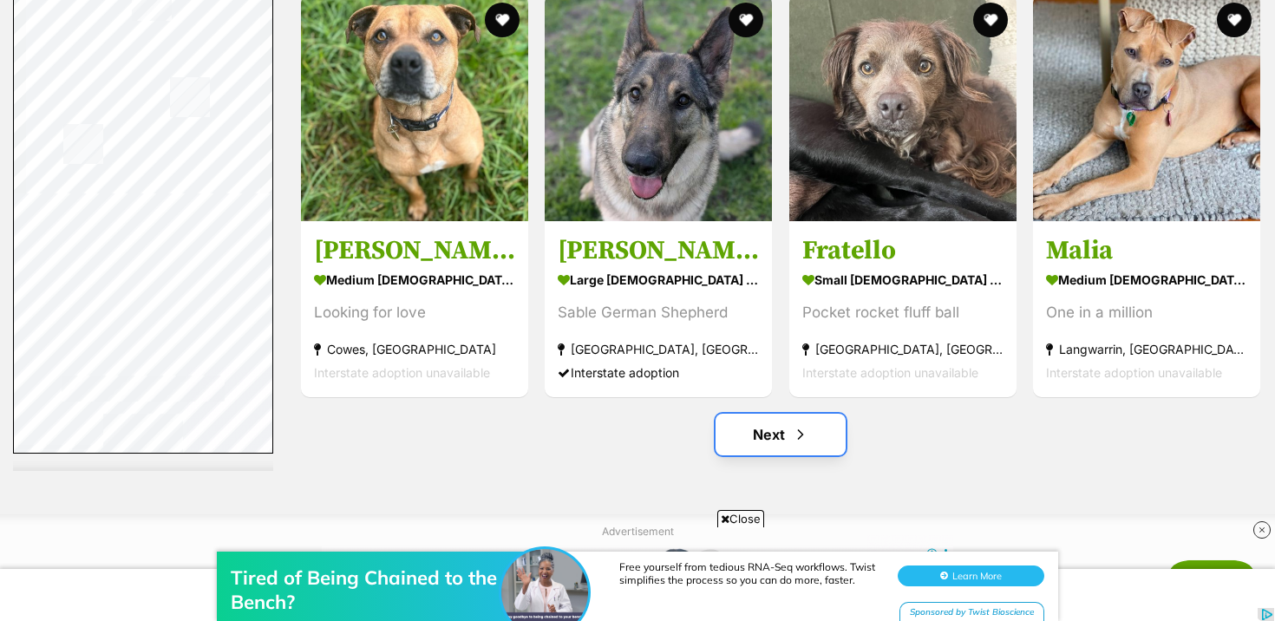
click at [776, 424] on link "Next" at bounding box center [781, 435] width 130 height 42
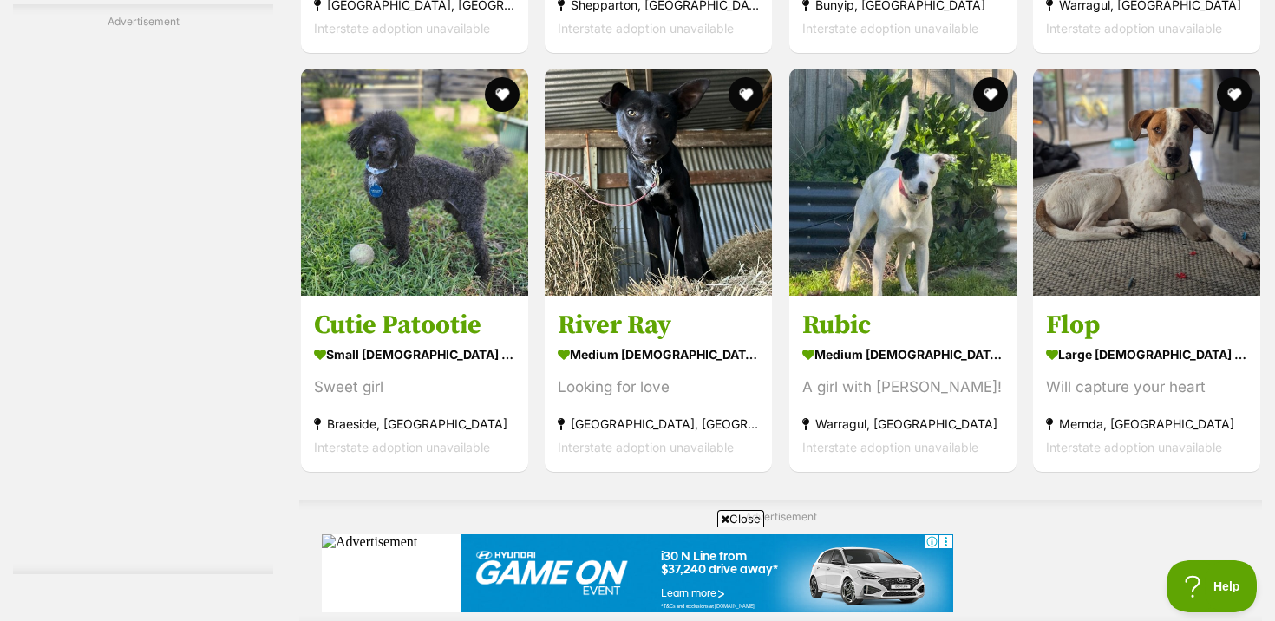
scroll to position [4639, 0]
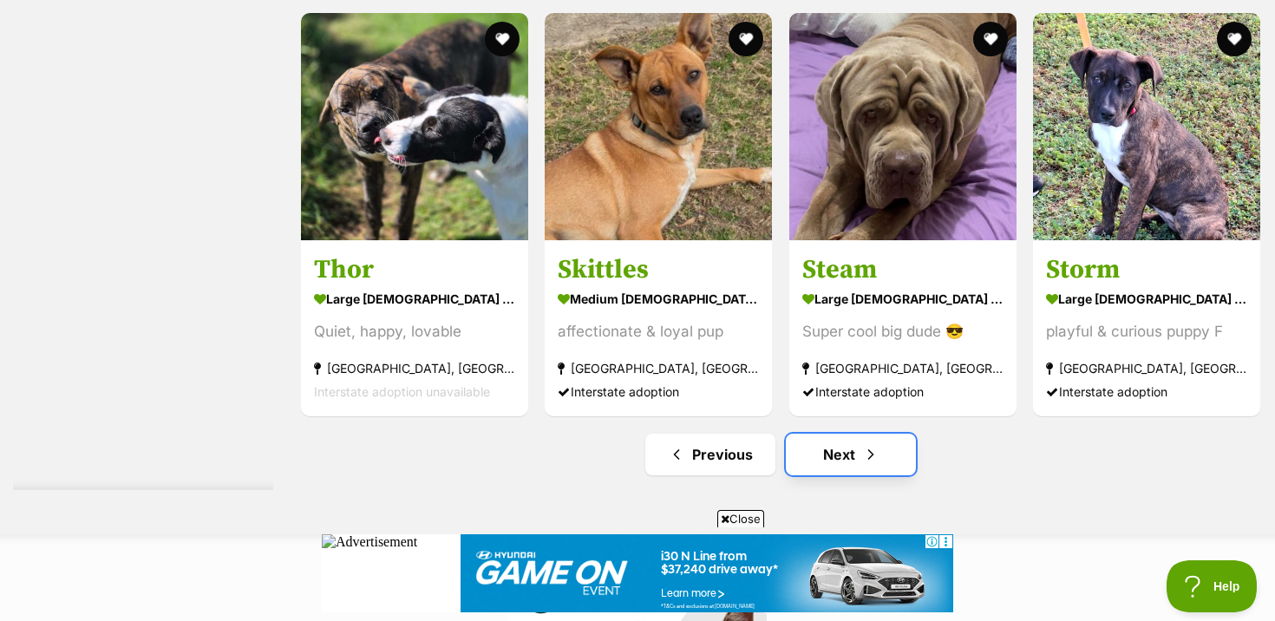
click at [805, 443] on link "Next" at bounding box center [851, 455] width 130 height 42
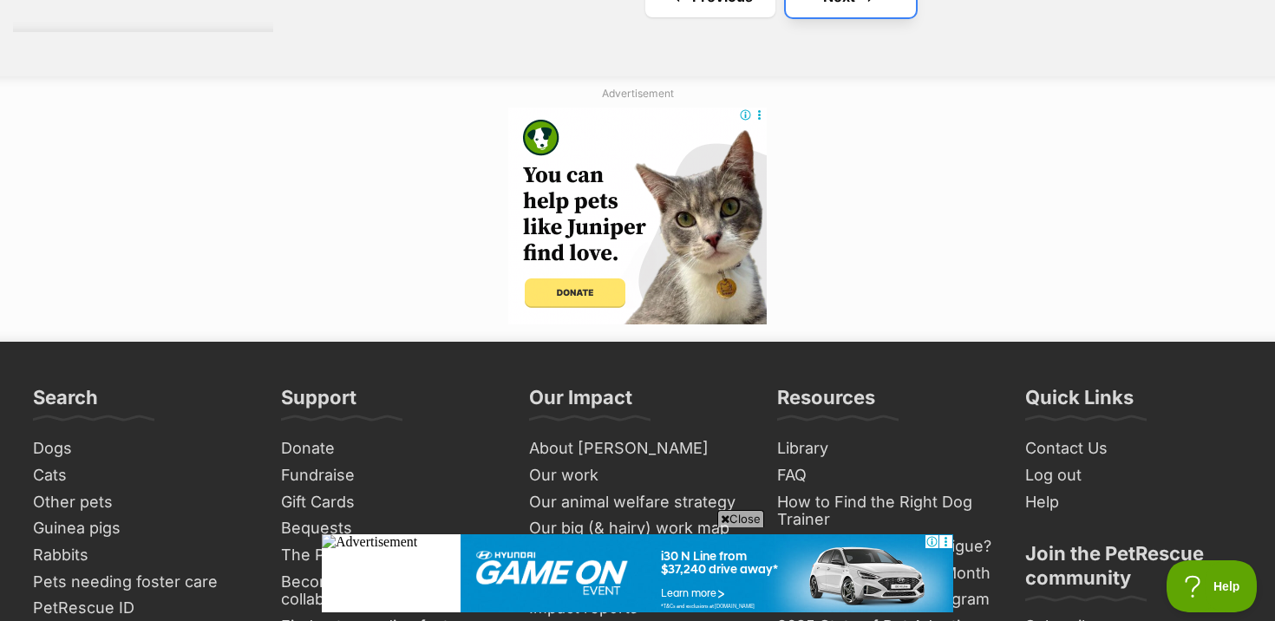
scroll to position [9059, 0]
